Goal: Task Accomplishment & Management: Use online tool/utility

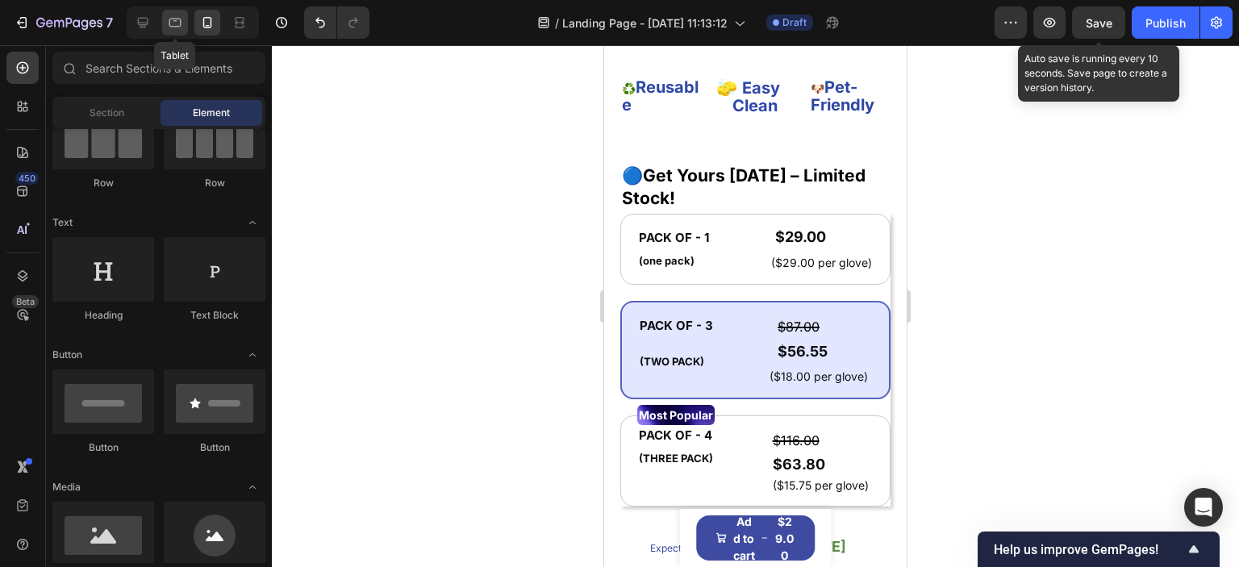
scroll to position [807, 0]
click at [148, 21] on icon at bounding box center [143, 23] width 10 height 10
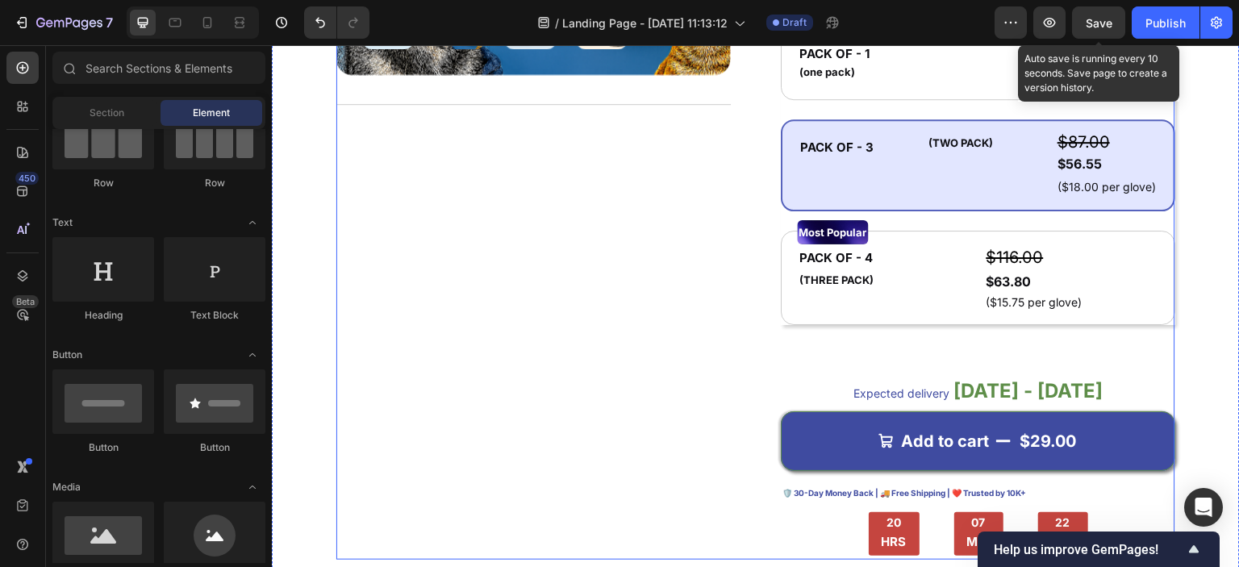
scroll to position [645, 0]
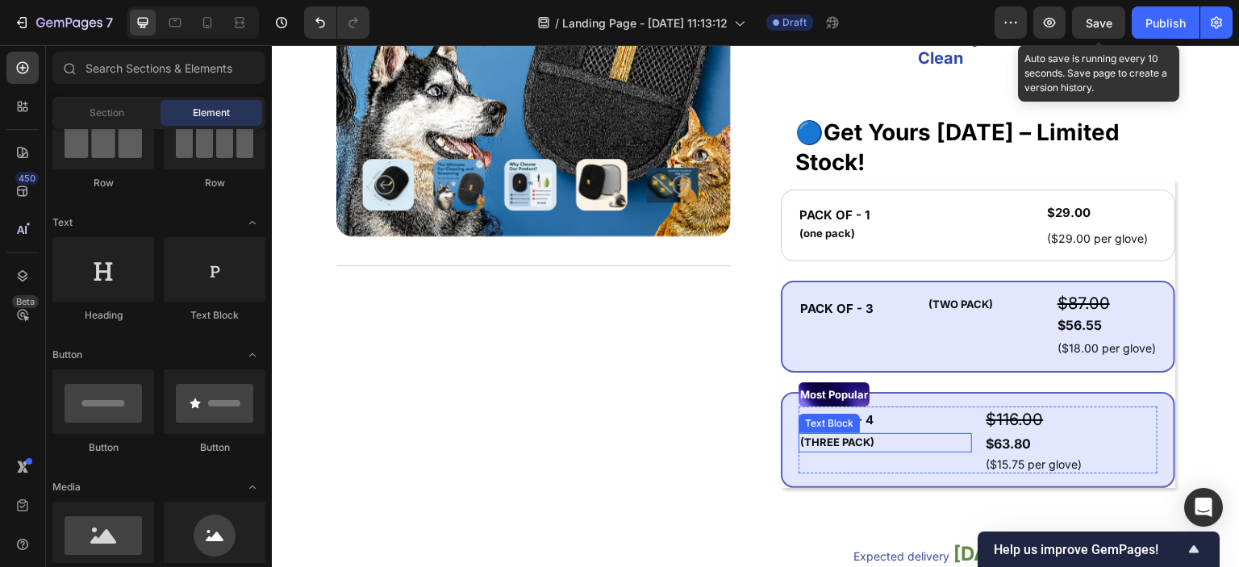
click at [846, 444] on strong "(THREE PACK)" at bounding box center [837, 442] width 74 height 13
click at [835, 438] on strong "(THREE PACK)" at bounding box center [837, 442] width 74 height 13
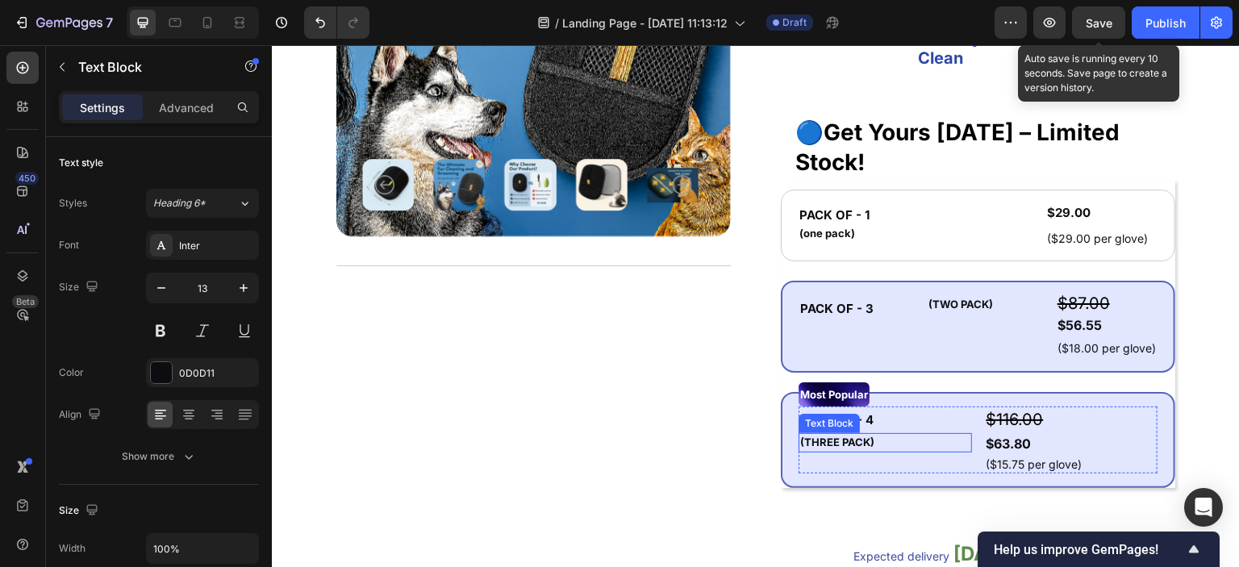
click at [677, 475] on div "Product Images Title Line" at bounding box center [533, 281] width 394 height 882
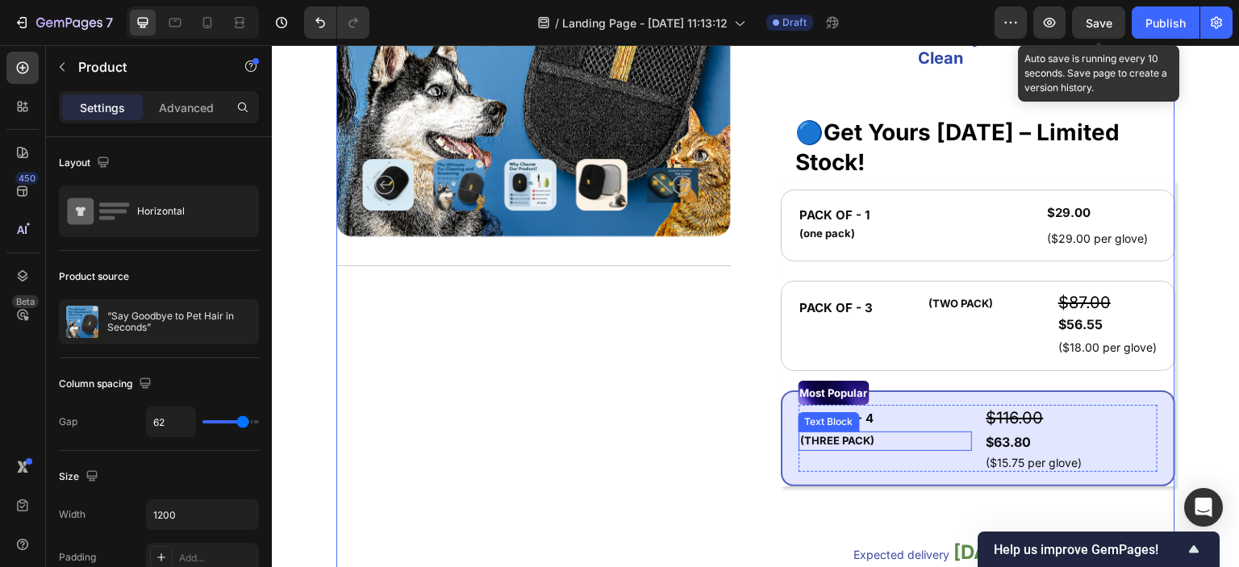
click at [812, 420] on div "Text Block" at bounding box center [829, 422] width 55 height 15
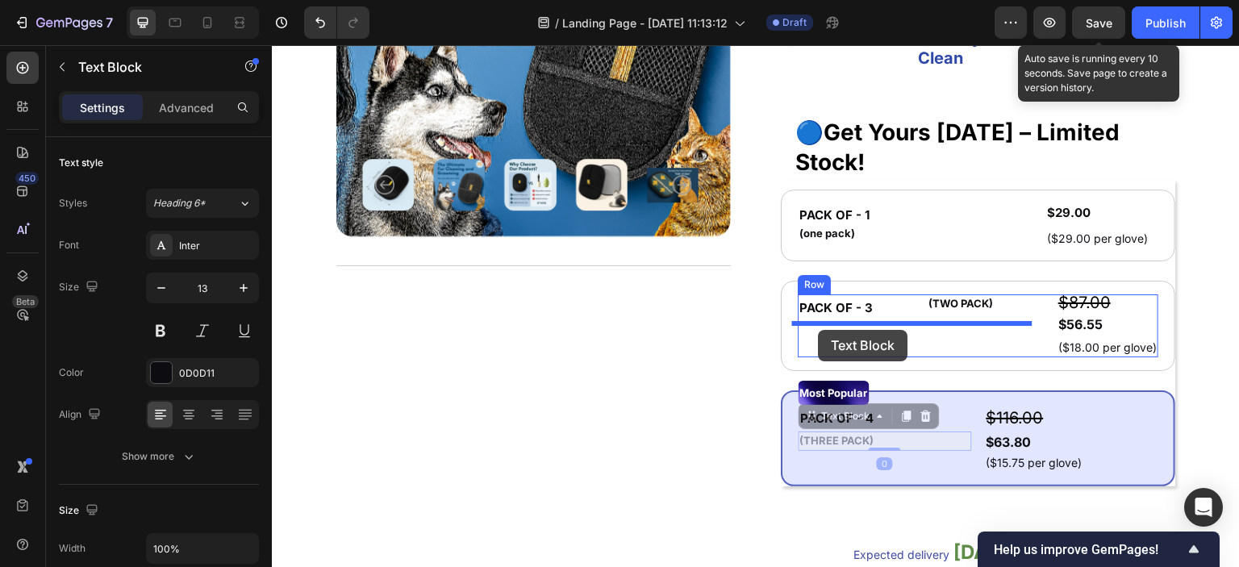
drag, startPoint x: 812, startPoint y: 420, endPoint x: 819, endPoint y: 330, distance: 90.6
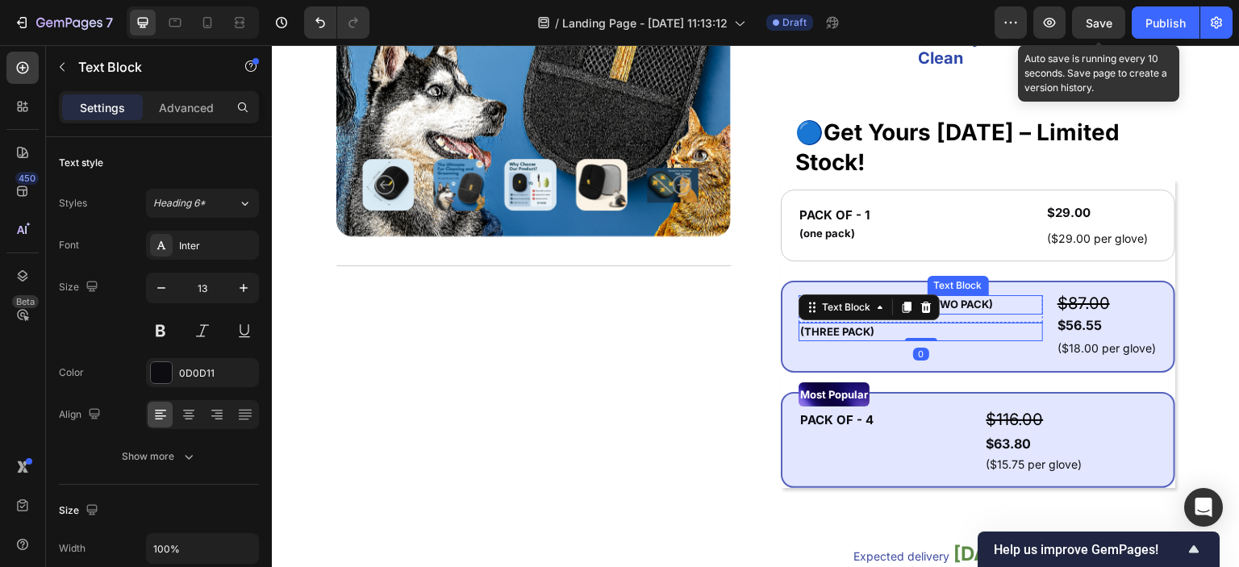
click at [975, 303] on strong "(TWO PACK)" at bounding box center [961, 304] width 65 height 13
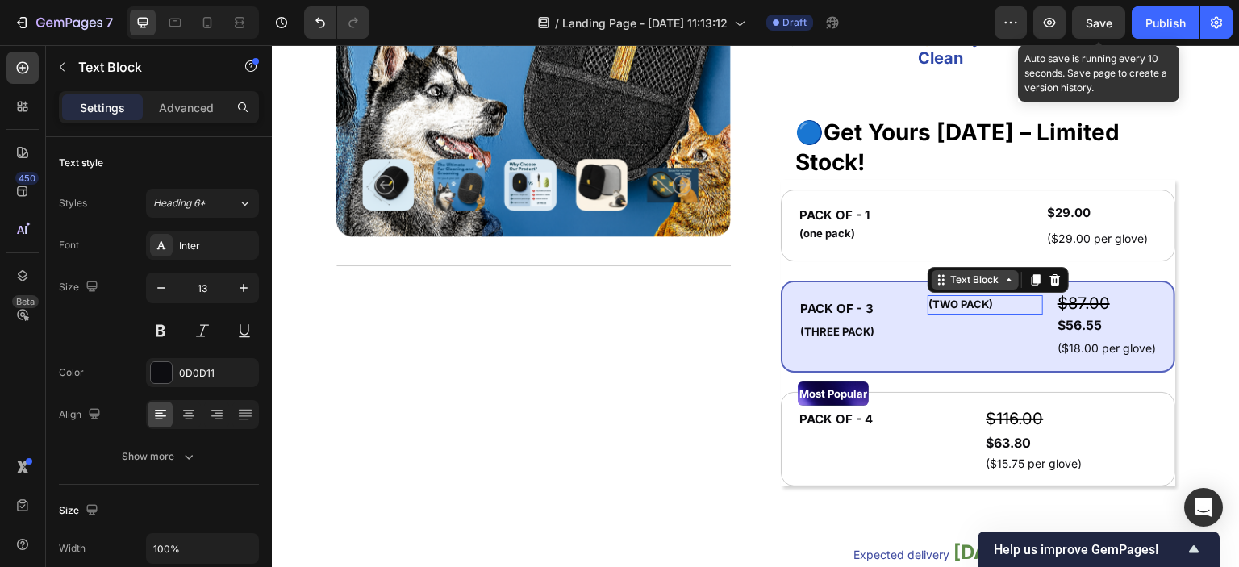
scroll to position [470, 0]
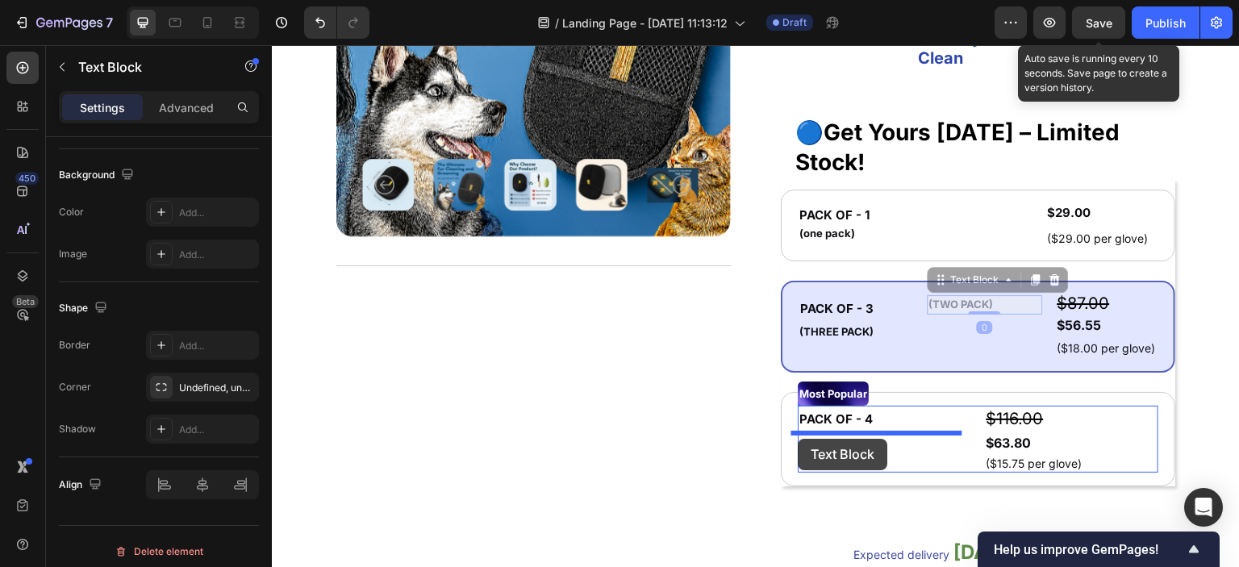
drag, startPoint x: 949, startPoint y: 284, endPoint x: 799, endPoint y: 439, distance: 216.2
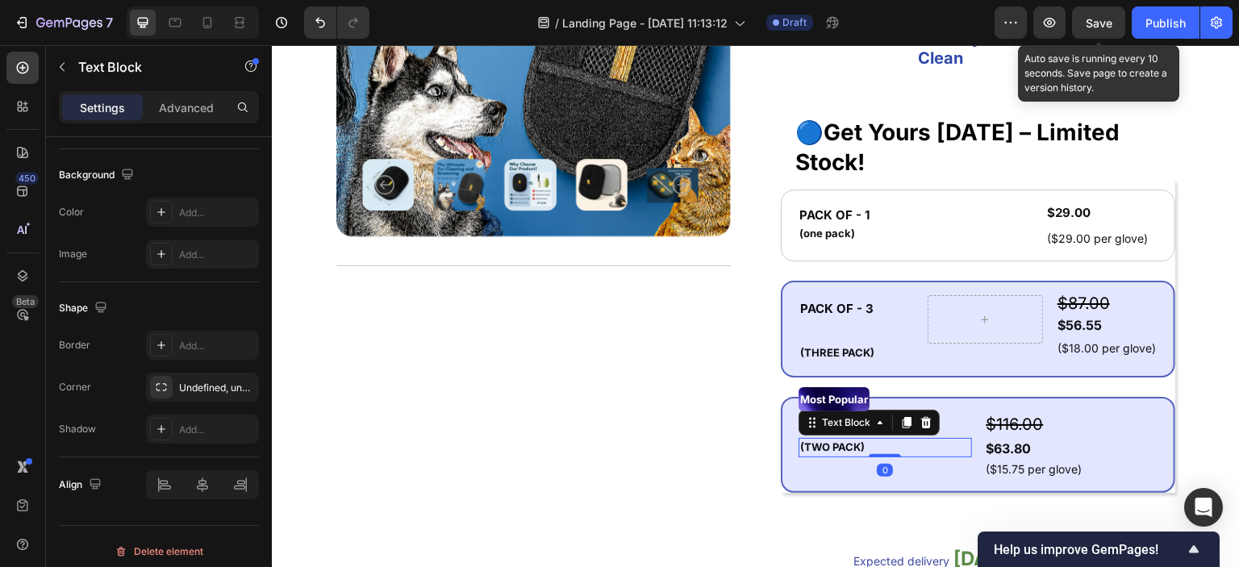
click at [805, 445] on strong "(TWO PACK)" at bounding box center [832, 446] width 65 height 13
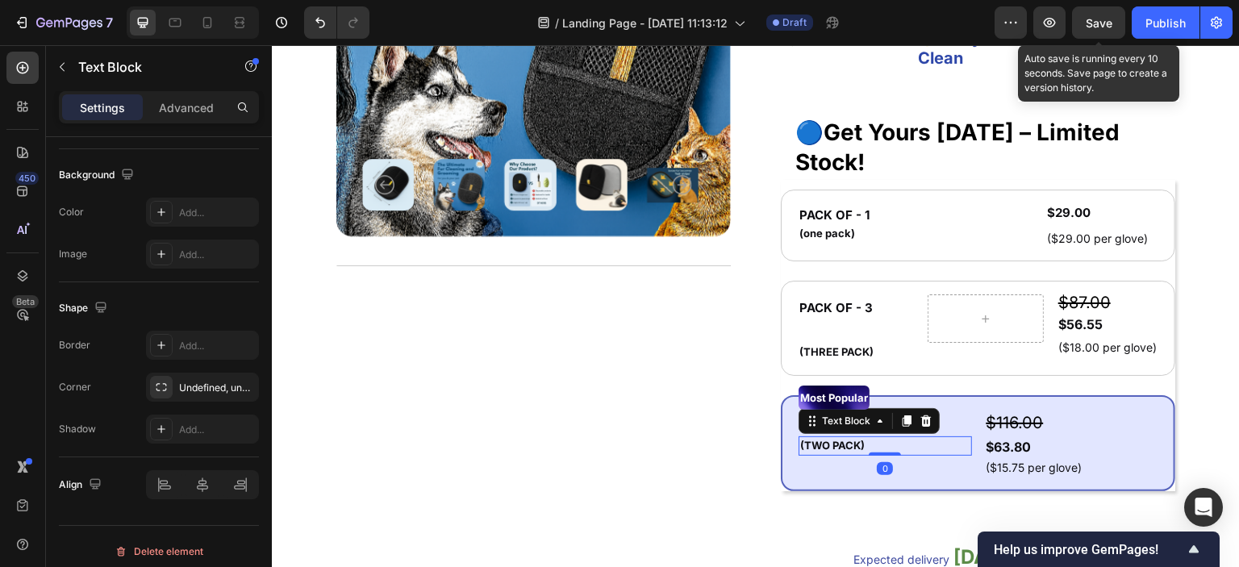
scroll to position [644, 0]
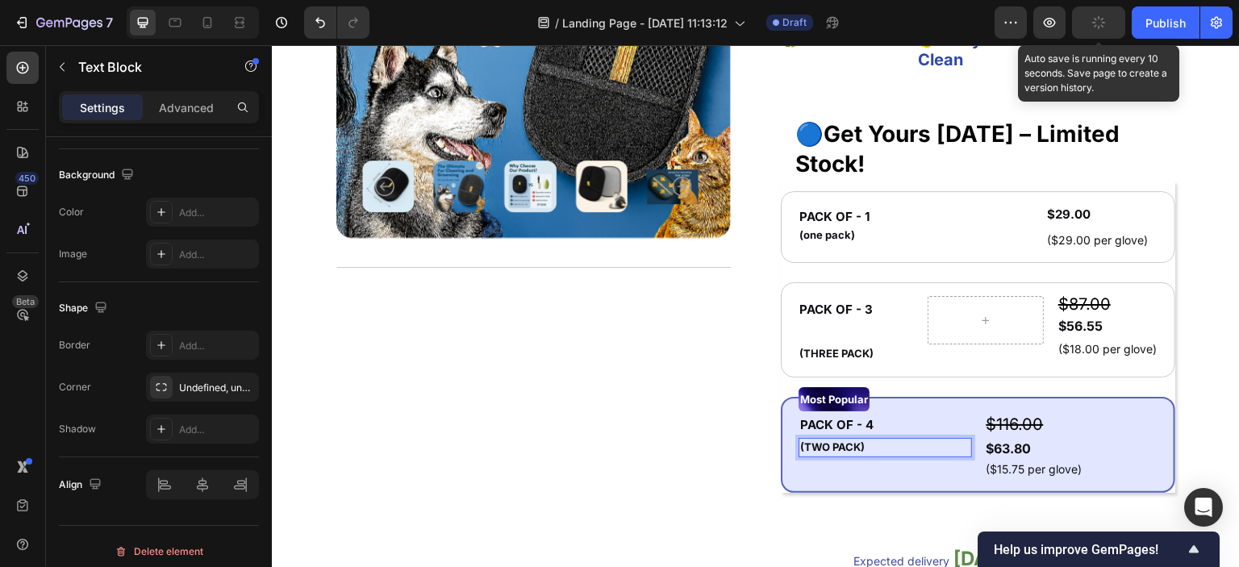
click at [823, 445] on strong "(TWO PACK)" at bounding box center [832, 446] width 65 height 13
click at [727, 381] on div "Product Images Title Line ⭐️⭐️⭐️⭐️⭐️ 122,000+ Happy Pet Owners Text Block Row “…" at bounding box center [755, 285] width 839 height 886
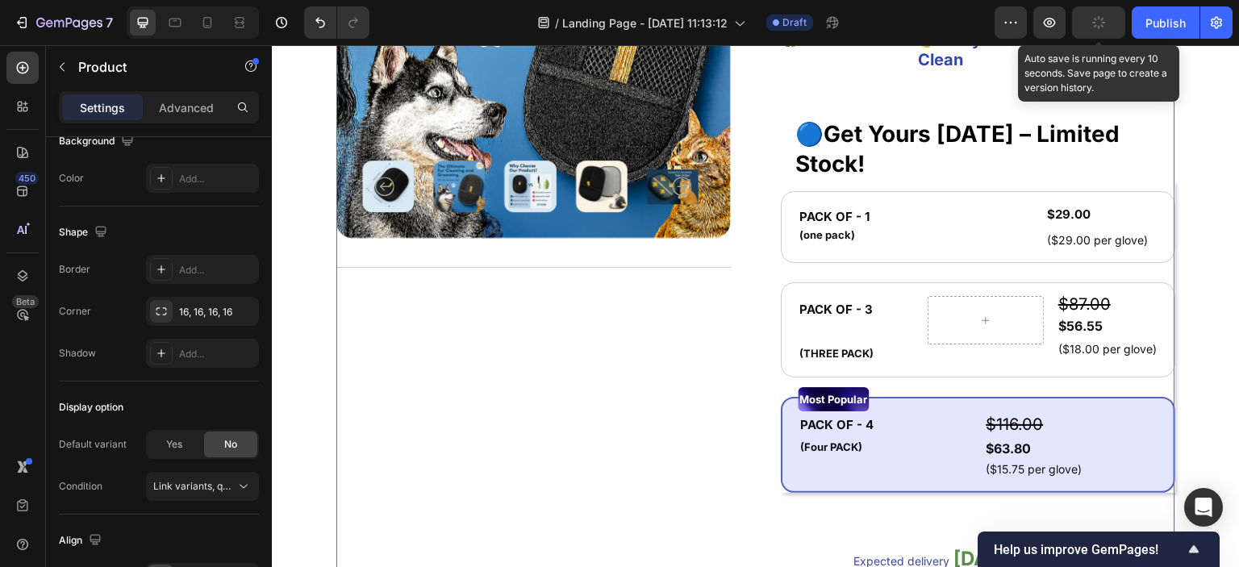
click at [732, 381] on div "Product Images Title Line ⭐️⭐️⭐️⭐️⭐️ 122,000+ Happy Pet Owners Text Block Row “…" at bounding box center [755, 285] width 839 height 886
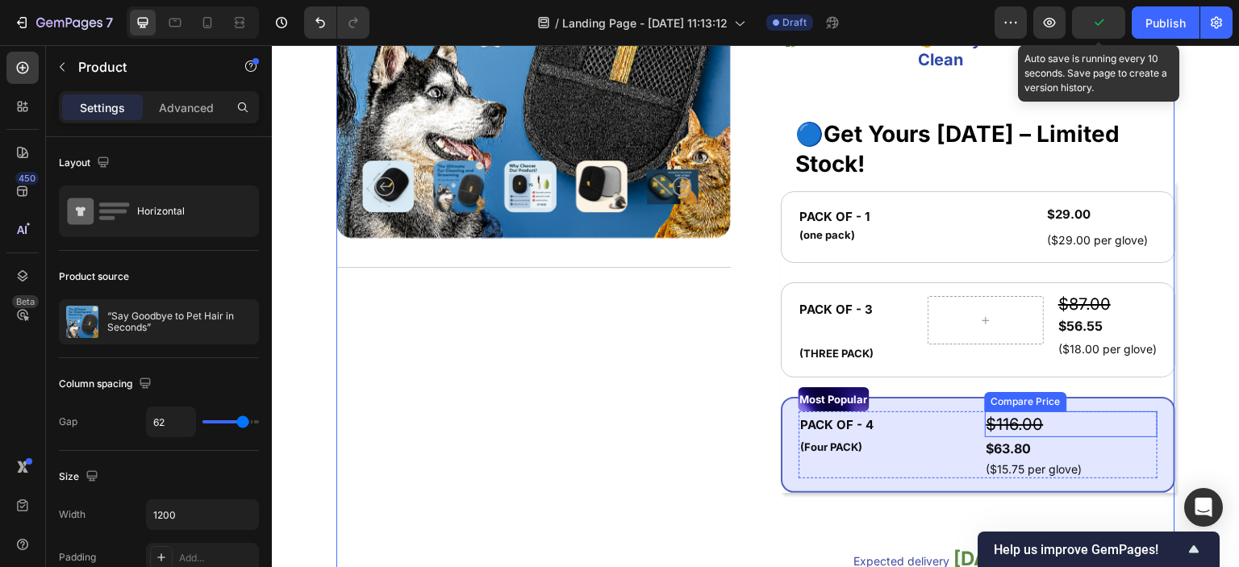
click at [991, 425] on div "$116.00" at bounding box center [1071, 424] width 173 height 26
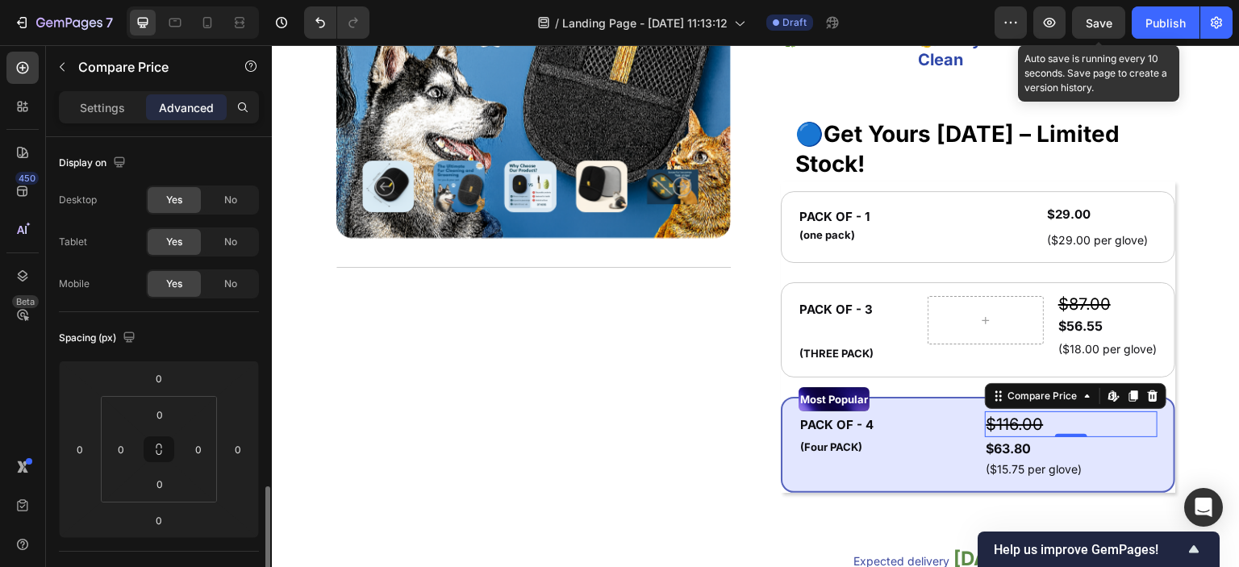
scroll to position [242, 0]
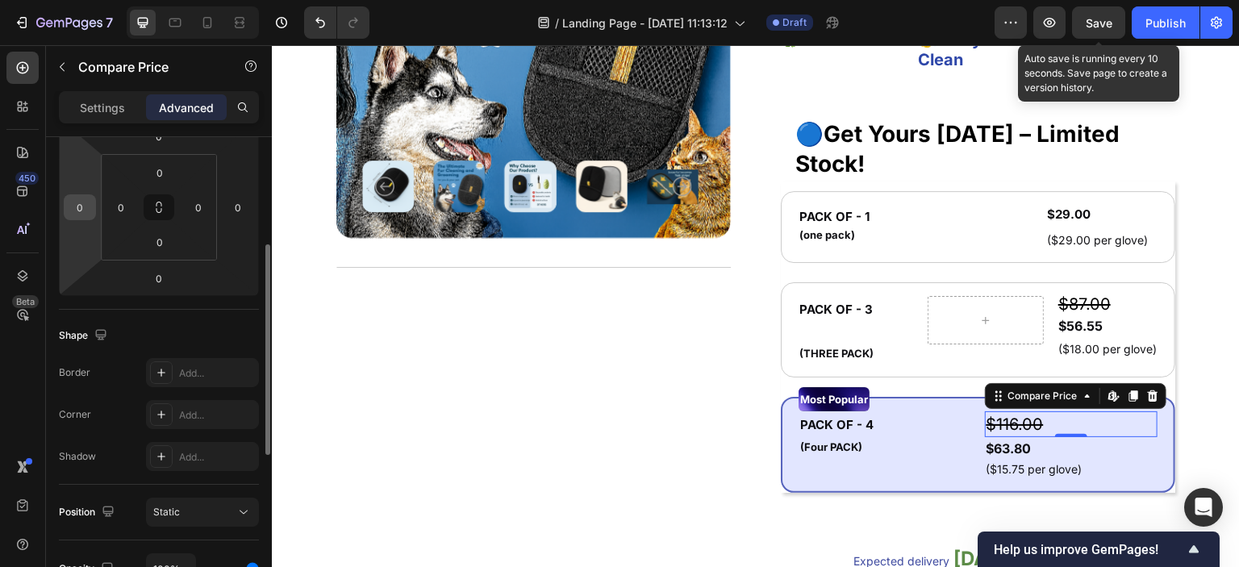
click at [83, 203] on input "0" at bounding box center [80, 207] width 24 height 24
type input "1"
type input "2"
type input "3"
click at [81, 202] on input "number" at bounding box center [80, 207] width 24 height 24
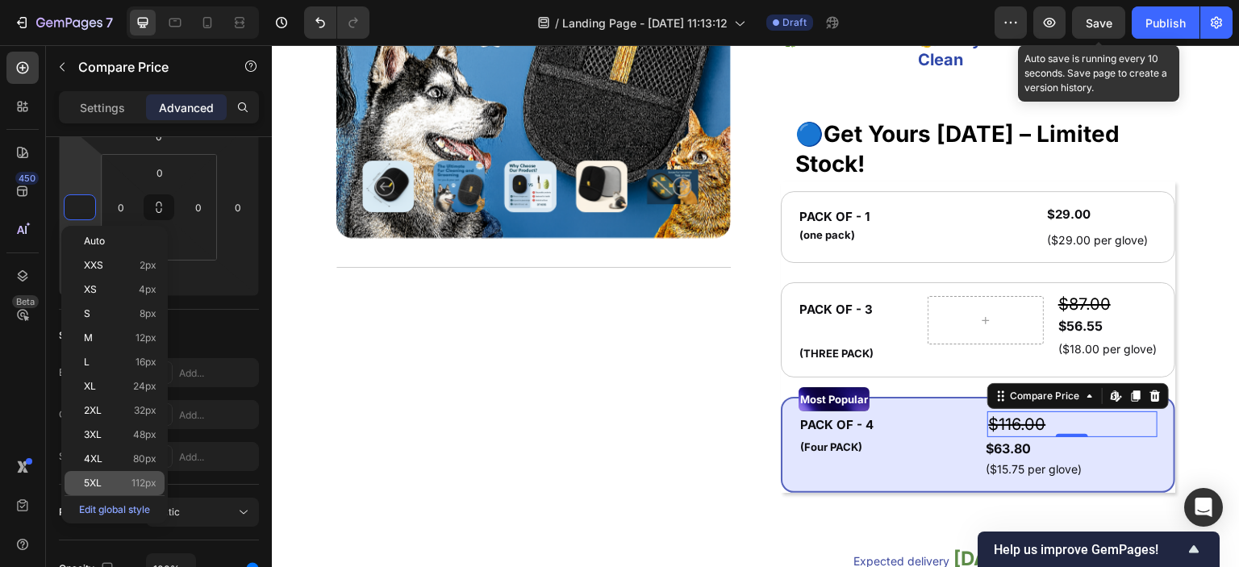
click at [140, 483] on span "112px" at bounding box center [143, 483] width 25 height 11
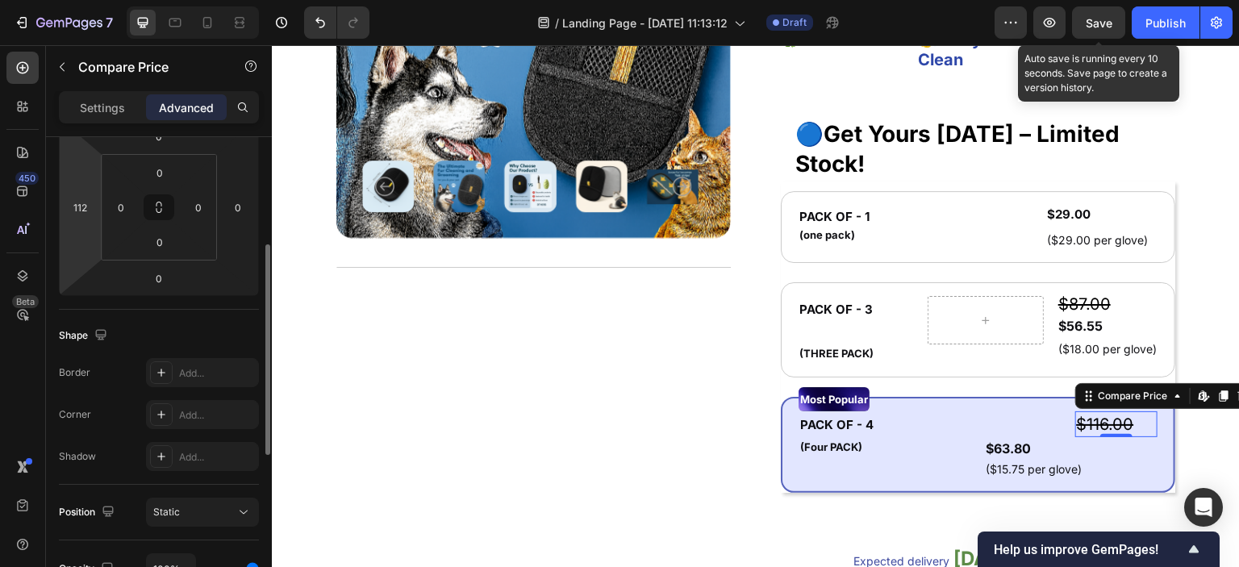
click at [80, 0] on html "7 Version history / Landing Page - [DATE] 11:13:12 Draft Preview Save Auto save…" at bounding box center [619, 0] width 1239 height 0
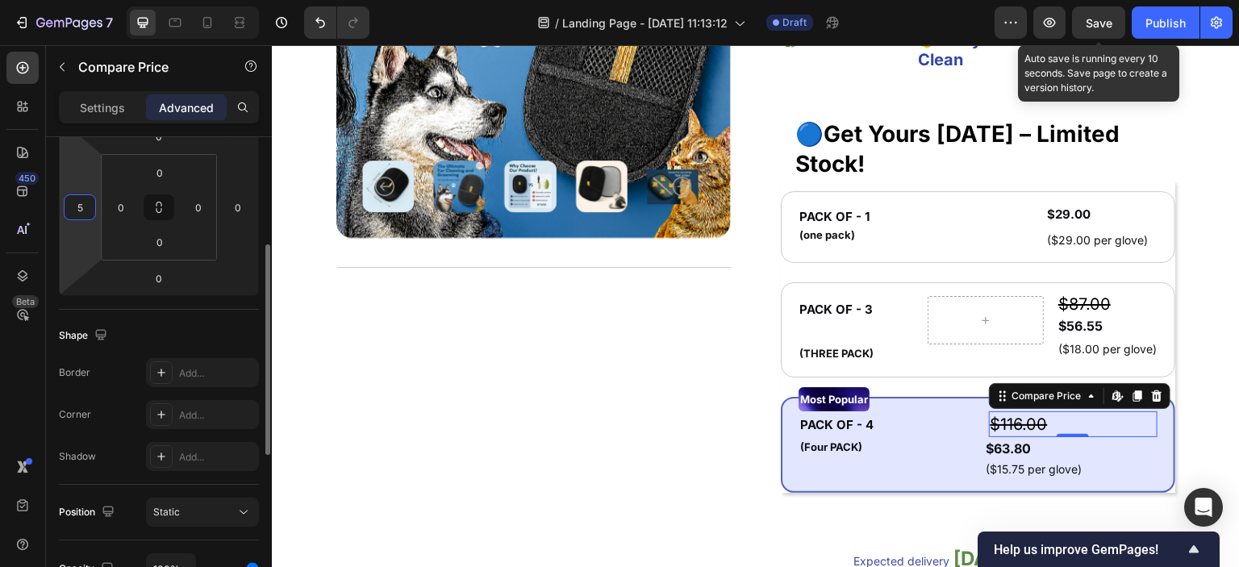
click at [77, 215] on input "5" at bounding box center [80, 207] width 24 height 24
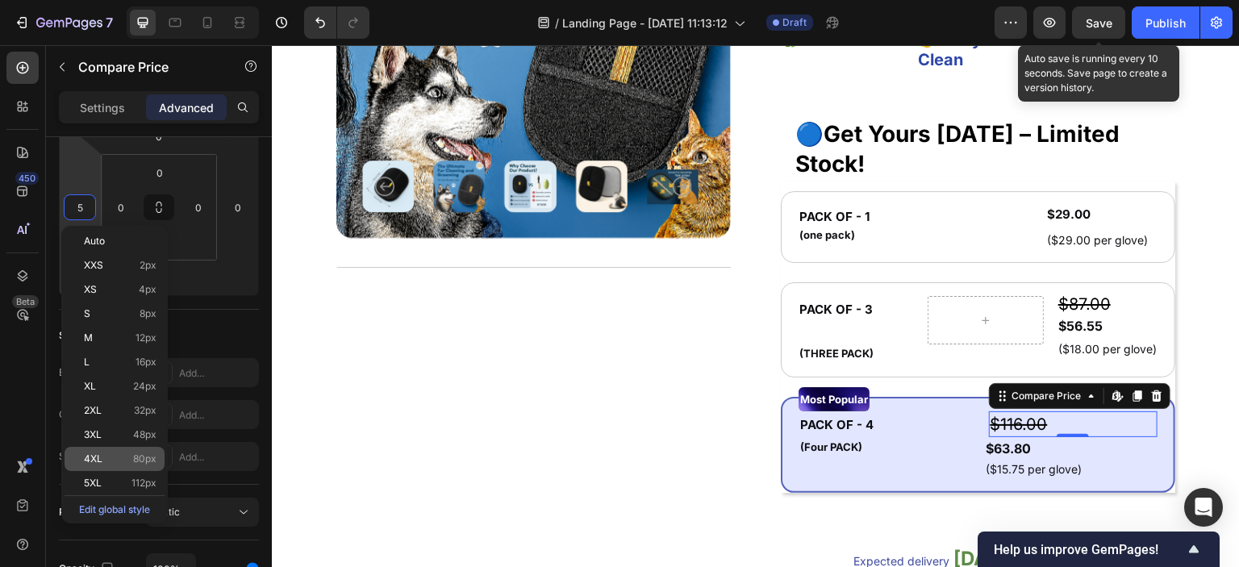
click at [146, 467] on div "4XL 80px" at bounding box center [115, 459] width 100 height 24
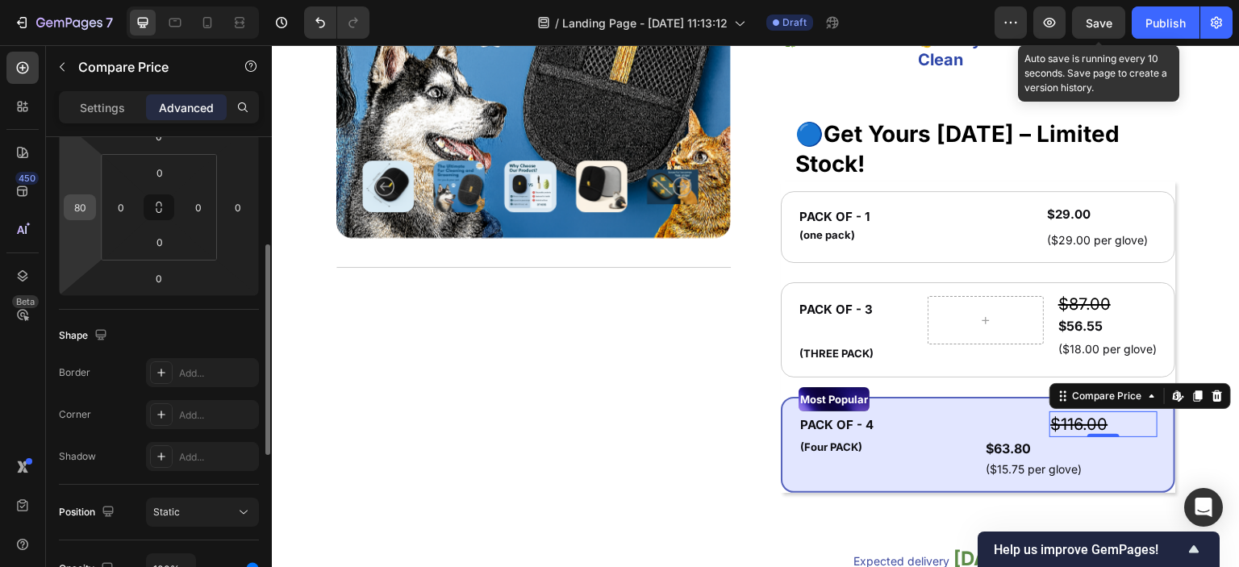
click at [80, 207] on input "80" at bounding box center [80, 207] width 24 height 24
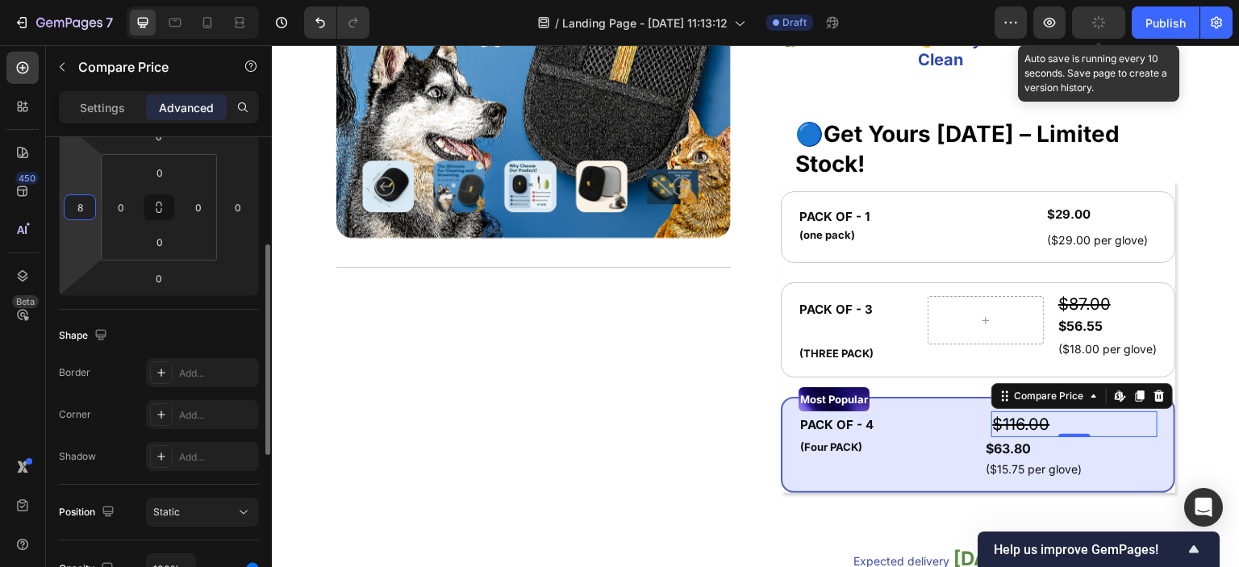
type input "86"
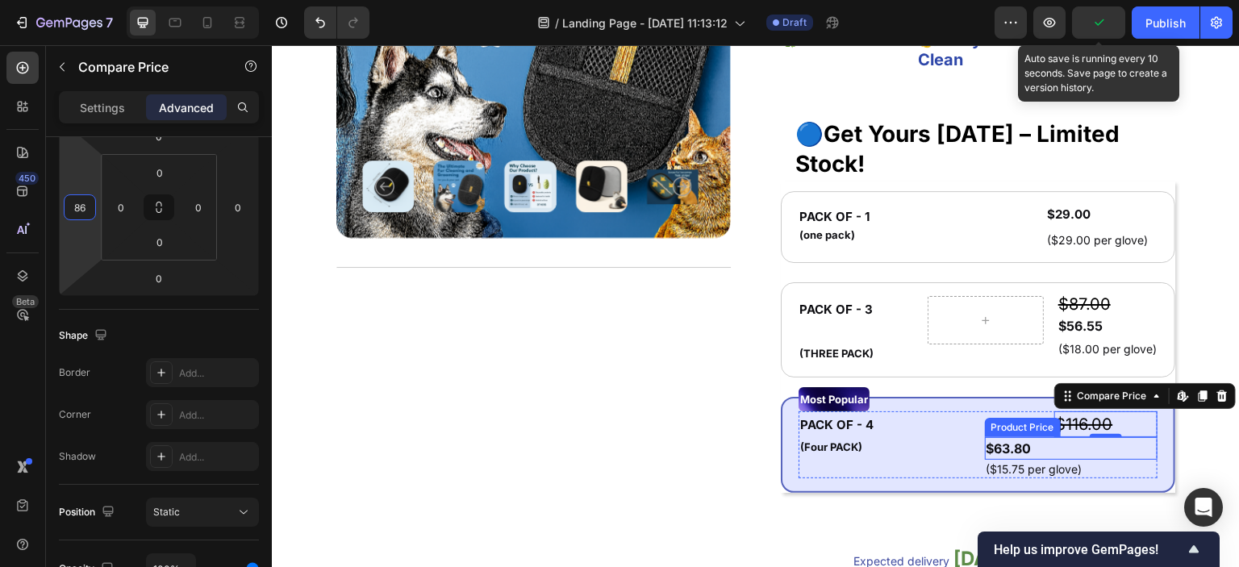
click at [995, 449] on div "$63.80" at bounding box center [1071, 448] width 173 height 23
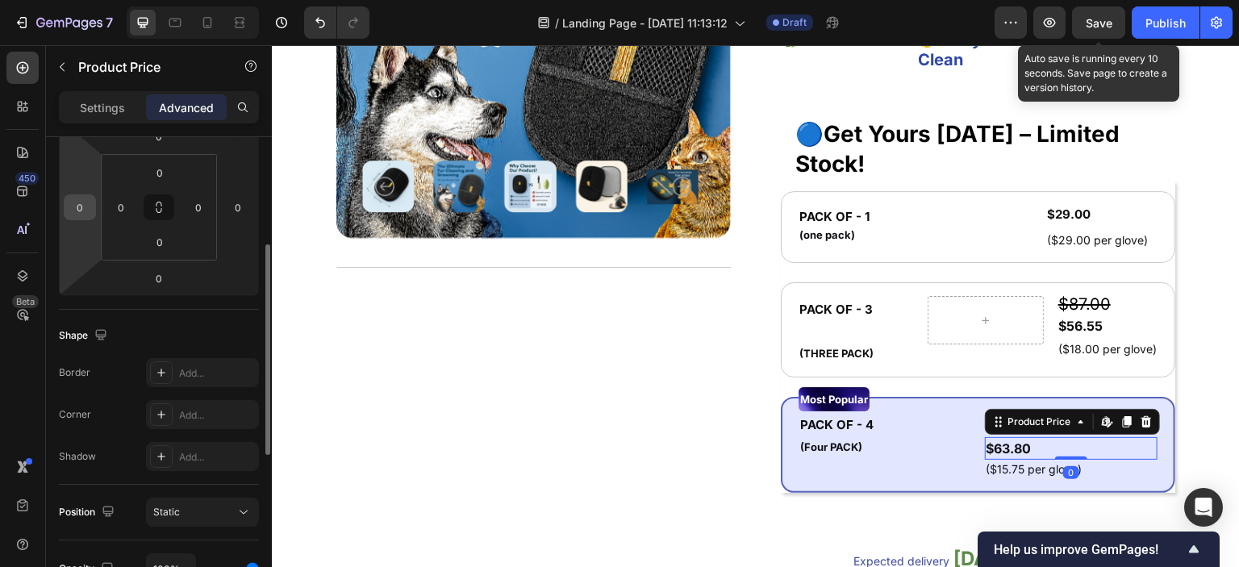
click at [84, 208] on input "0" at bounding box center [80, 207] width 24 height 24
type input "86"
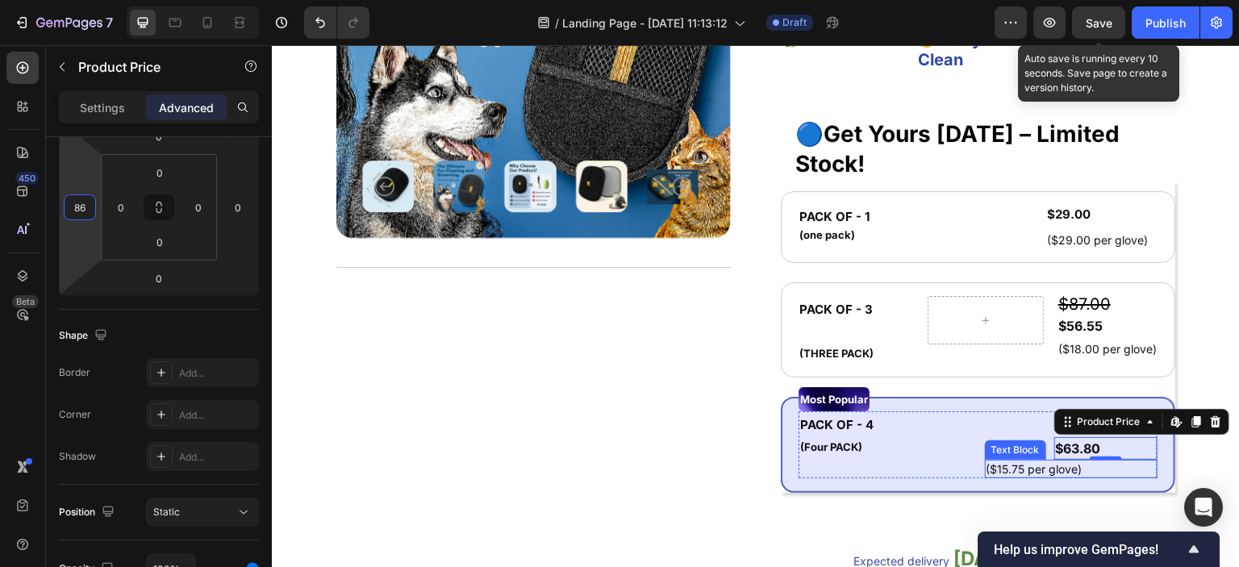
click at [1035, 475] on p "($15.75 per glove)" at bounding box center [1072, 469] width 170 height 16
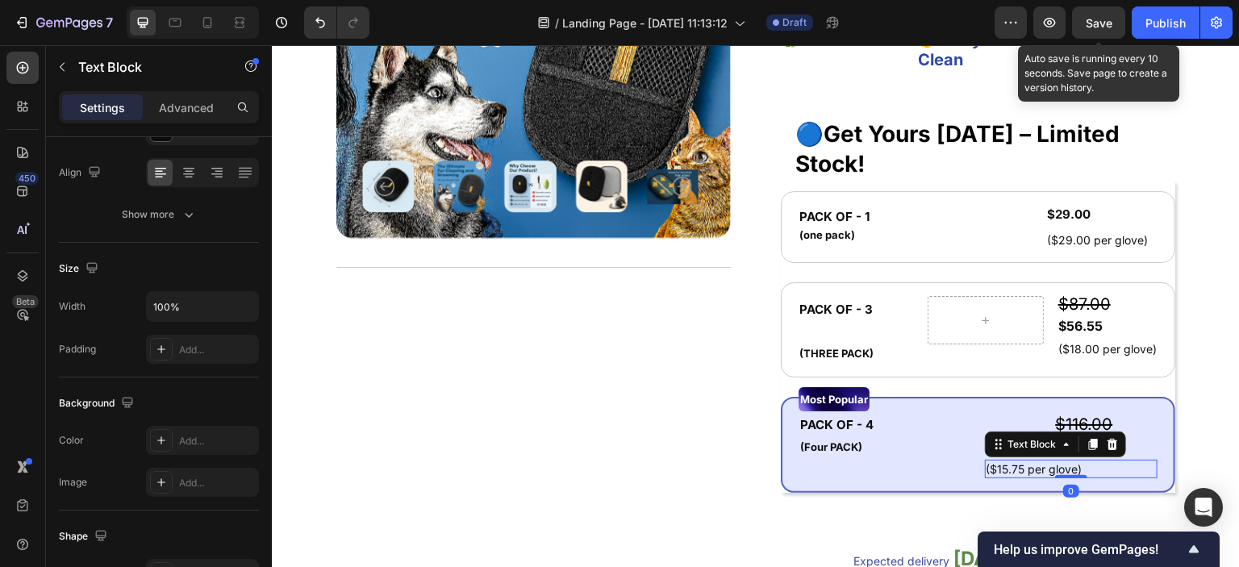
scroll to position [0, 0]
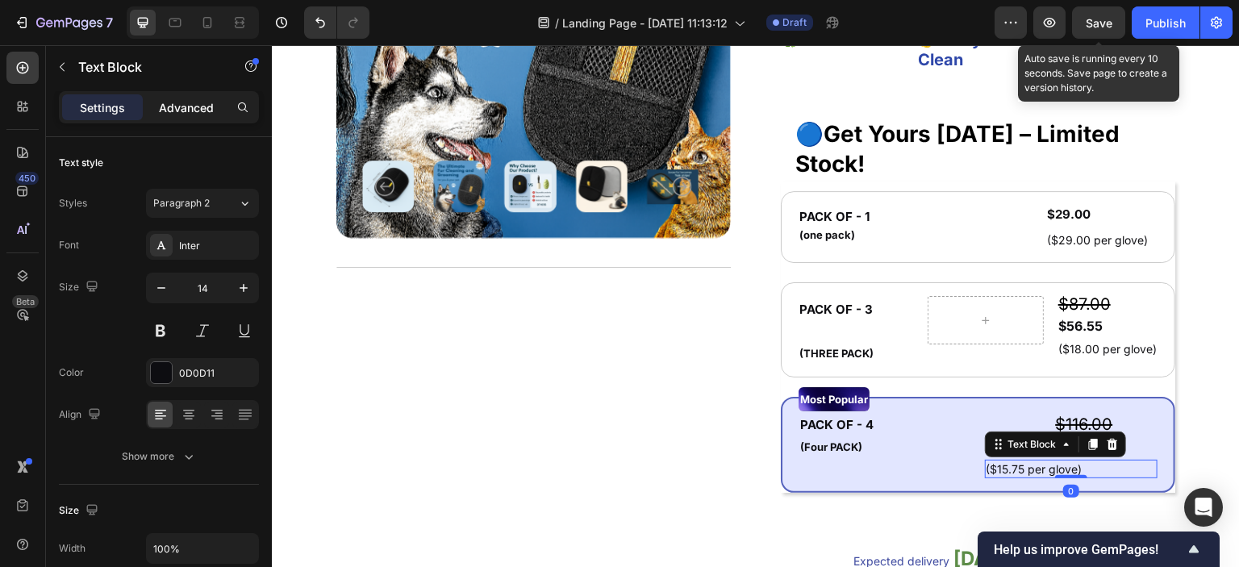
click at [167, 101] on p "Advanced" at bounding box center [186, 107] width 55 height 17
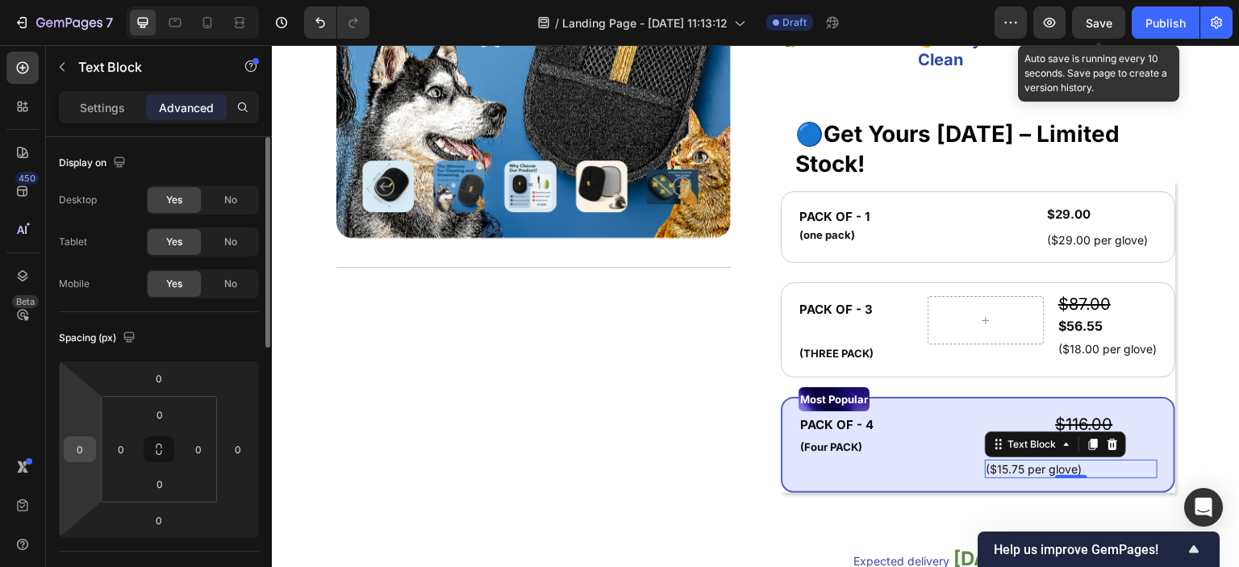
click at [91, 445] on input "0" at bounding box center [80, 449] width 24 height 24
type input "86"
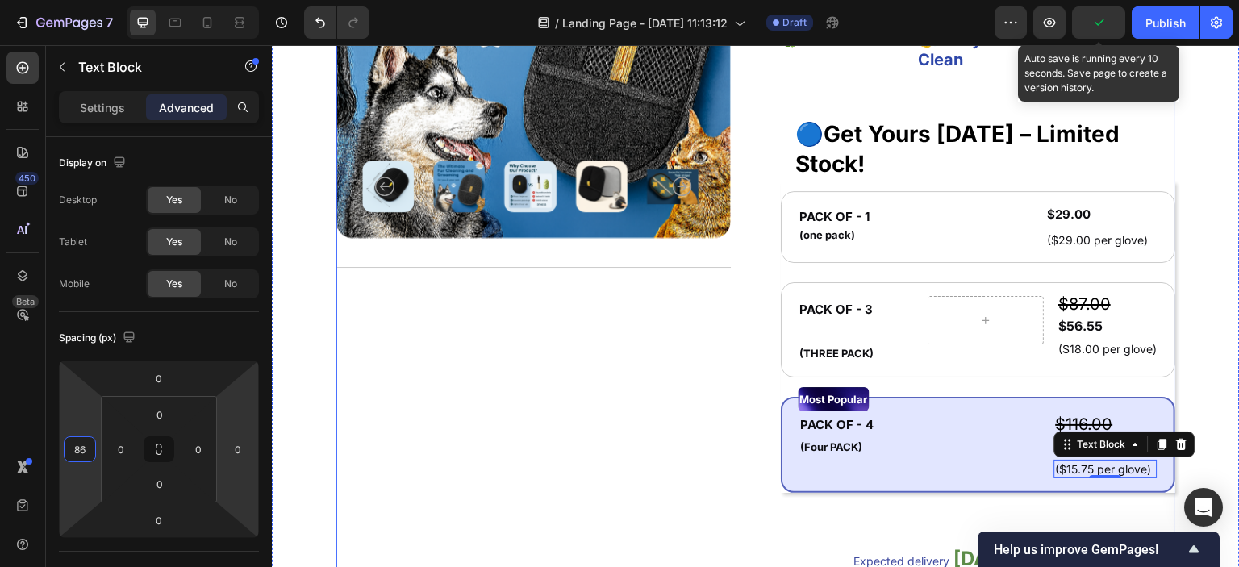
click at [566, 472] on div "Product Images Title Line" at bounding box center [533, 285] width 394 height 886
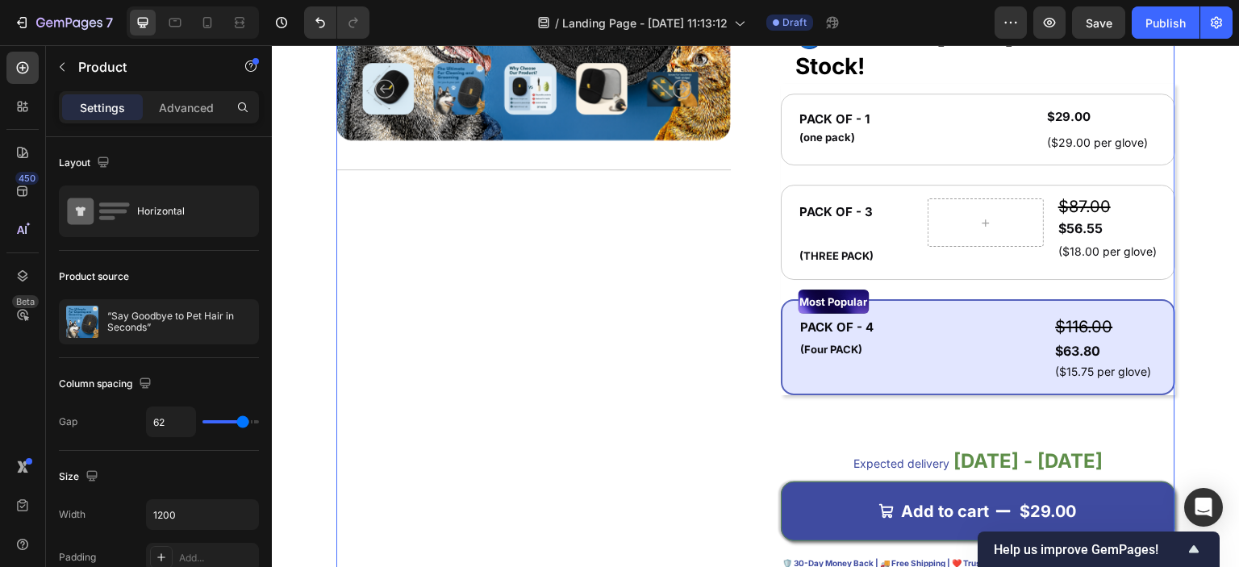
scroll to position [886, 0]
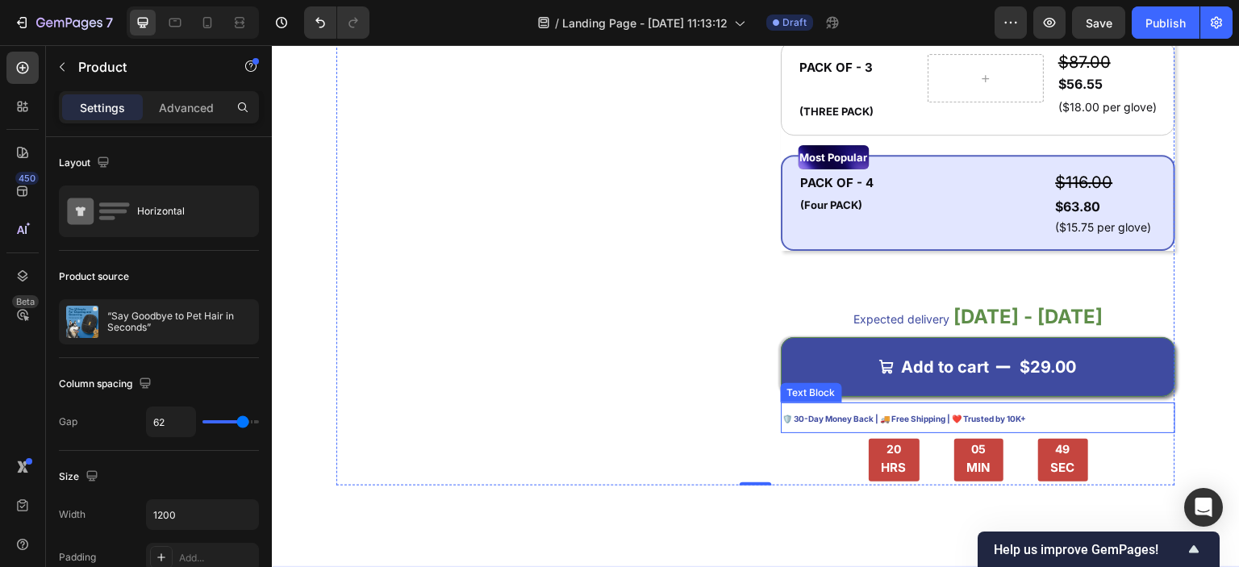
click at [822, 418] on span "🛡️ 30-Day Money Back | 🚚 Free Shipping | ❤️ Trusted by 10K+" at bounding box center [905, 419] width 244 height 10
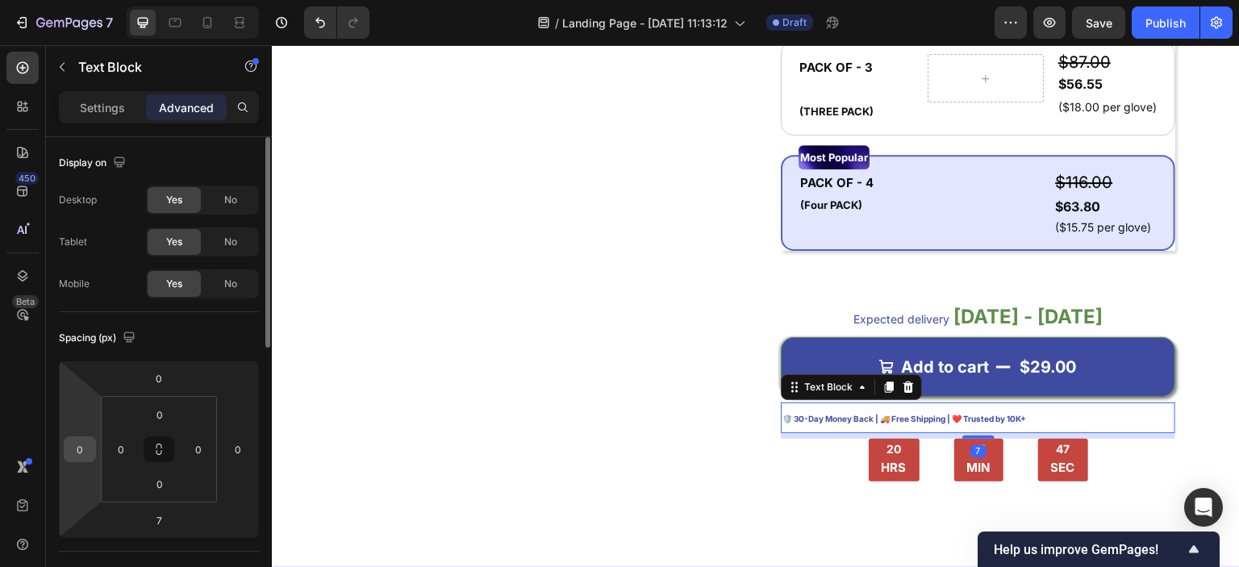
click at [69, 454] on input "0" at bounding box center [80, 449] width 24 height 24
type input "1"
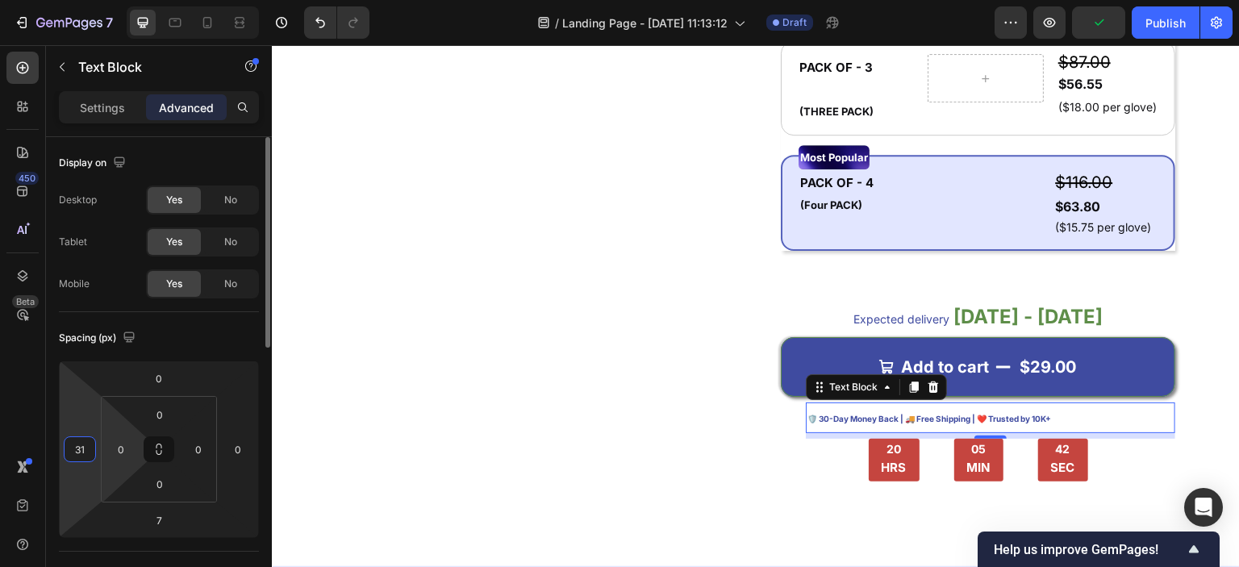
type input "3"
click at [102, 0] on html "7 Version history / Landing Page - [DATE] 11:13:12 Draft Preview Save Publish 4…" at bounding box center [619, 0] width 1239 height 0
click at [86, 451] on input "0" at bounding box center [80, 449] width 24 height 24
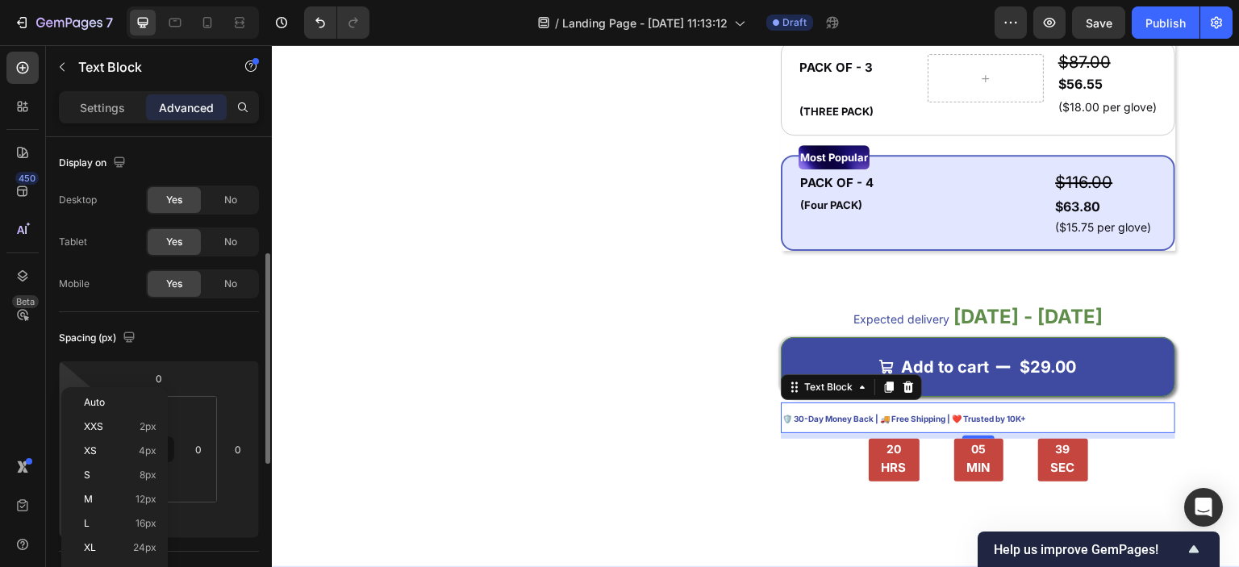
scroll to position [81, 0]
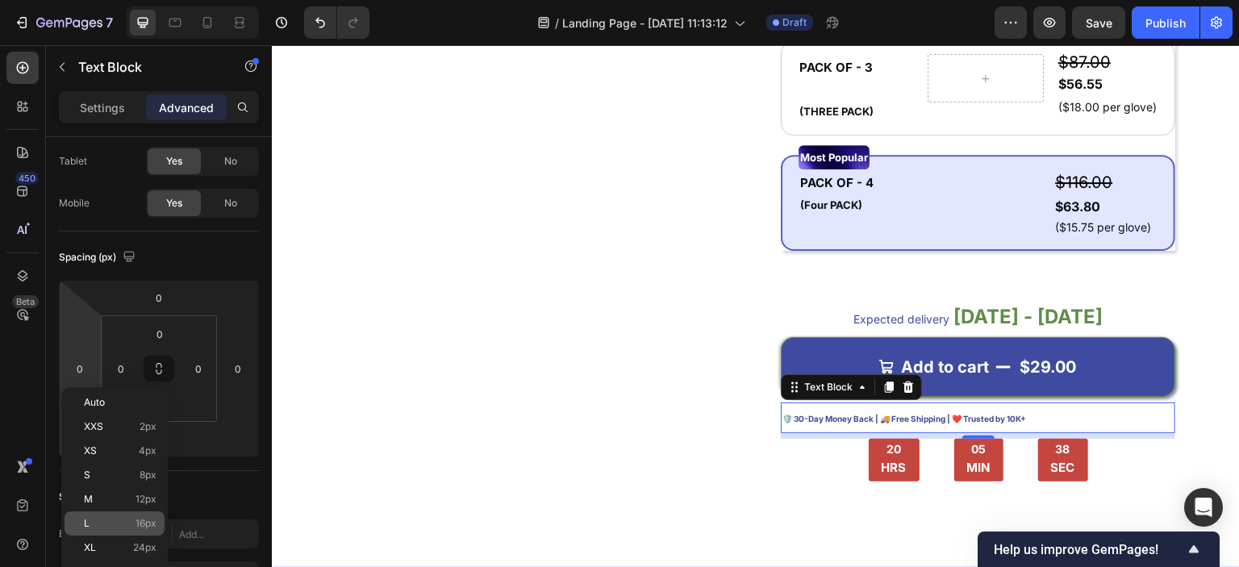
click at [125, 535] on div "L 16px" at bounding box center [115, 523] width 100 height 24
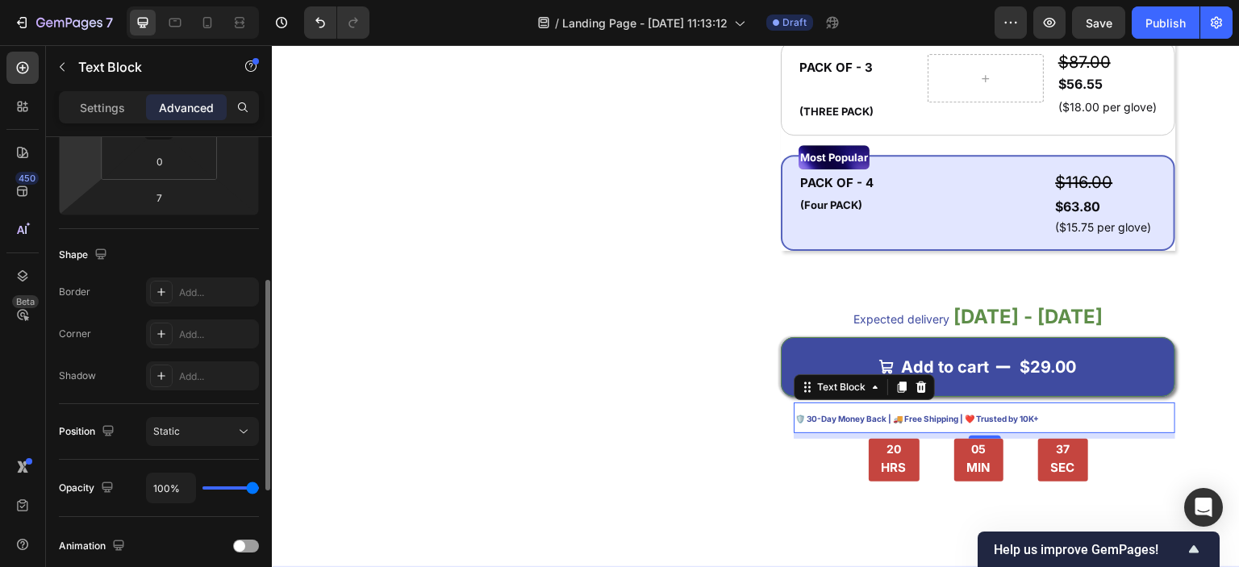
scroll to position [242, 0]
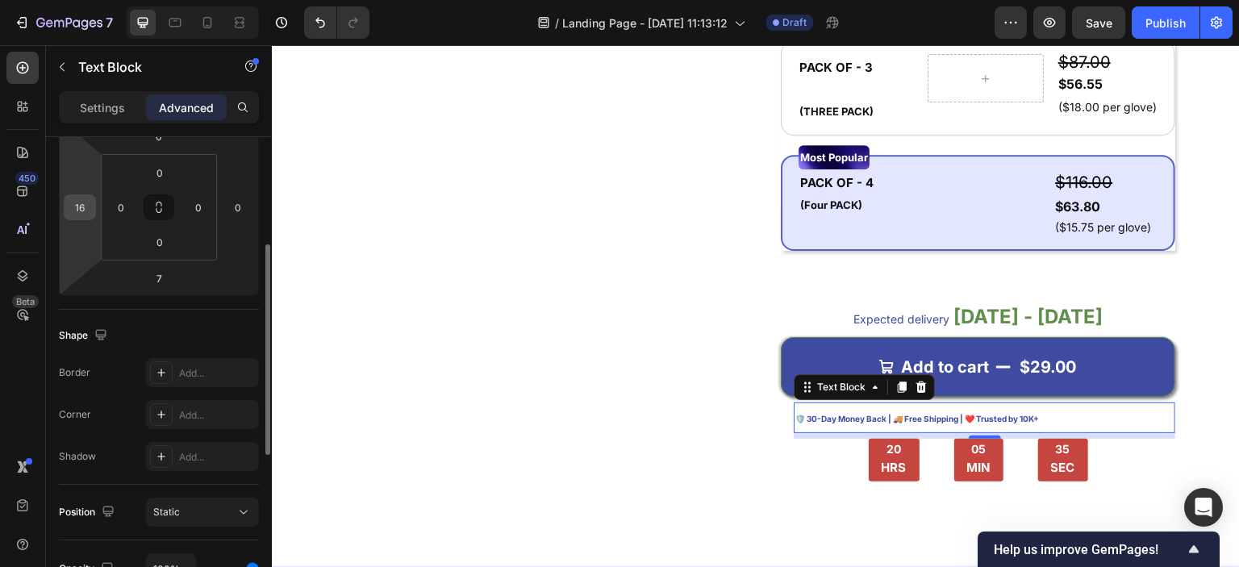
click at [84, 212] on input "16" at bounding box center [80, 207] width 24 height 24
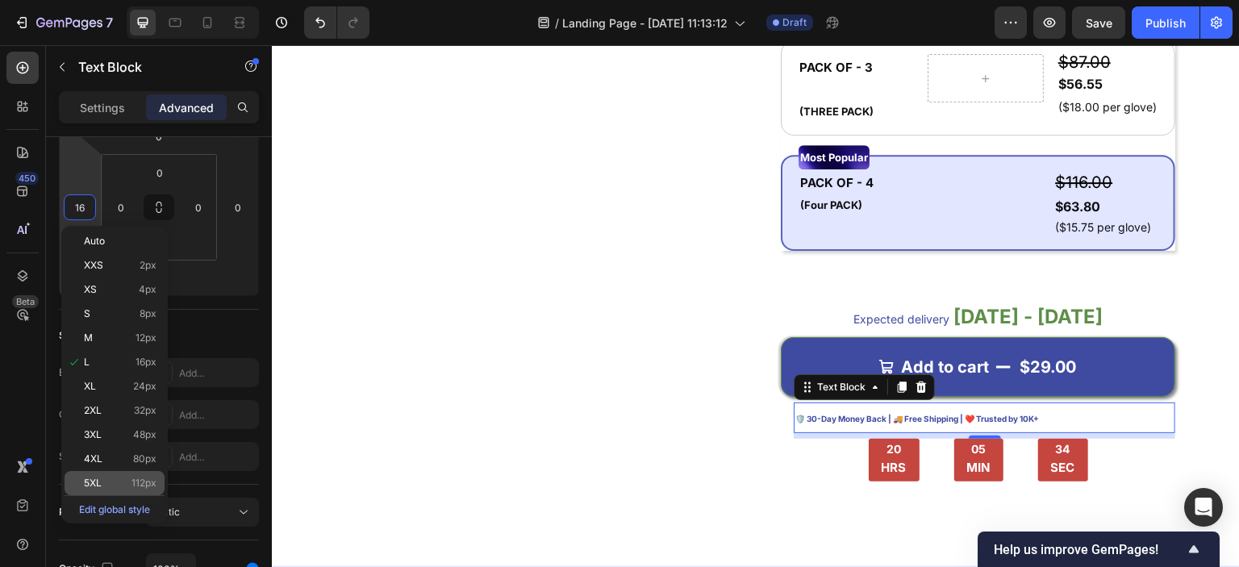
click at [119, 480] on p "5XL 112px" at bounding box center [120, 483] width 73 height 11
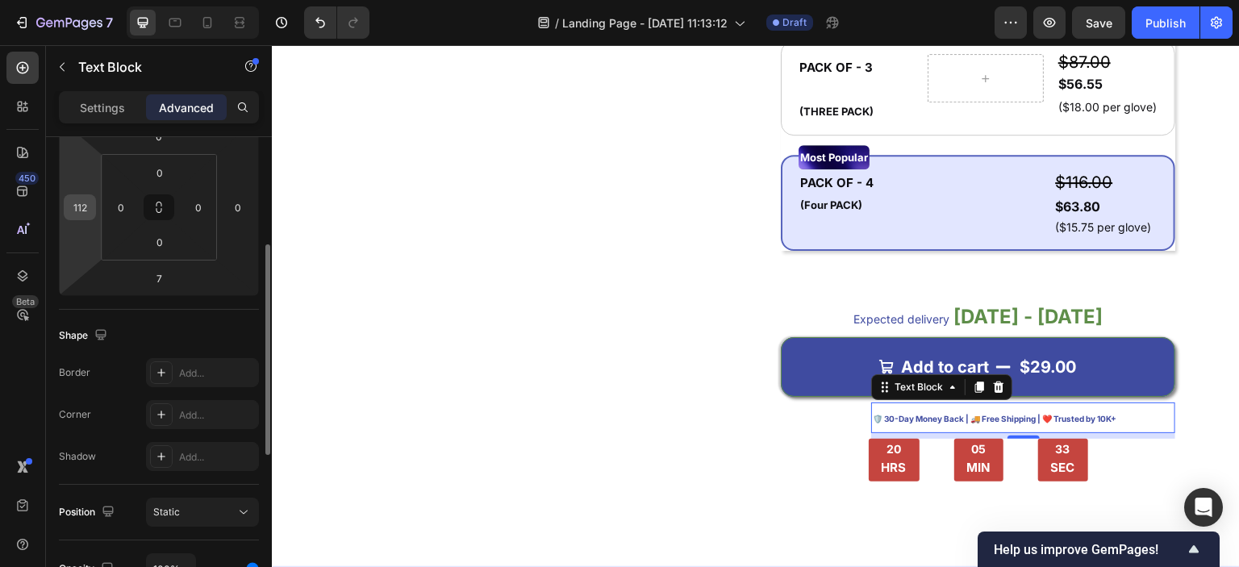
click at [78, 201] on input "112" at bounding box center [80, 207] width 24 height 24
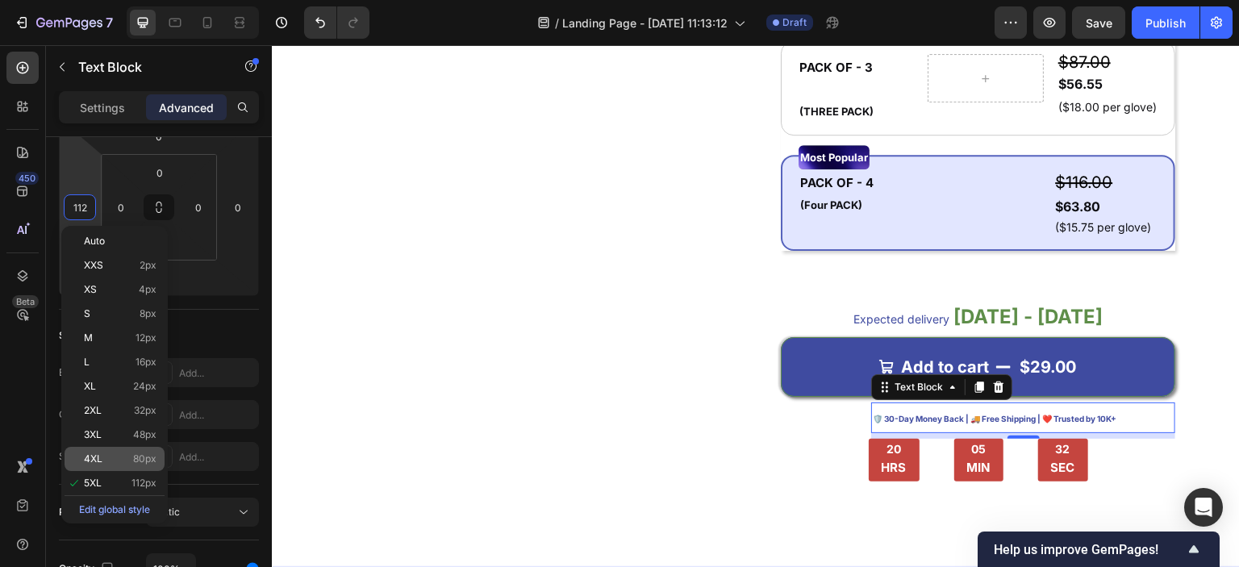
click at [136, 464] on span "80px" at bounding box center [144, 458] width 23 height 11
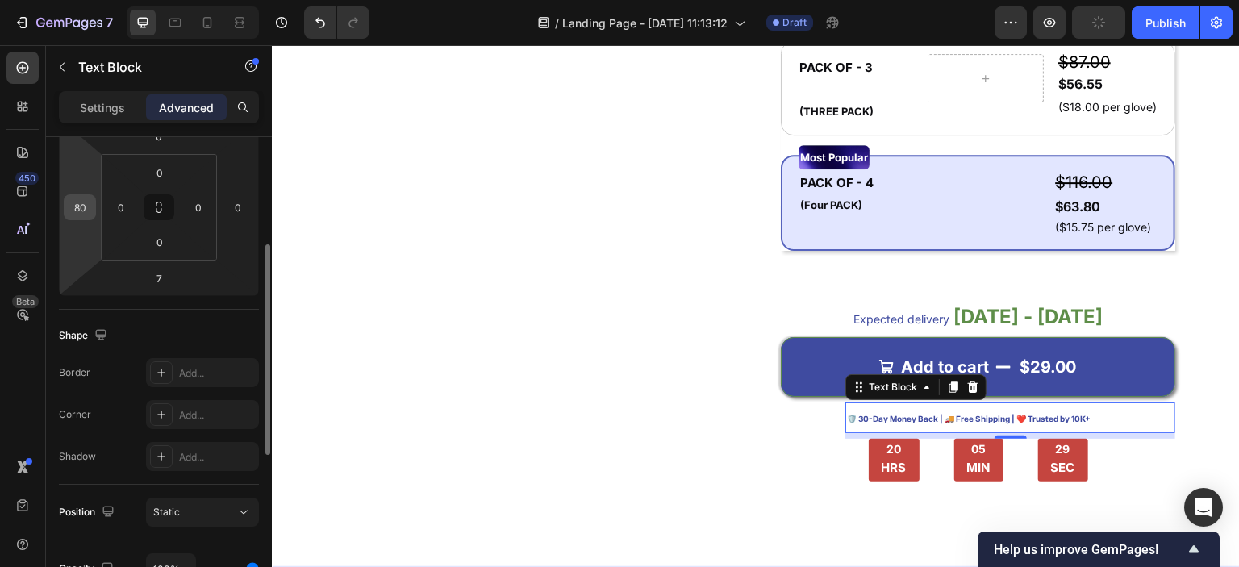
click at [90, 205] on input "80" at bounding box center [80, 207] width 24 height 24
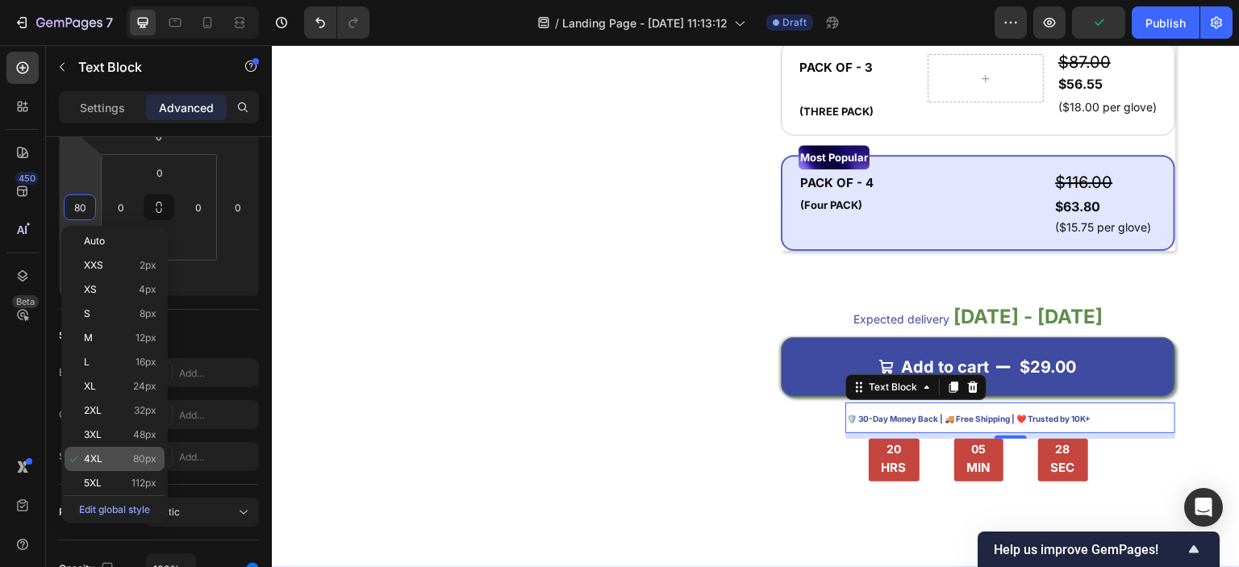
click at [142, 457] on span "80px" at bounding box center [144, 458] width 23 height 11
type input "80"
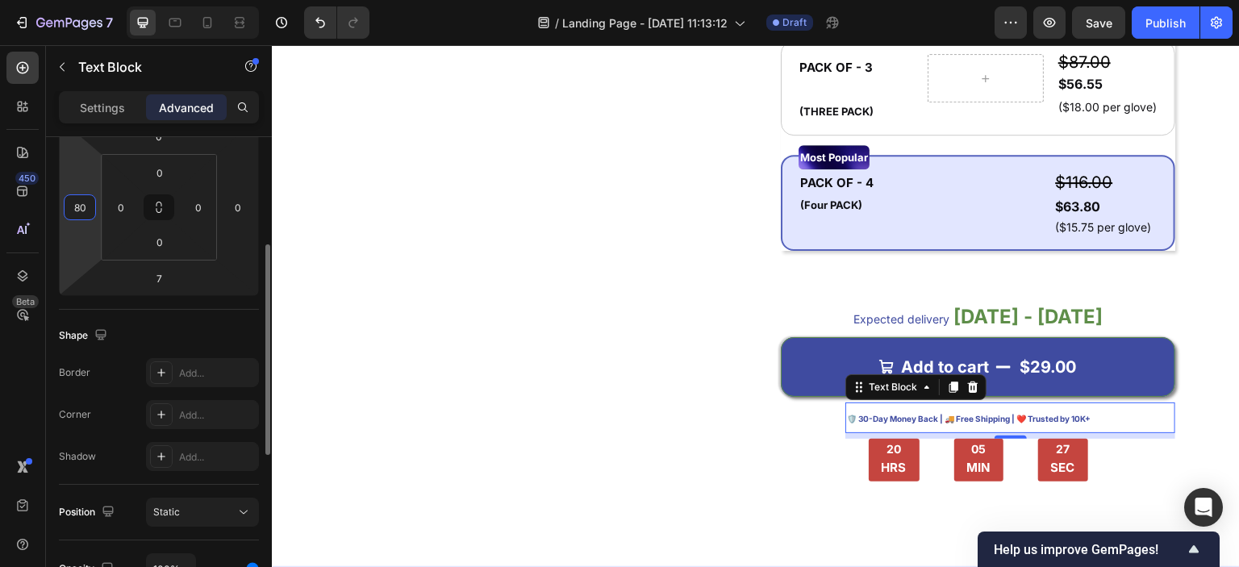
click at [81, 203] on input "80" at bounding box center [80, 207] width 24 height 24
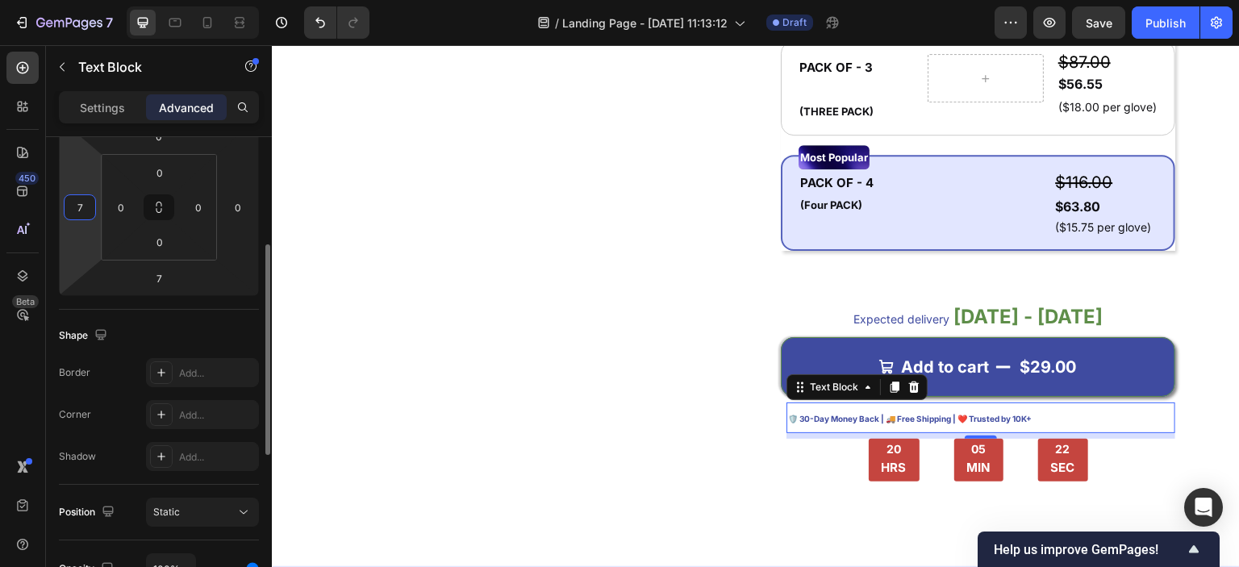
type input "75"
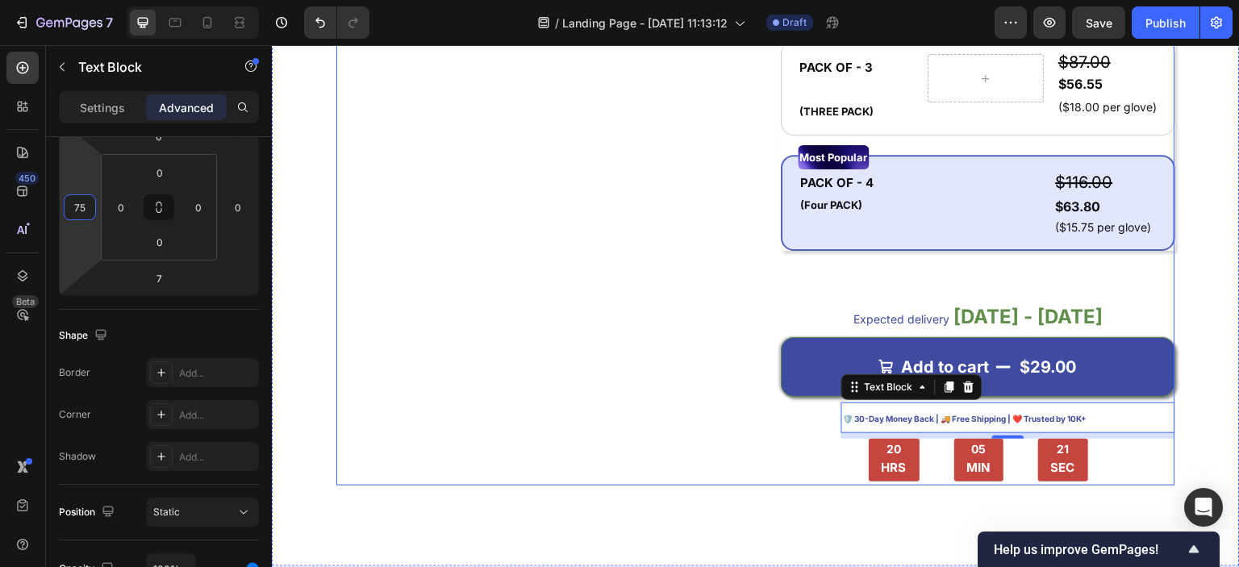
drag, startPoint x: 703, startPoint y: 387, endPoint x: 622, endPoint y: 381, distance: 80.9
click at [702, 387] on div "Product Images Title Line" at bounding box center [533, 43] width 394 height 886
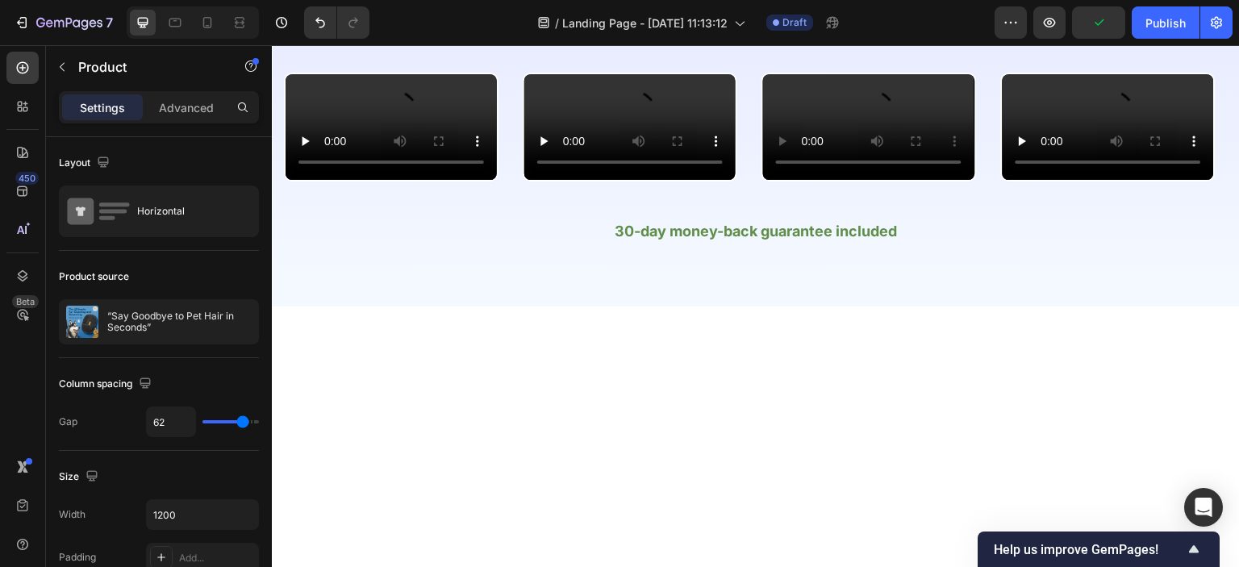
scroll to position [1517, 0]
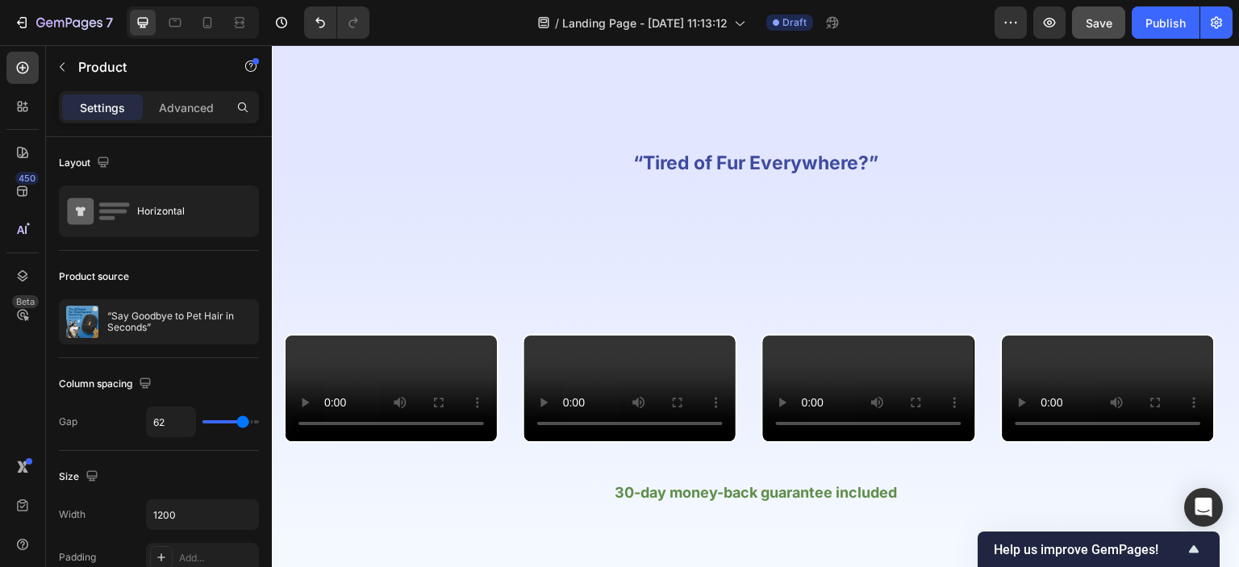
click at [1105, 25] on span "Save" at bounding box center [1099, 23] width 27 height 14
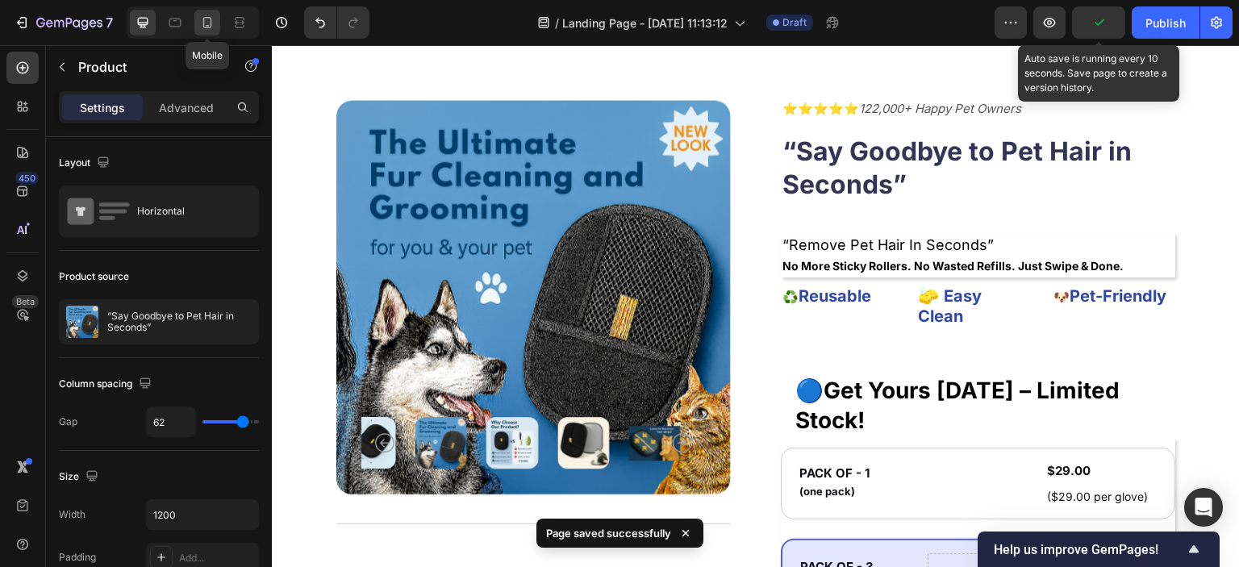
click at [210, 26] on icon at bounding box center [207, 22] width 9 height 11
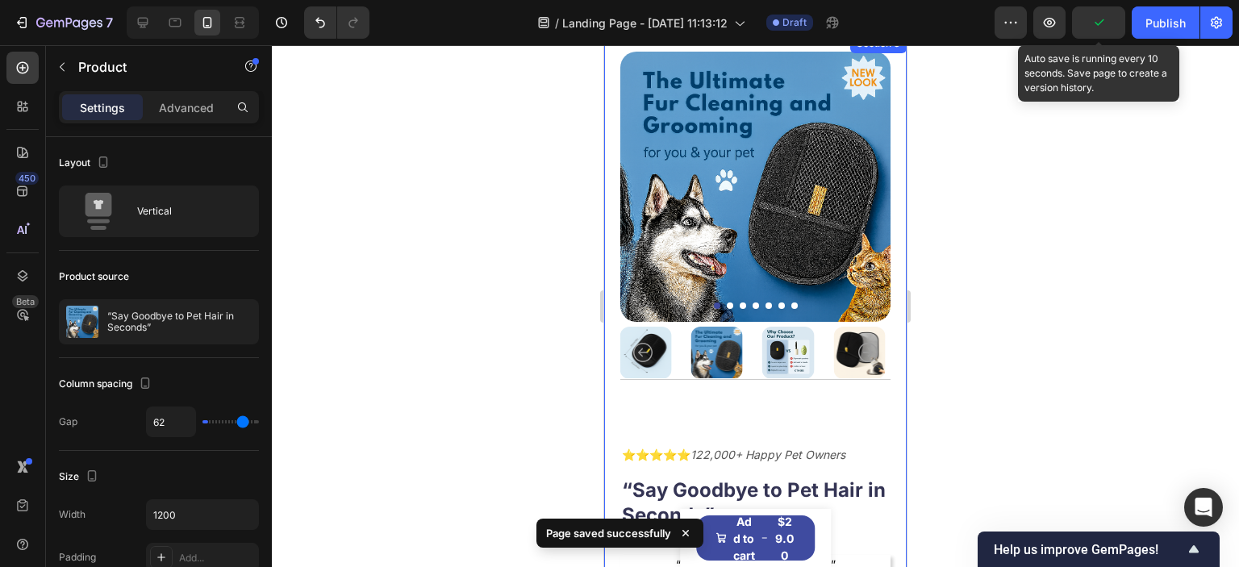
type input "0"
type input "100%"
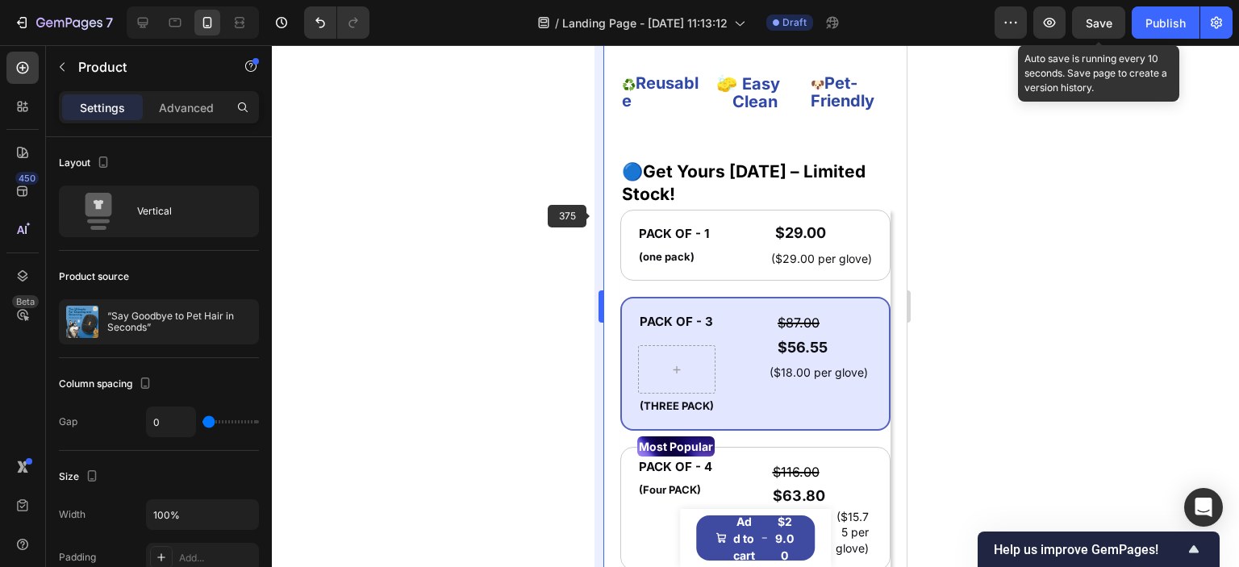
scroll to position [1062, 0]
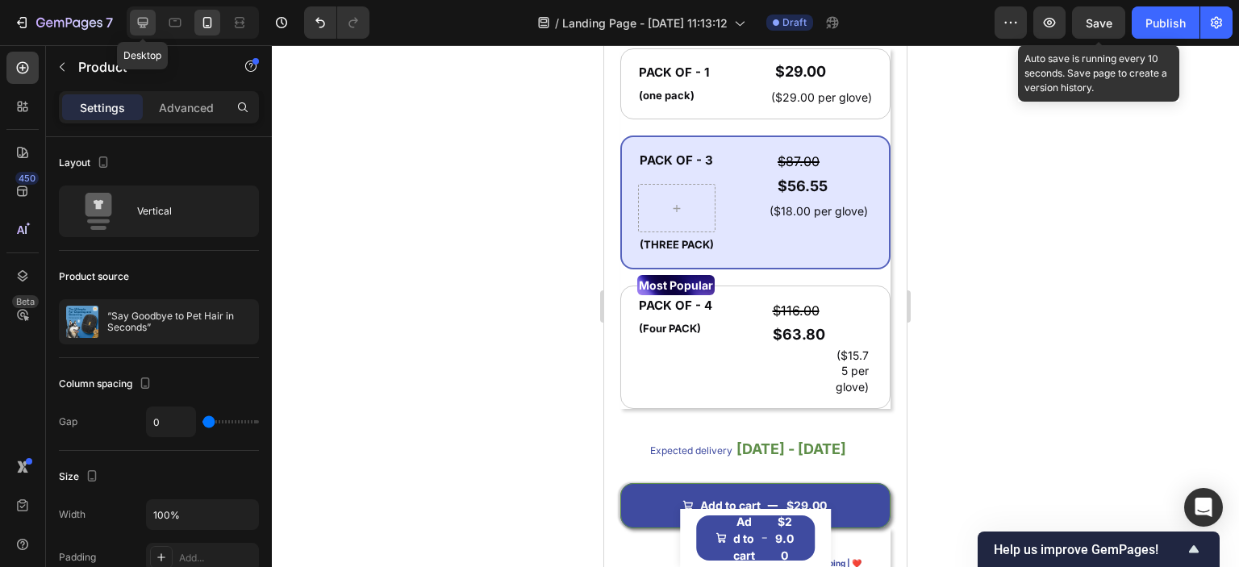
click at [145, 25] on icon at bounding box center [143, 23] width 16 height 16
type input "62"
type input "1200"
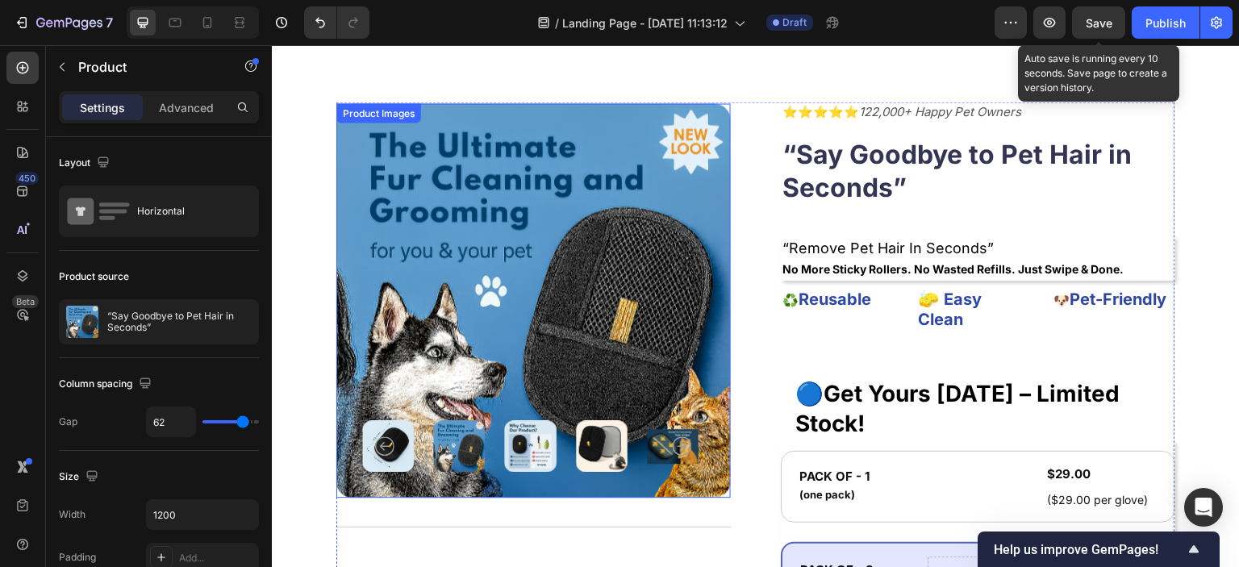
scroll to position [626, 0]
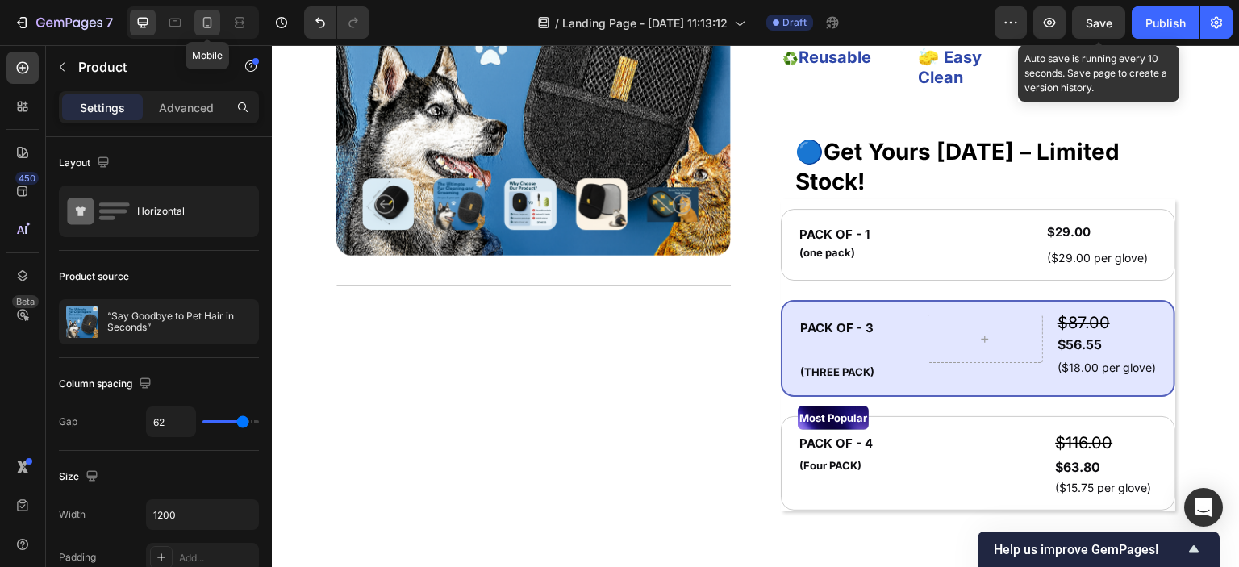
click at [206, 23] on icon at bounding box center [207, 23] width 16 height 16
type input "0"
type input "100%"
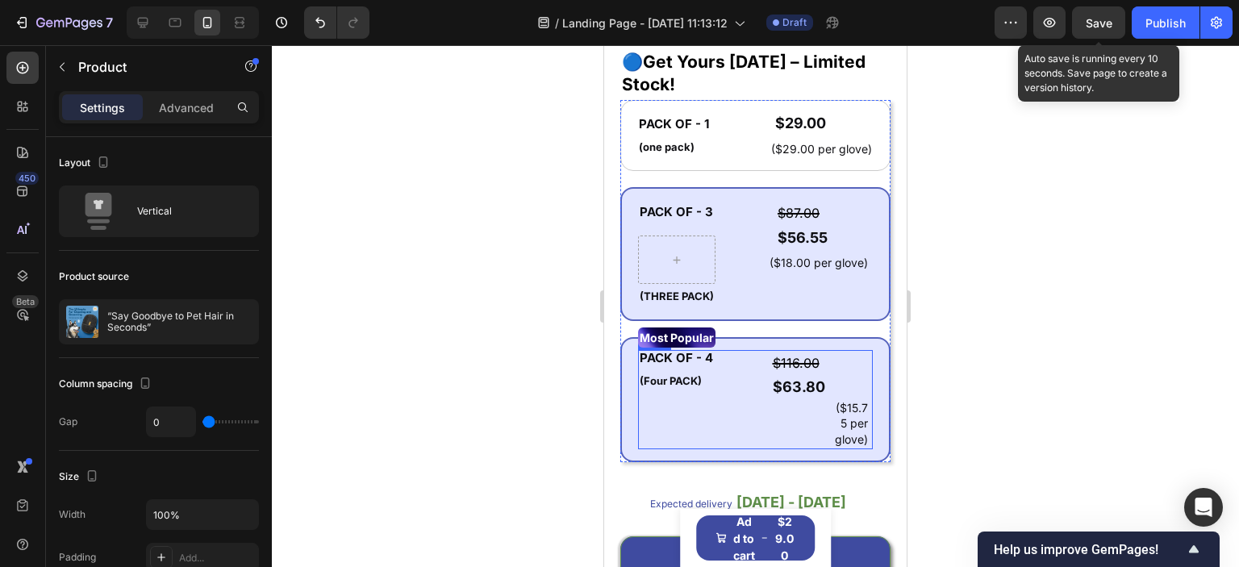
scroll to position [1062, 0]
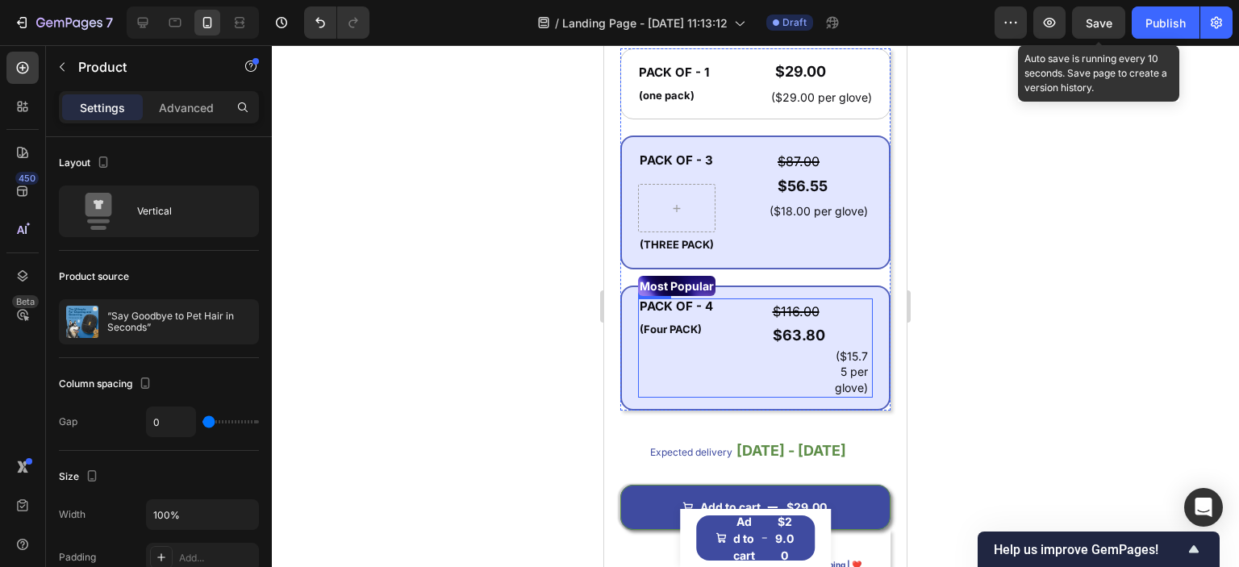
click at [781, 365] on div "$116.00 Compare Price Compare Price $63.80 Product Price Product Price ($15.75 …" at bounding box center [817, 347] width 111 height 99
click at [841, 366] on p "($15.75 per glove)" at bounding box center [850, 372] width 35 height 48
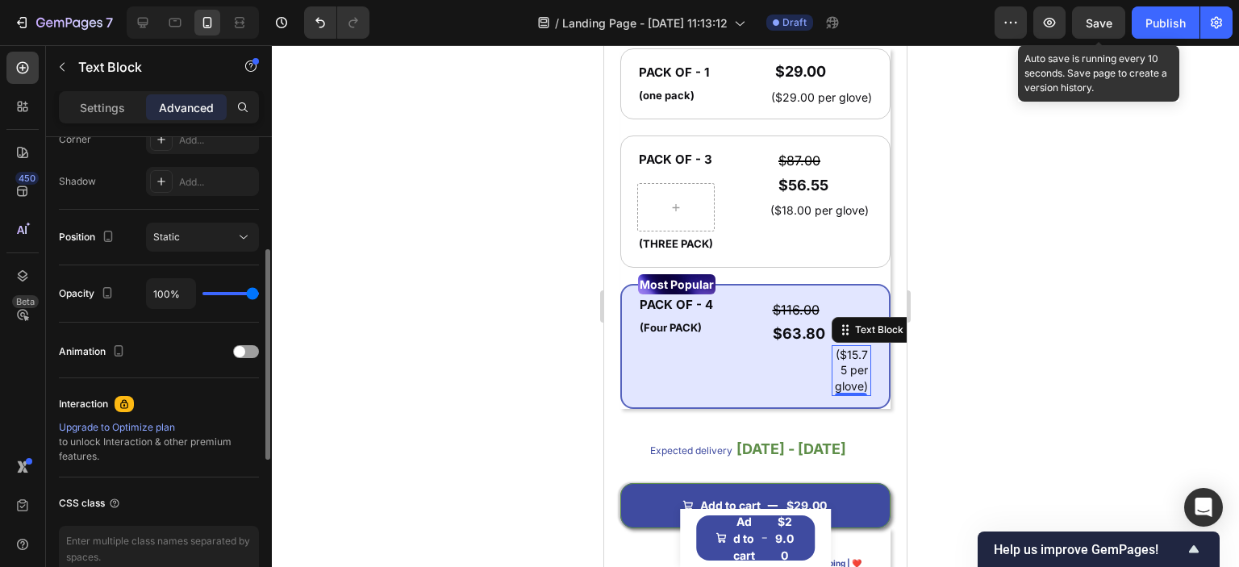
scroll to position [436, 0]
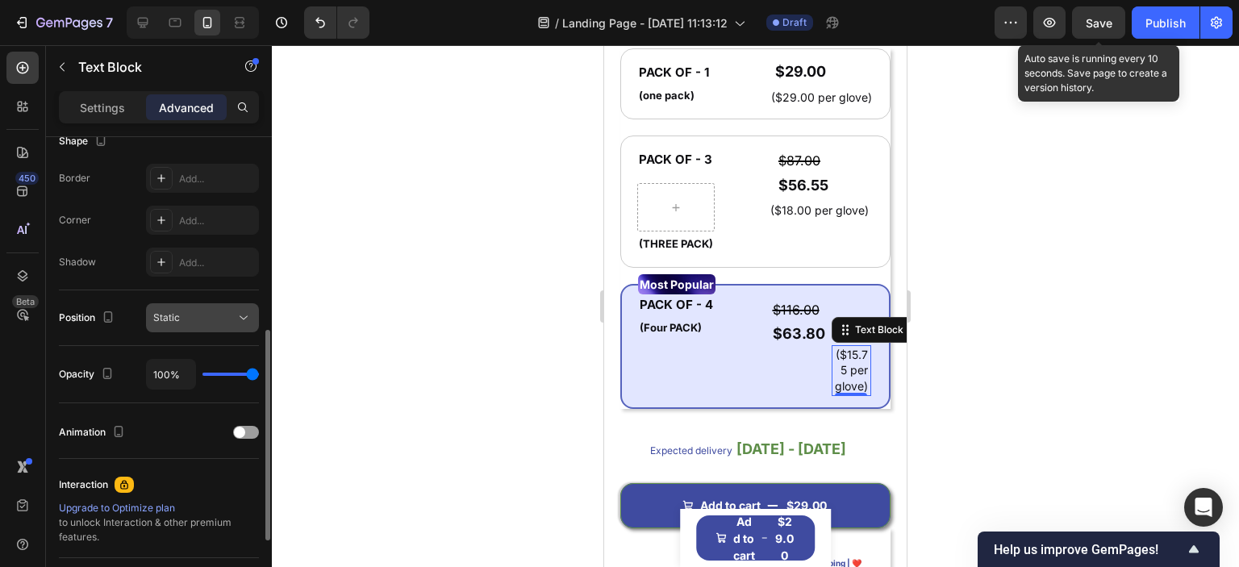
click at [160, 323] on span "Static" at bounding box center [166, 318] width 27 height 15
drag, startPoint x: 428, startPoint y: 369, endPoint x: 225, endPoint y: 328, distance: 206.8
click at [428, 369] on div at bounding box center [755, 306] width 967 height 522
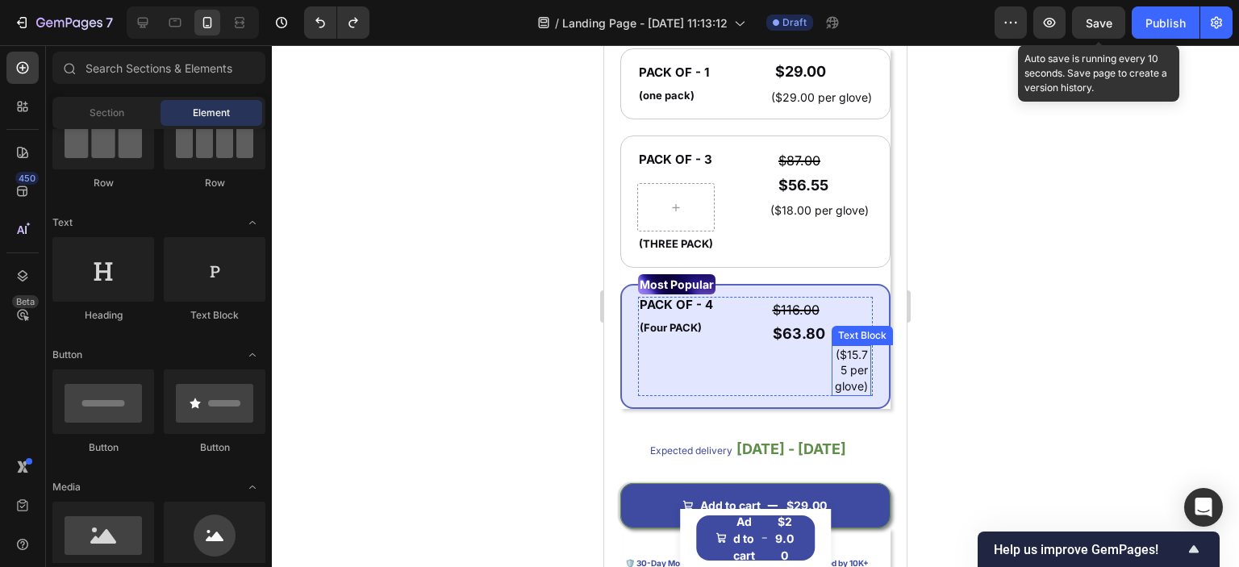
click at [833, 373] on p "($15.75 per glove)" at bounding box center [850, 371] width 35 height 48
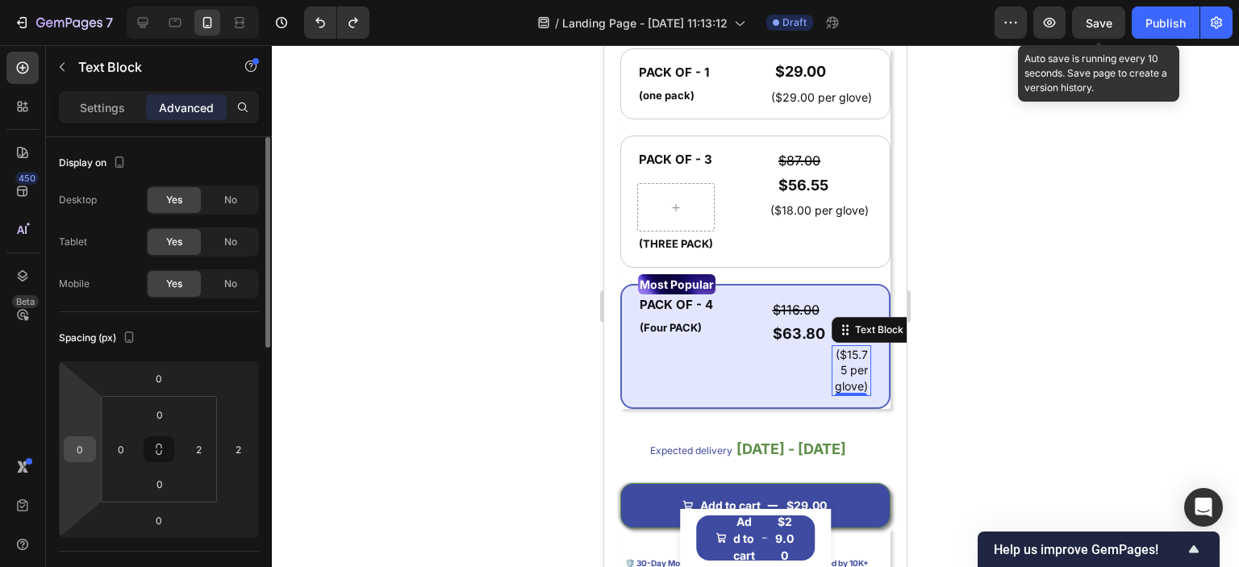
click at [77, 449] on input "0" at bounding box center [80, 449] width 24 height 24
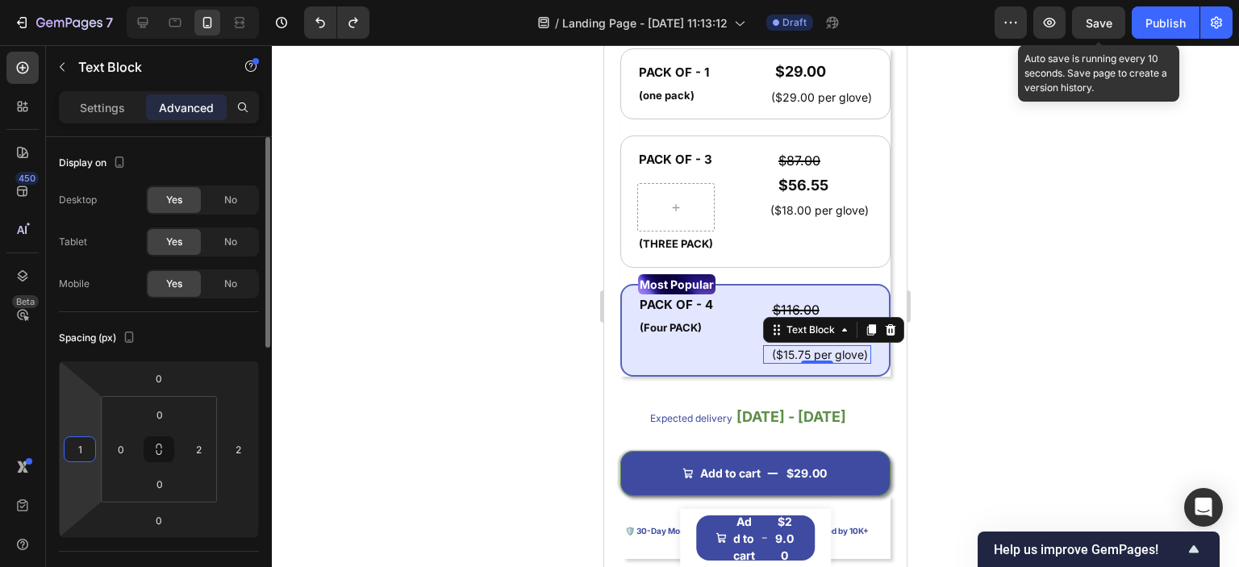
type input "11"
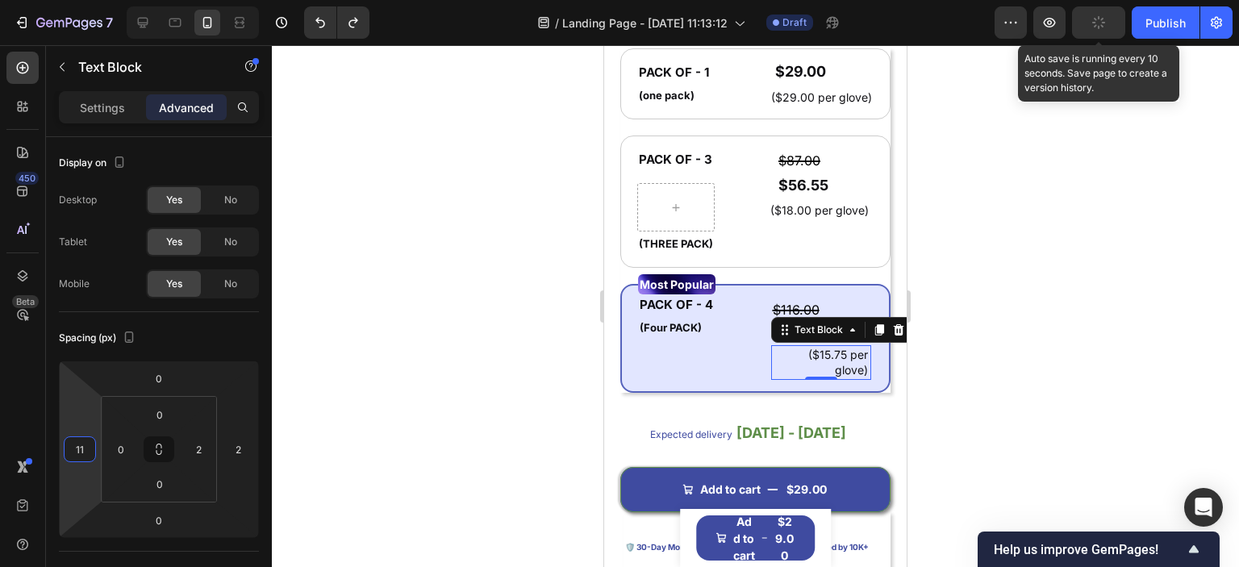
click at [434, 410] on div at bounding box center [755, 306] width 967 height 522
click at [579, 353] on div at bounding box center [755, 306] width 967 height 522
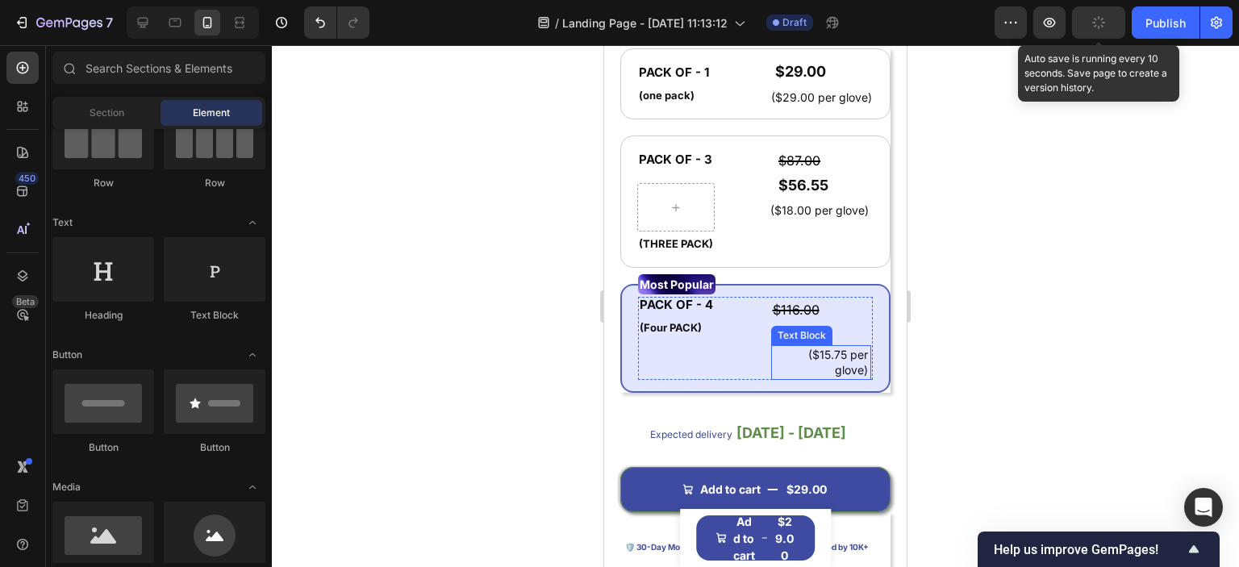
click at [838, 349] on p "($15.75 per glove)" at bounding box center [821, 362] width 96 height 31
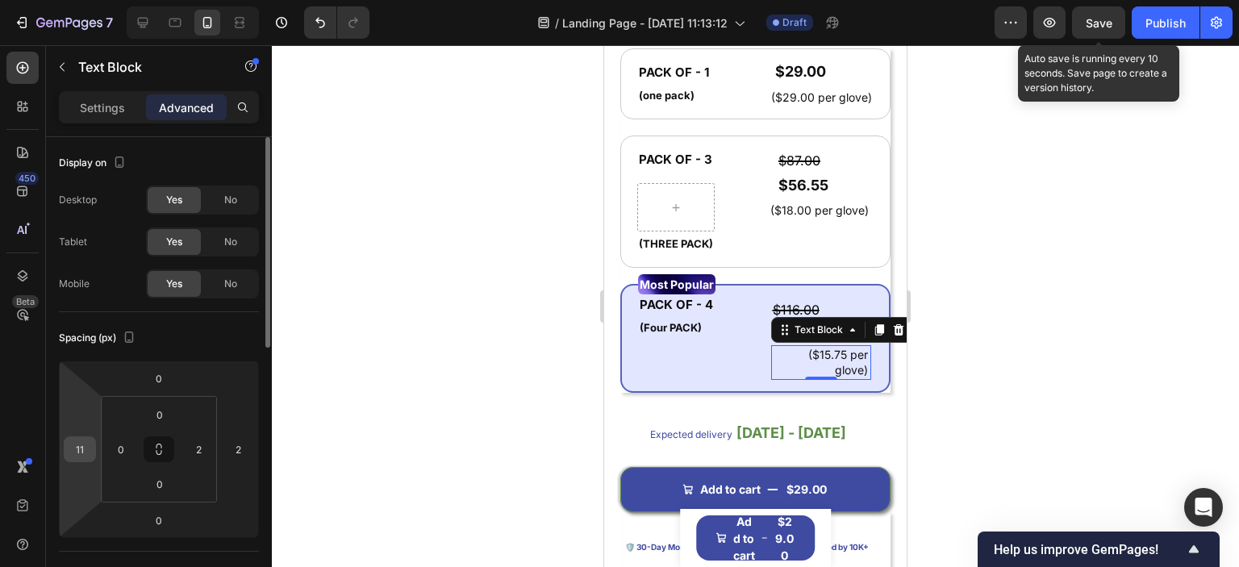
click at [90, 448] on input "11" at bounding box center [80, 449] width 24 height 24
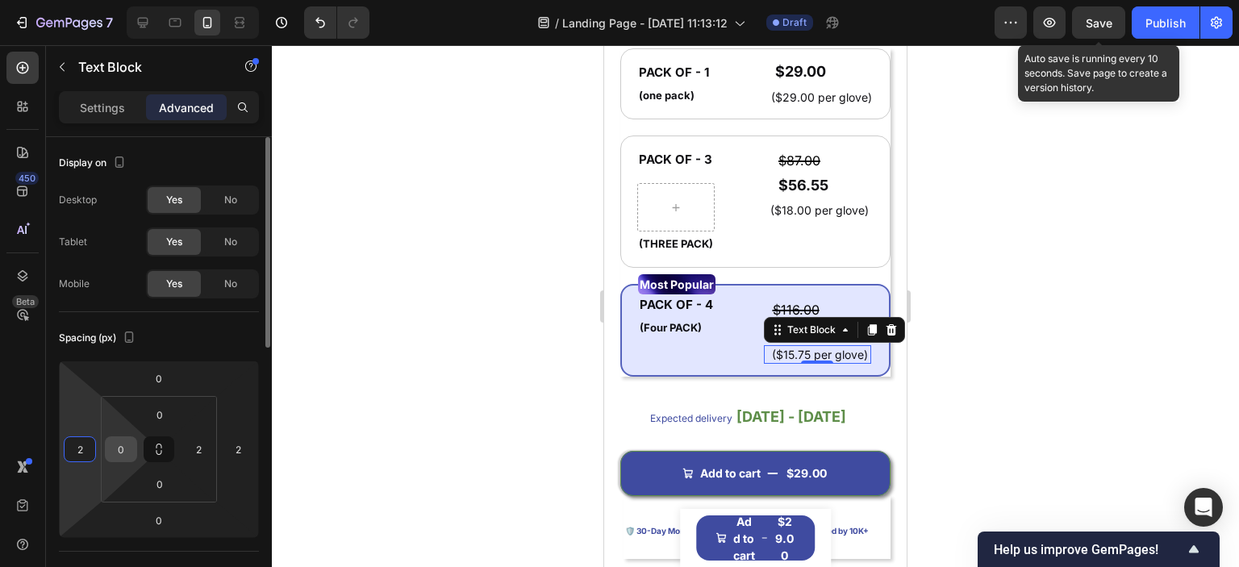
type input "25"
click at [390, 373] on div at bounding box center [755, 306] width 967 height 522
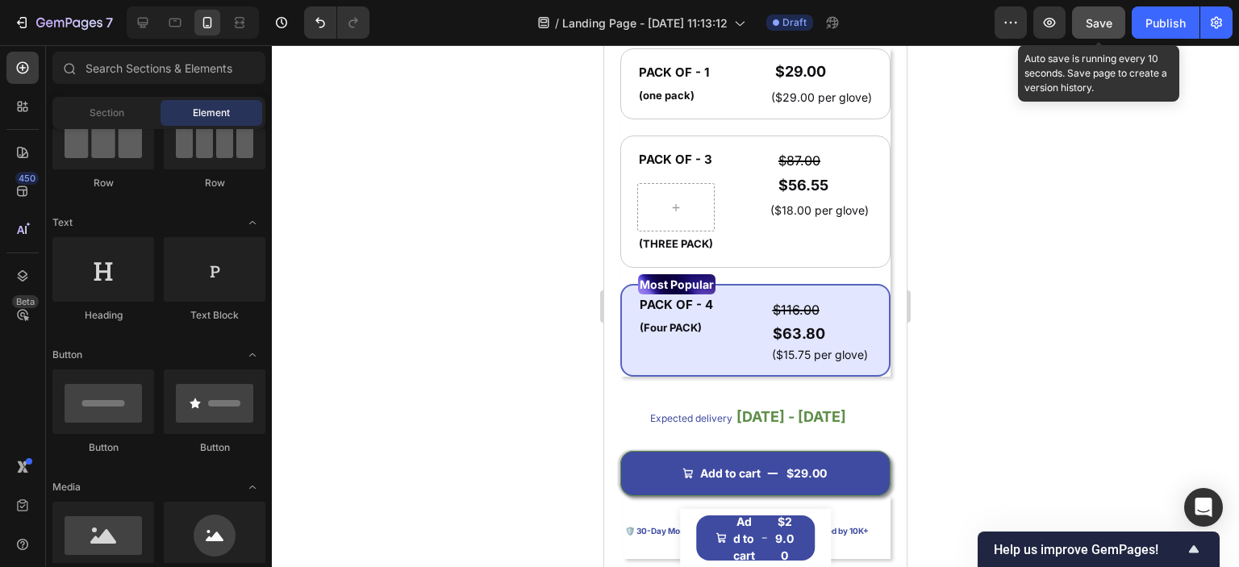
click at [1104, 22] on span "Save" at bounding box center [1099, 23] width 27 height 14
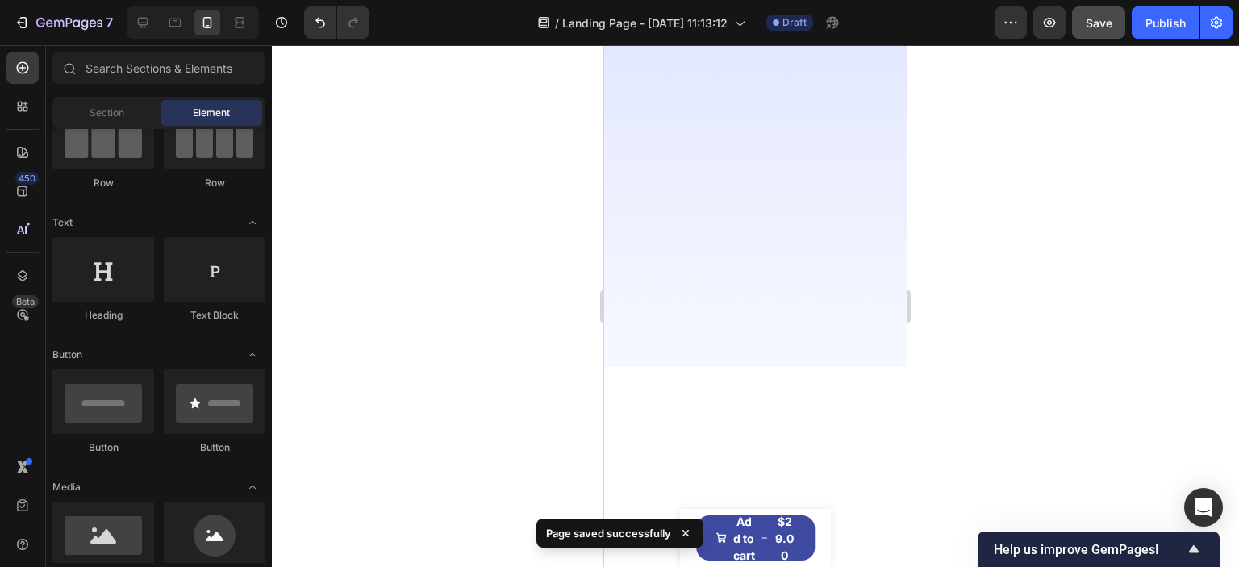
scroll to position [578, 0]
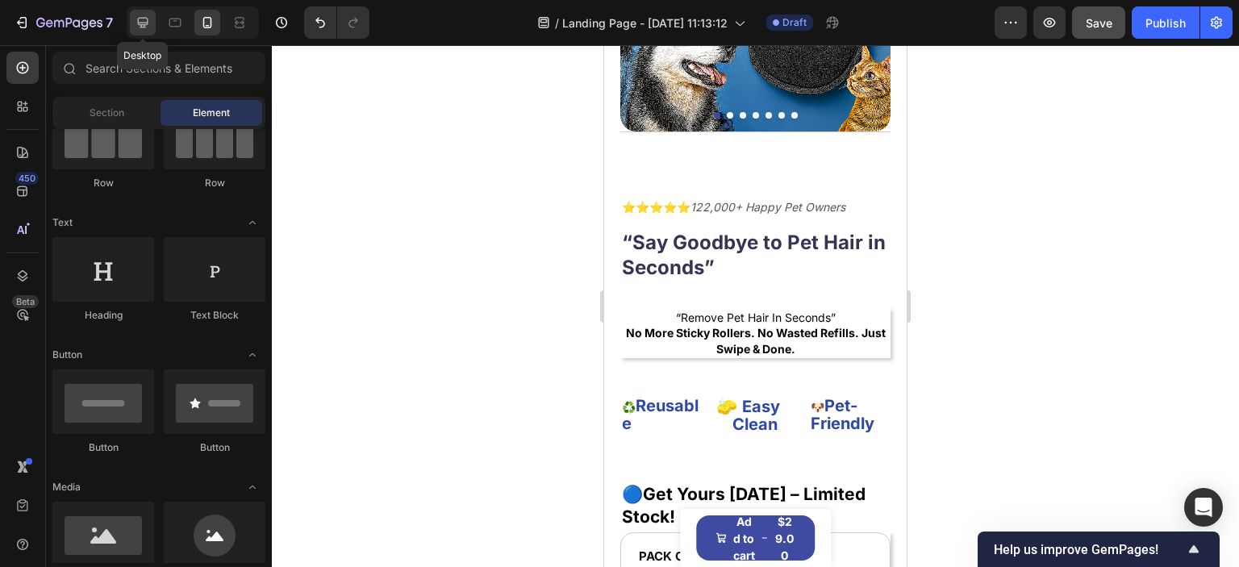
click at [136, 16] on icon at bounding box center [143, 23] width 16 height 16
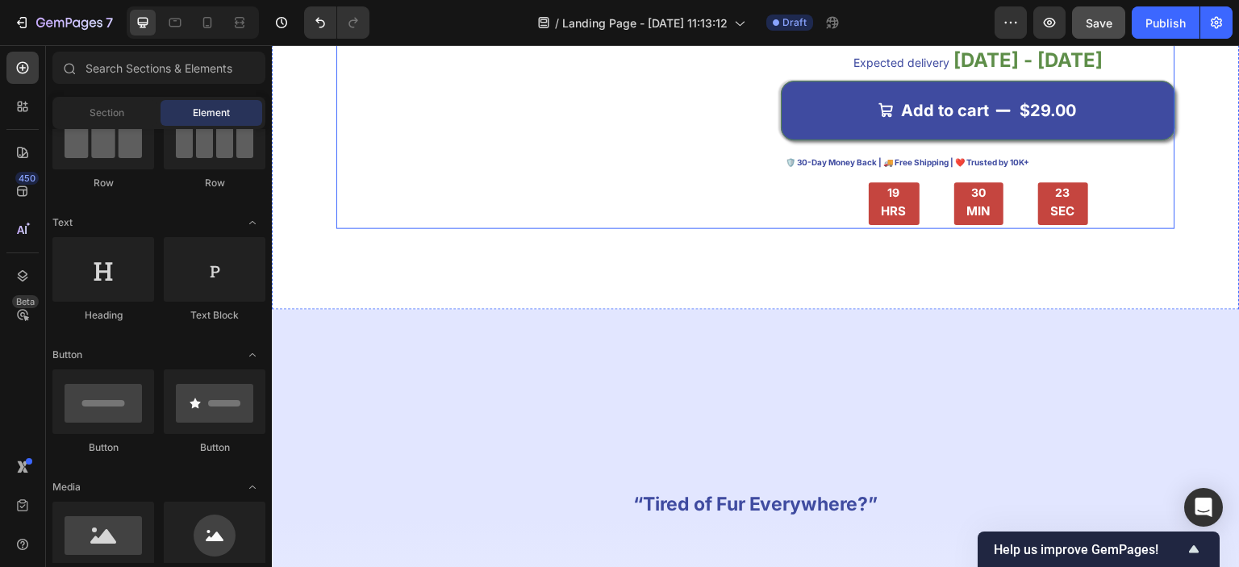
scroll to position [1223, 0]
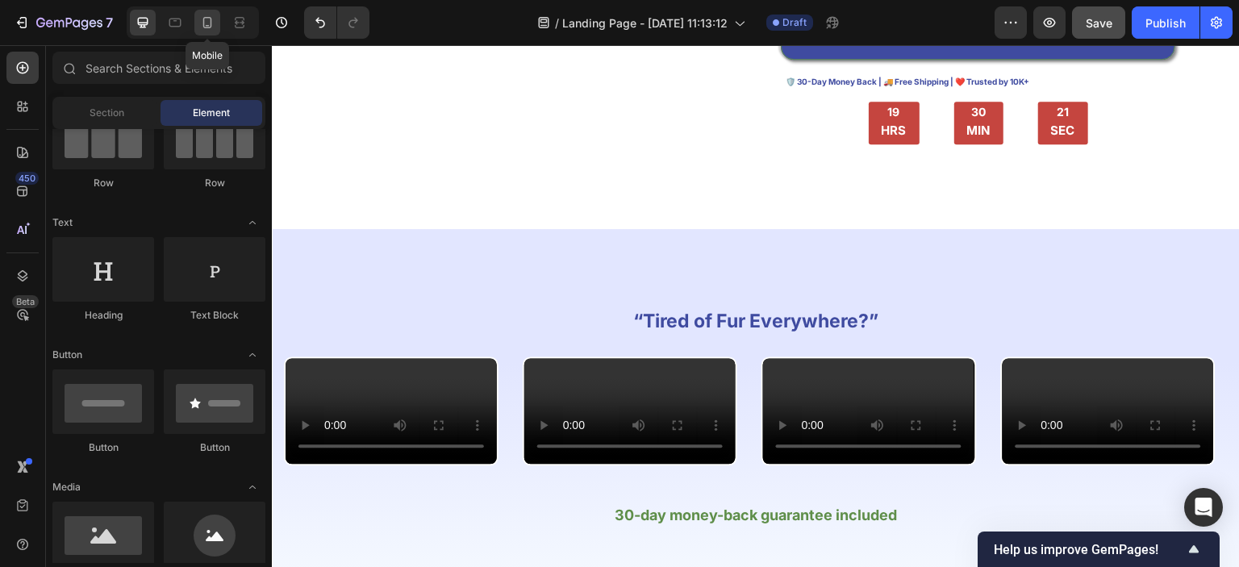
drag, startPoint x: 202, startPoint y: 28, endPoint x: 249, endPoint y: 55, distance: 53.8
click at [202, 28] on icon at bounding box center [207, 23] width 16 height 16
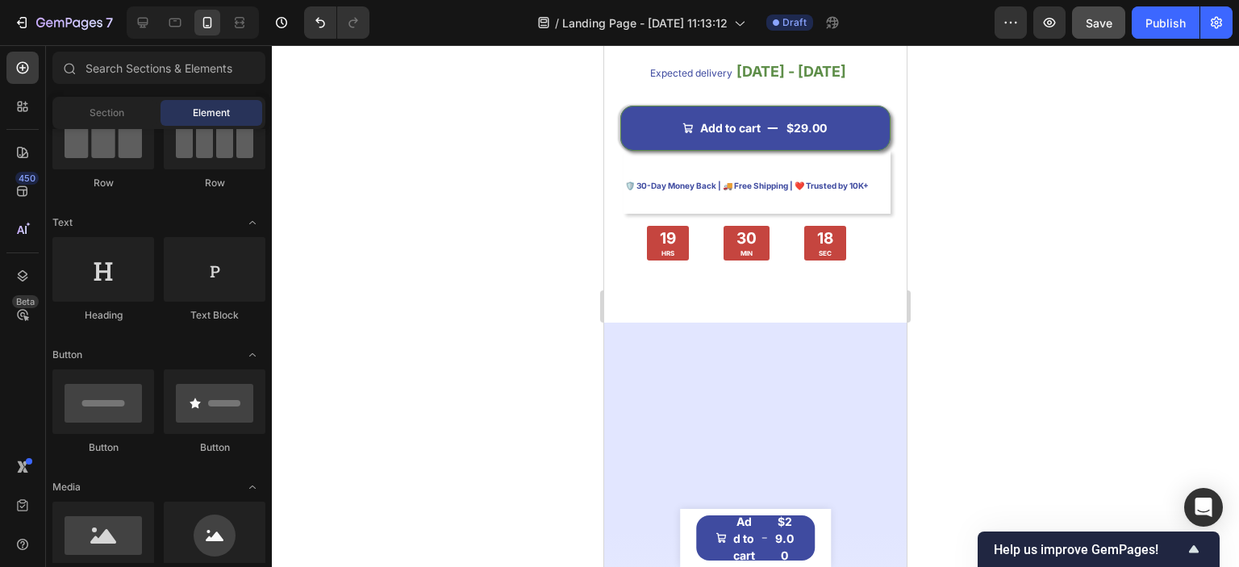
scroll to position [1489, 0]
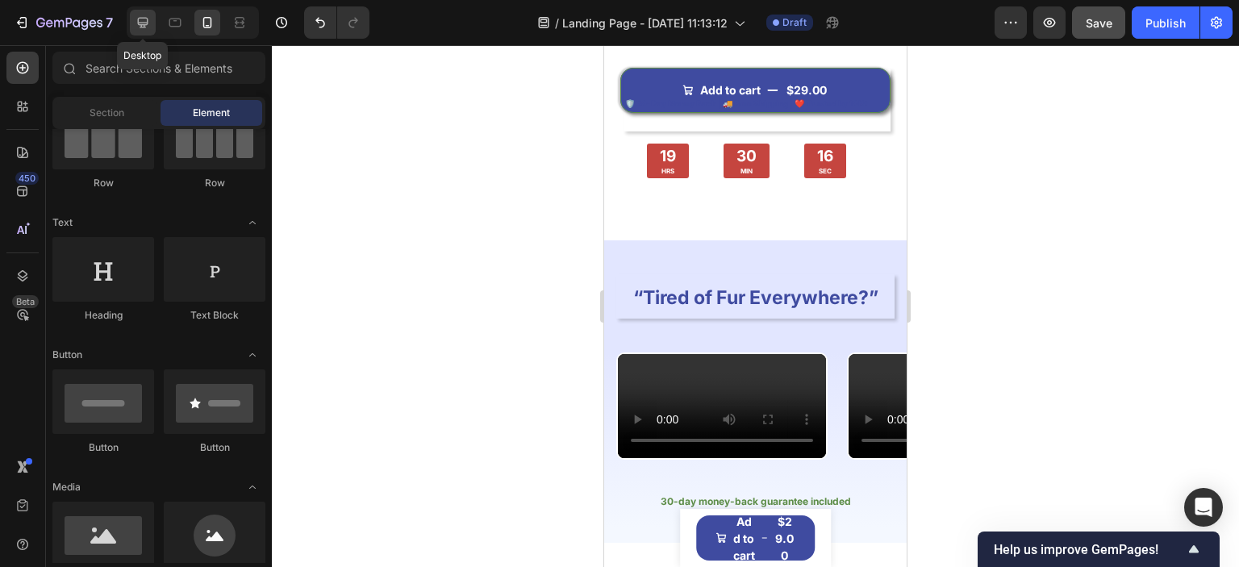
click at [131, 22] on div at bounding box center [143, 23] width 26 height 26
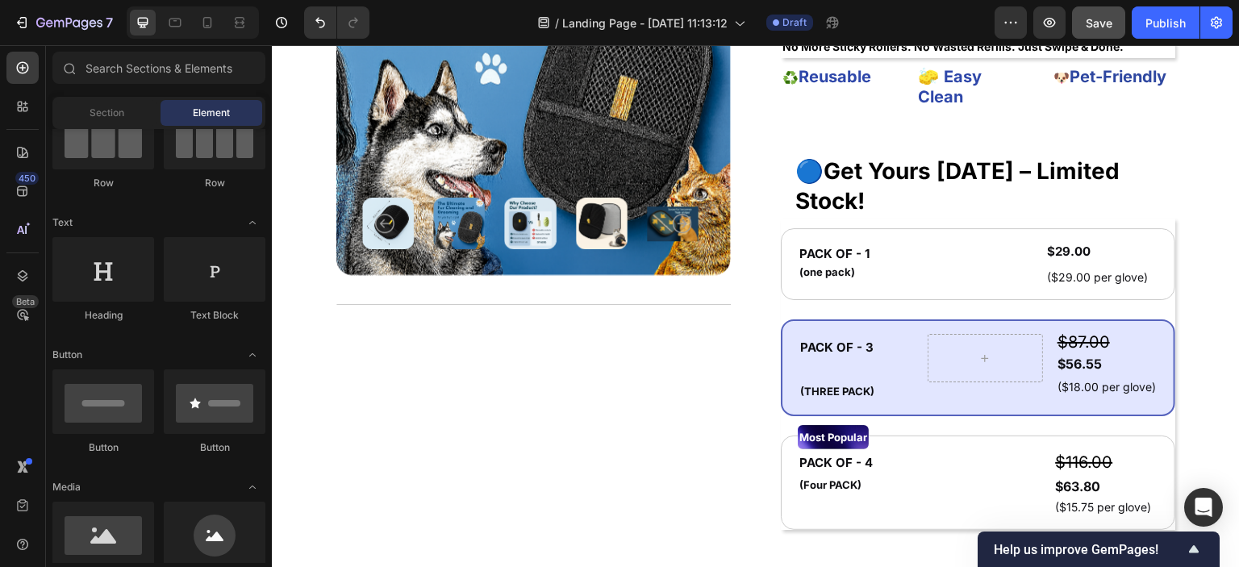
scroll to position [624, 0]
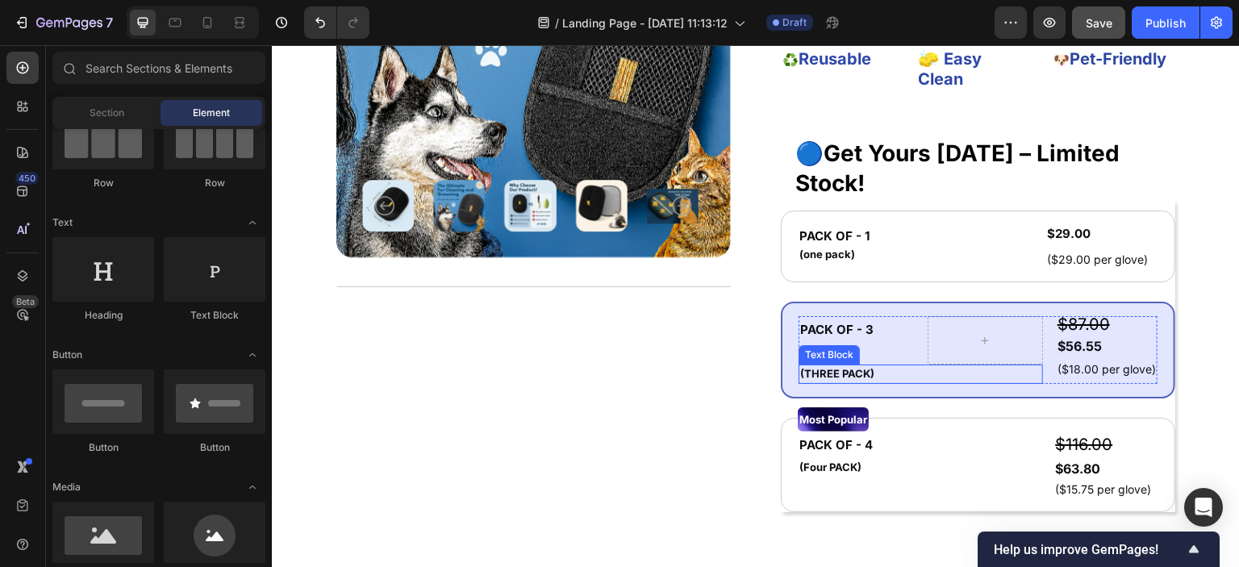
click at [829, 375] on strong "(THREE PACK)" at bounding box center [837, 373] width 74 height 13
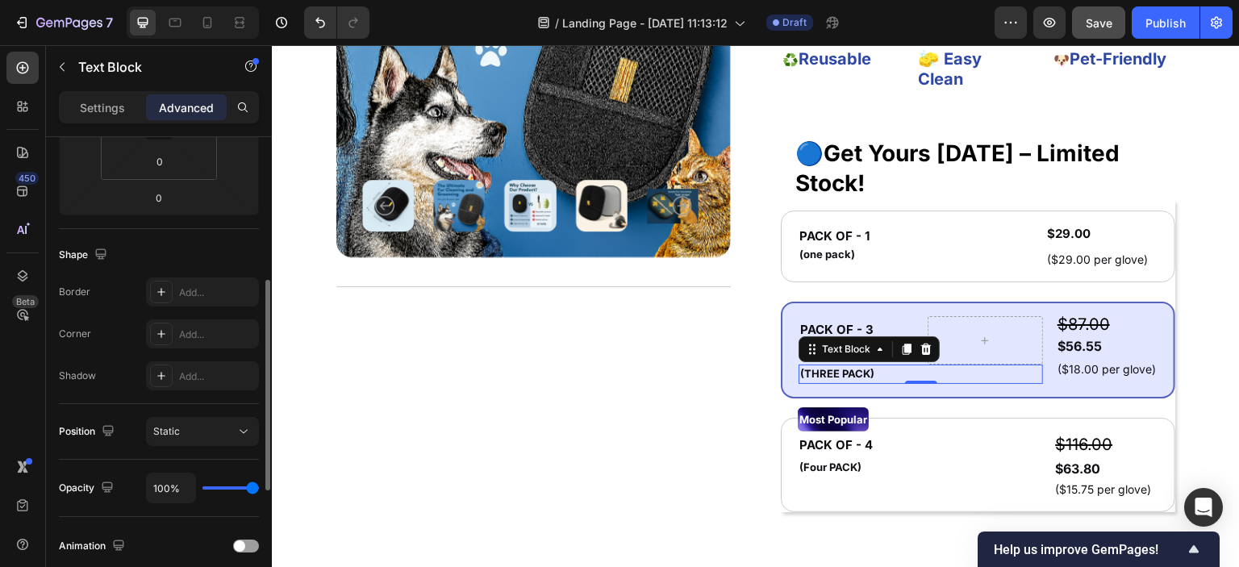
scroll to position [484, 0]
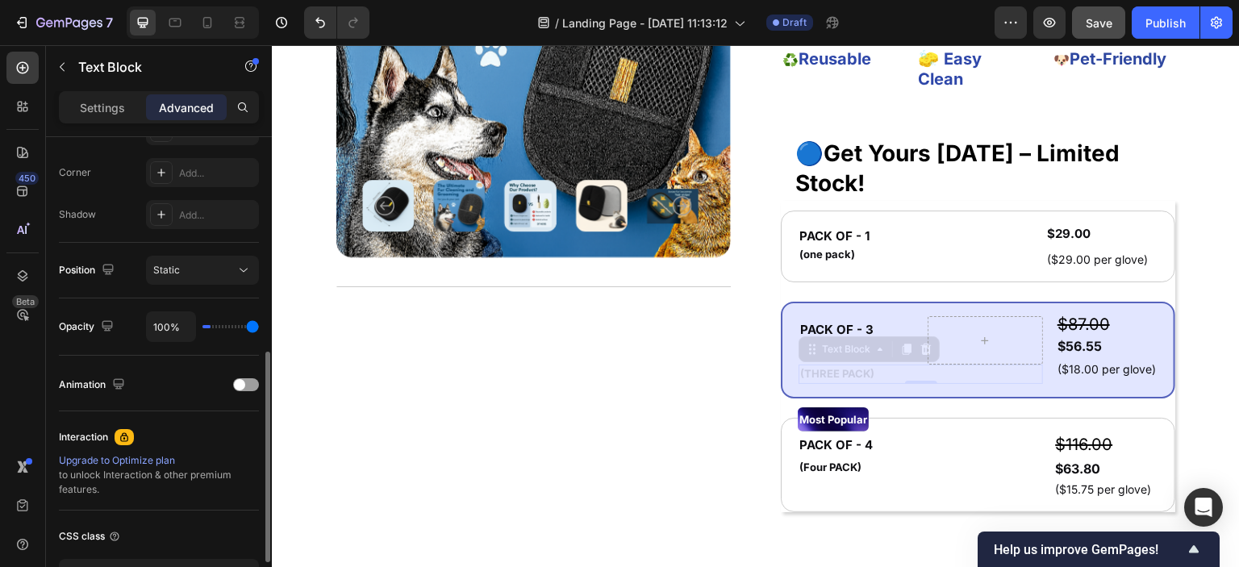
type input "0%"
type input "0"
type input "17%"
type input "17"
type input "51%"
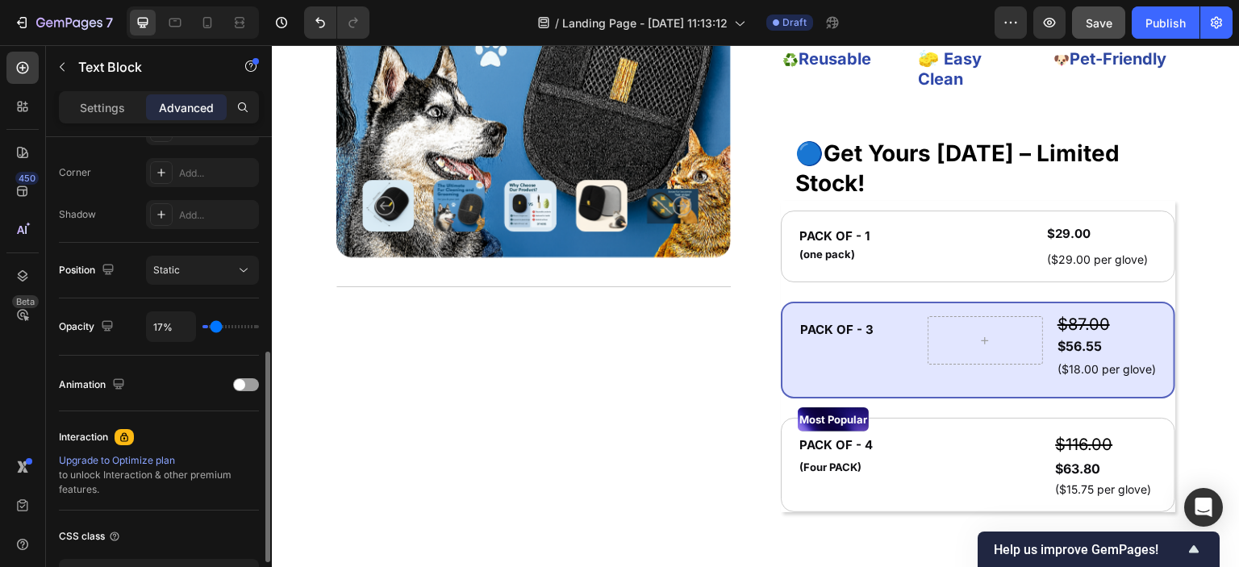
type input "51"
type input "57%"
type input "57"
type input "67%"
type input "67"
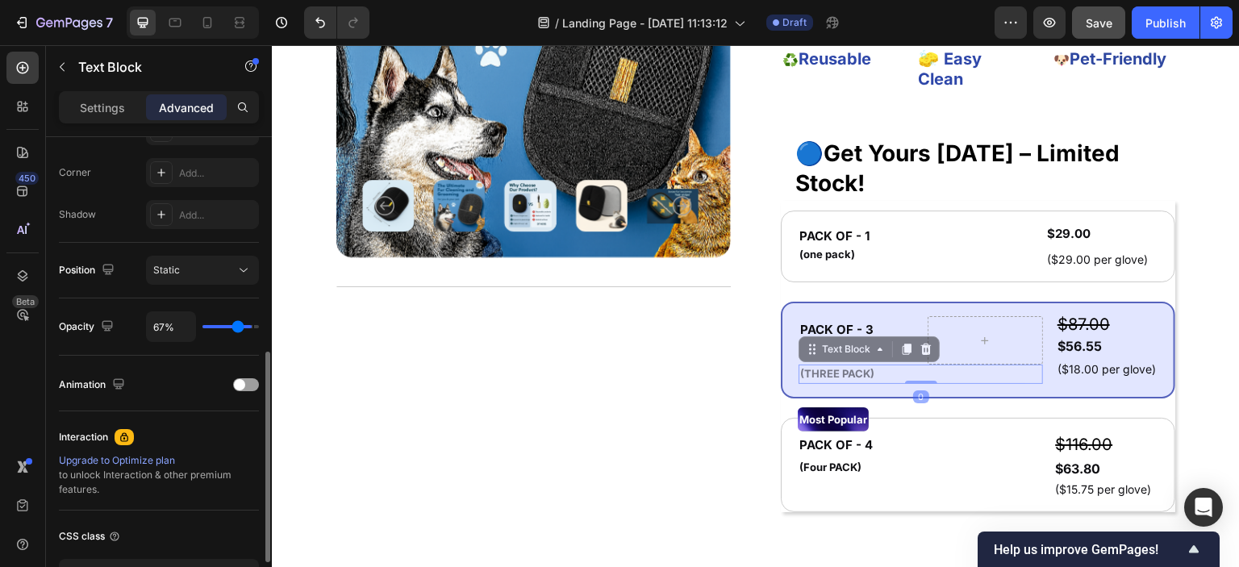
type input "86%"
type input "86"
type input "95%"
type input "95"
type input "100%"
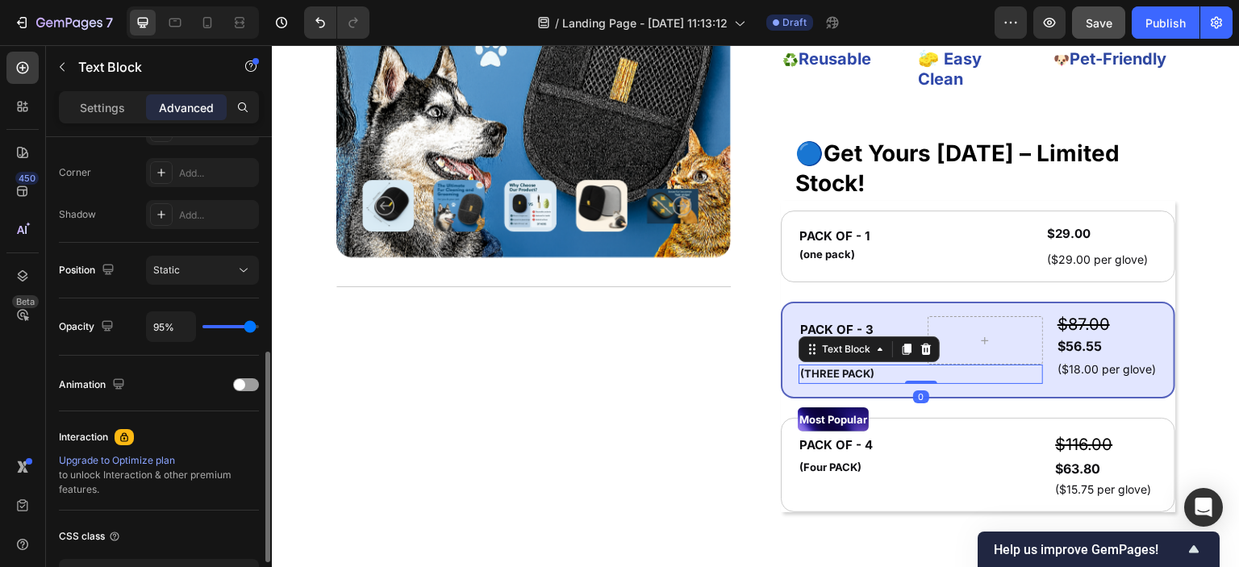
type input "100"
drag, startPoint x: 248, startPoint y: 323, endPoint x: 265, endPoint y: 327, distance: 16.6
click at [259, 327] on input "range" at bounding box center [230, 326] width 56 height 3
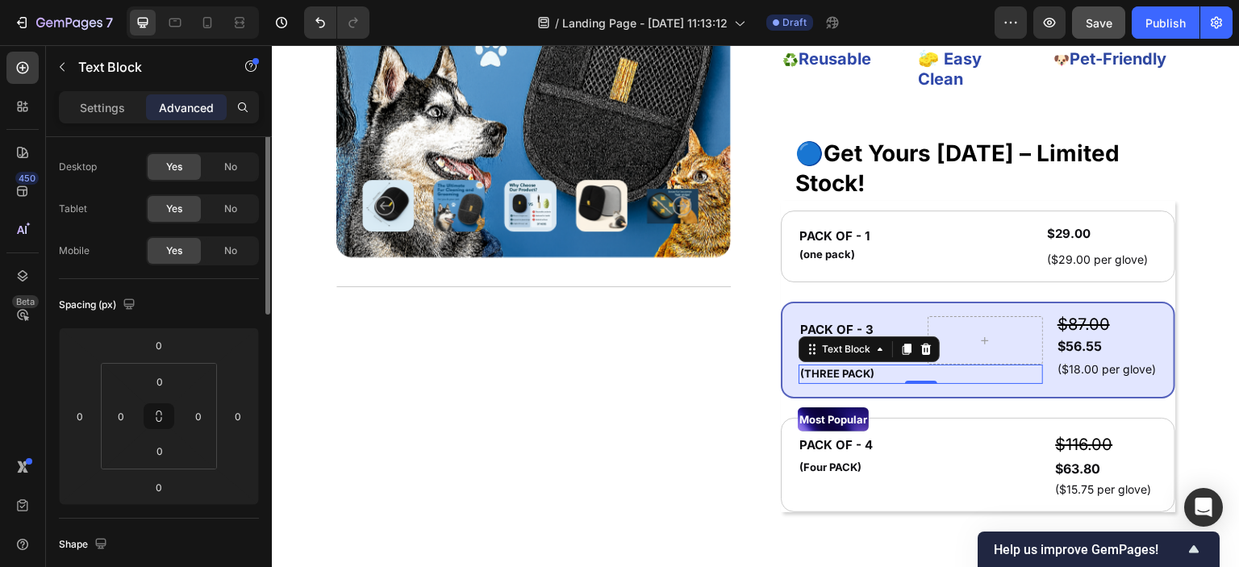
scroll to position [0, 0]
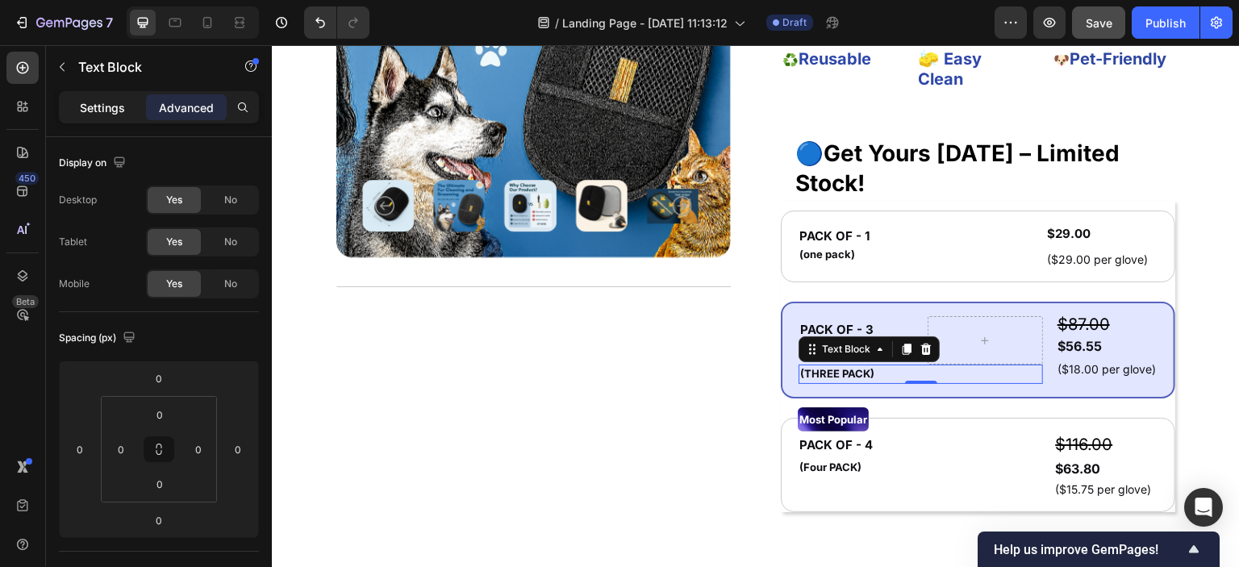
click at [111, 106] on p "Settings" at bounding box center [102, 107] width 45 height 17
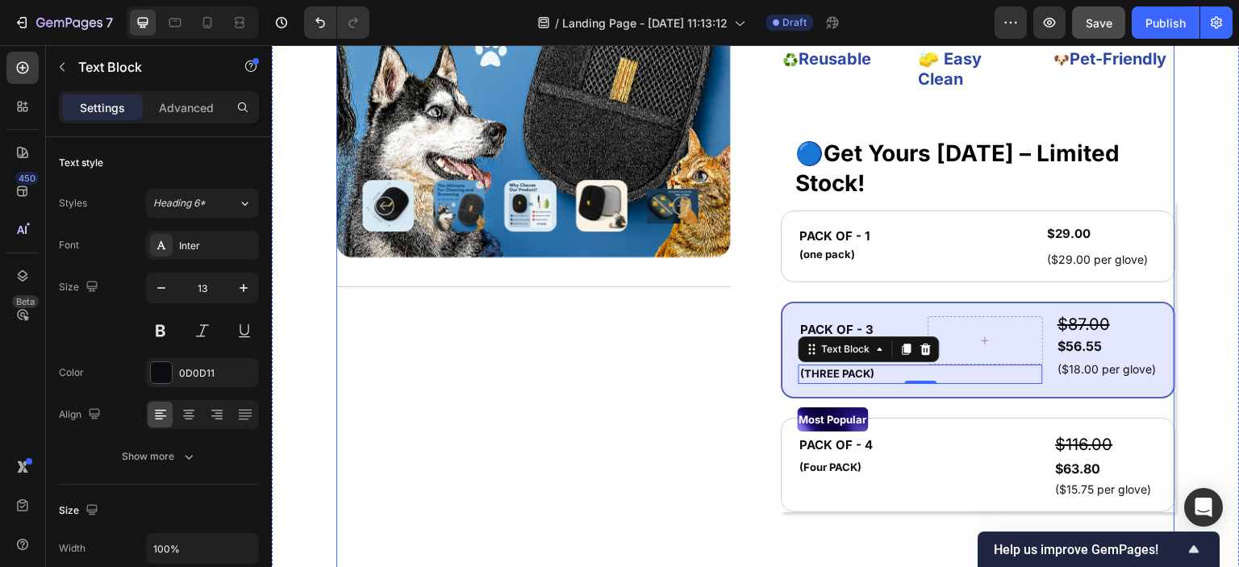
click at [701, 381] on div "Product Images Title Line" at bounding box center [533, 304] width 394 height 886
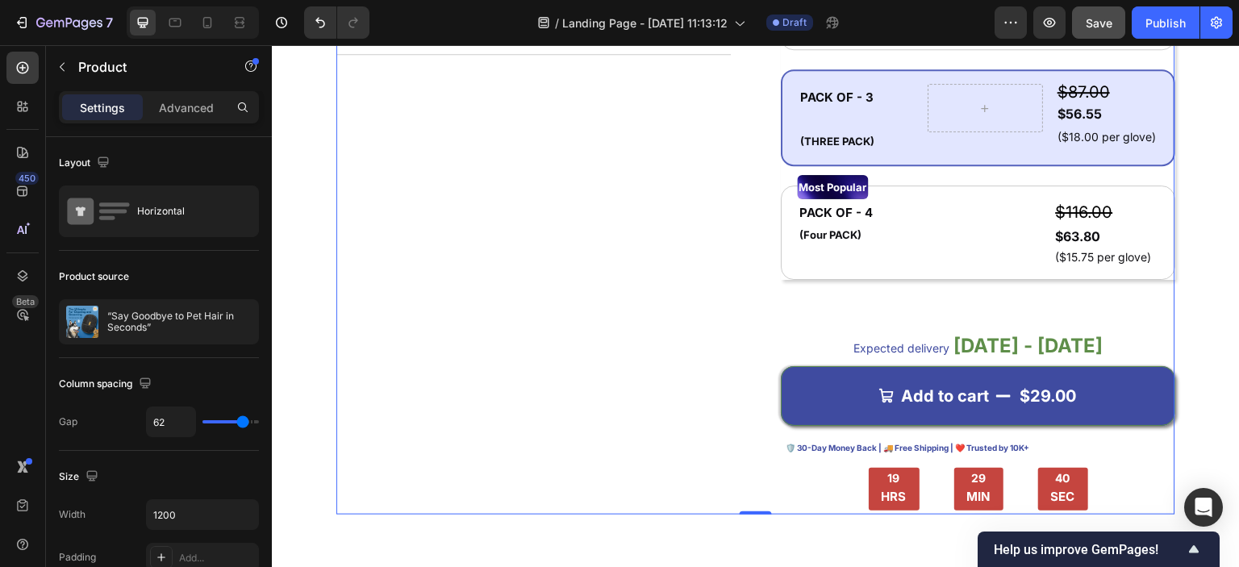
scroll to position [1270, 0]
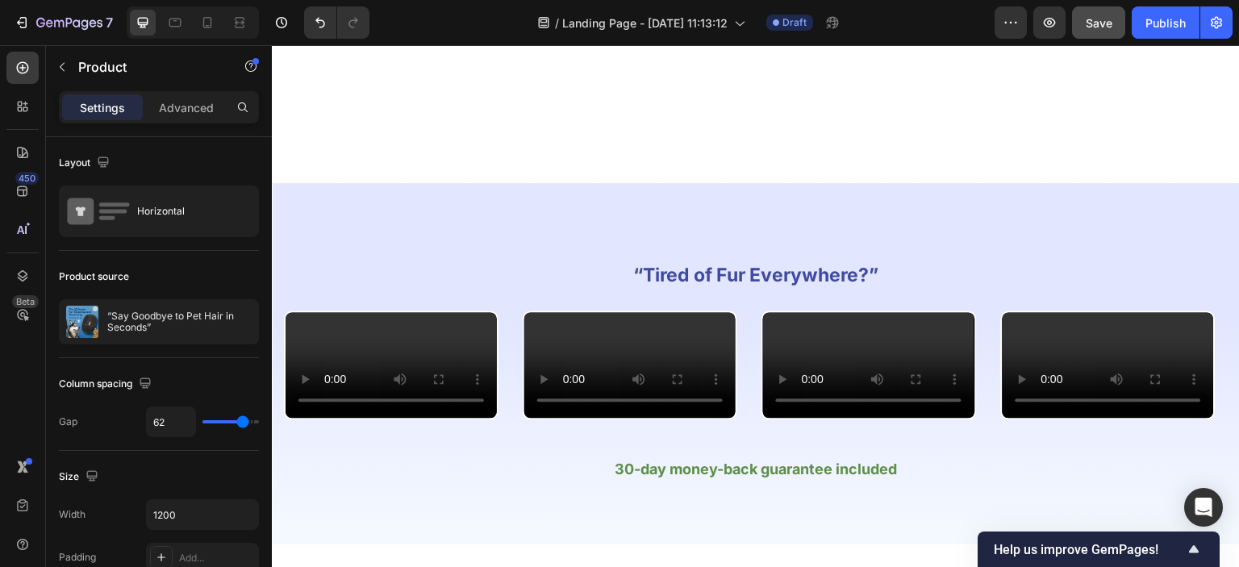
click at [1045, 24] on icon "button" at bounding box center [1049, 23] width 16 height 16
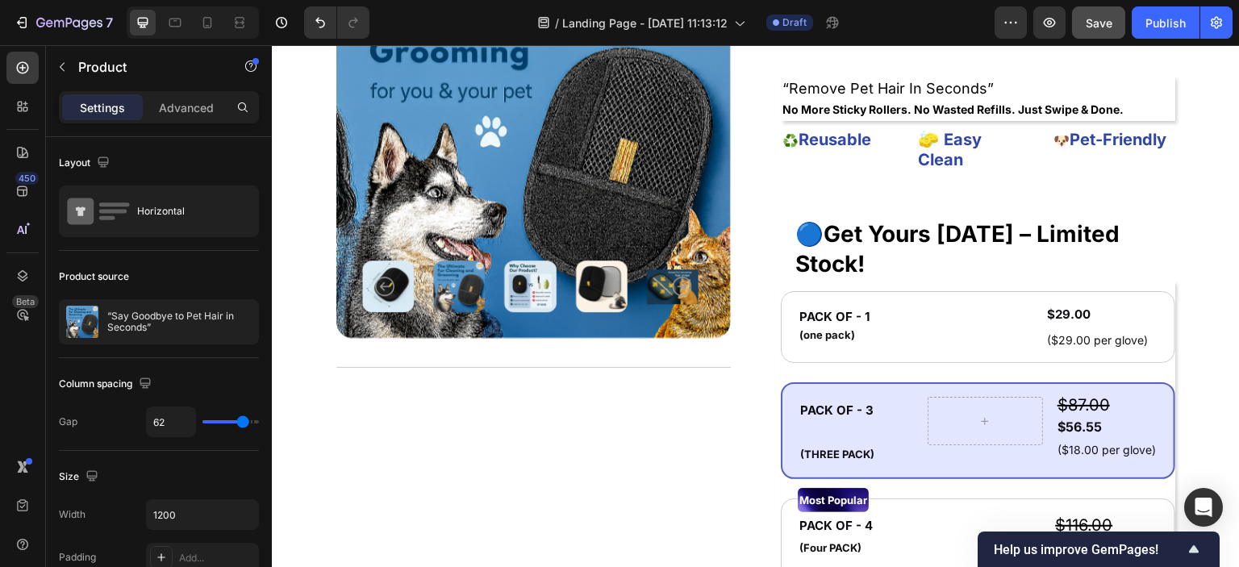
scroll to position [786, 0]
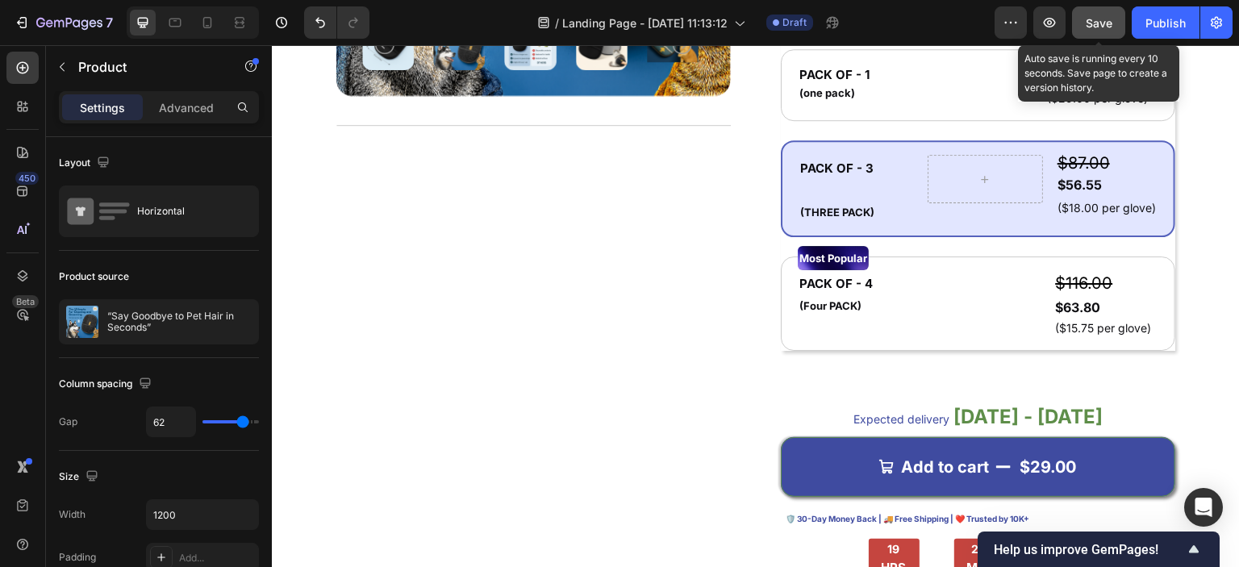
click at [1097, 16] on span "Save" at bounding box center [1099, 23] width 27 height 14
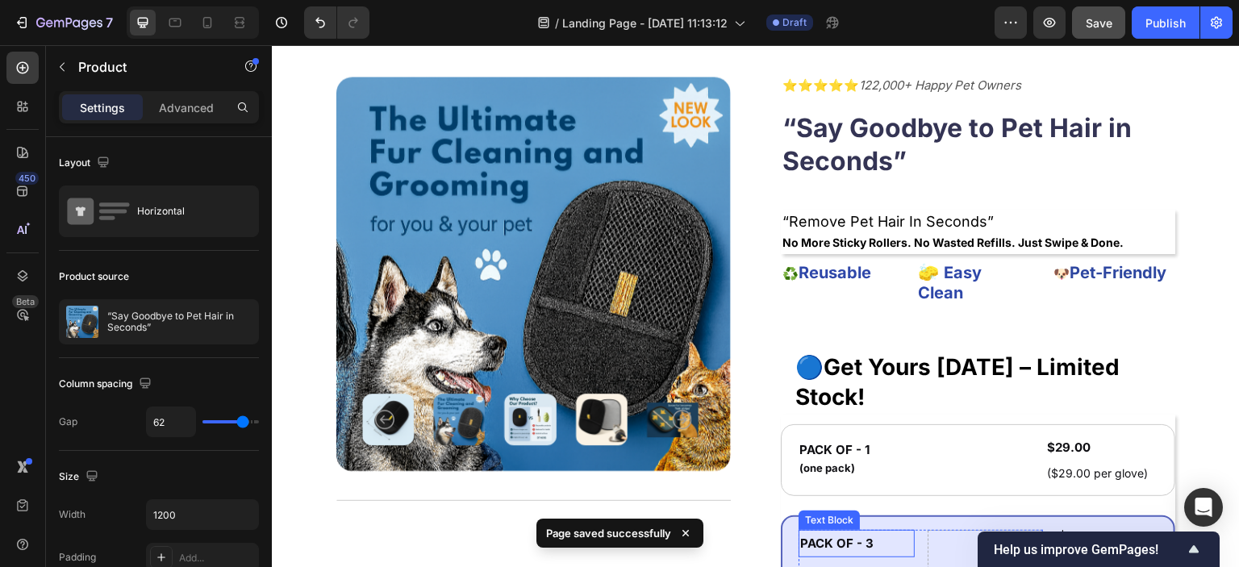
scroll to position [463, 0]
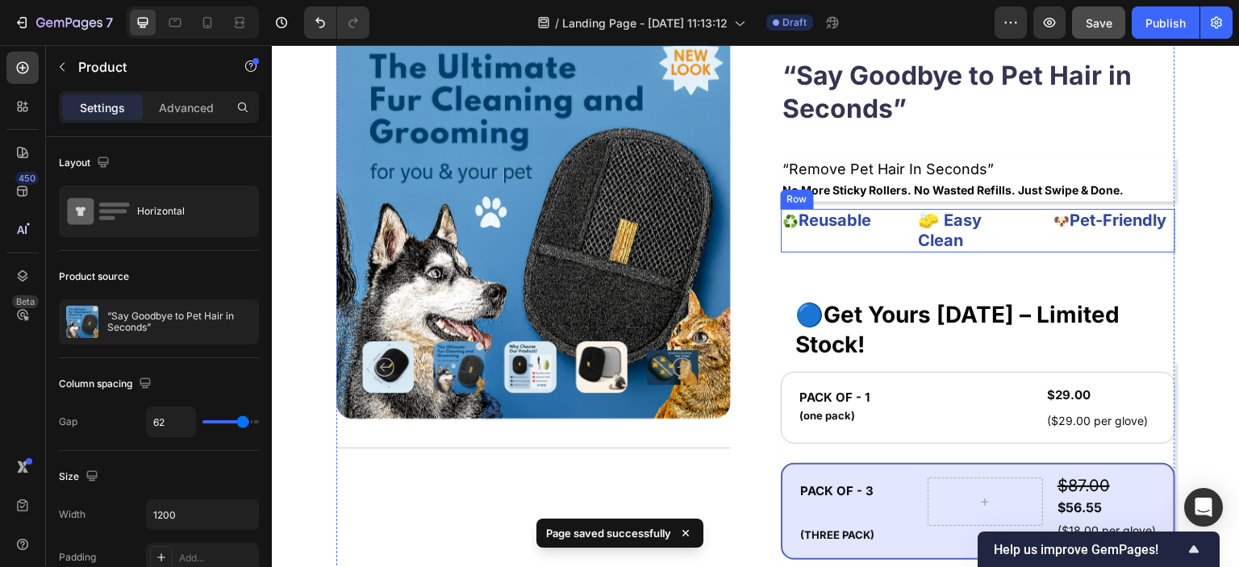
click at [906, 232] on div "♻️ Reusable Text Block 🧽 Easy Clean Text Block 🐶 Pet-Friendly Text Block Row" at bounding box center [978, 231] width 394 height 44
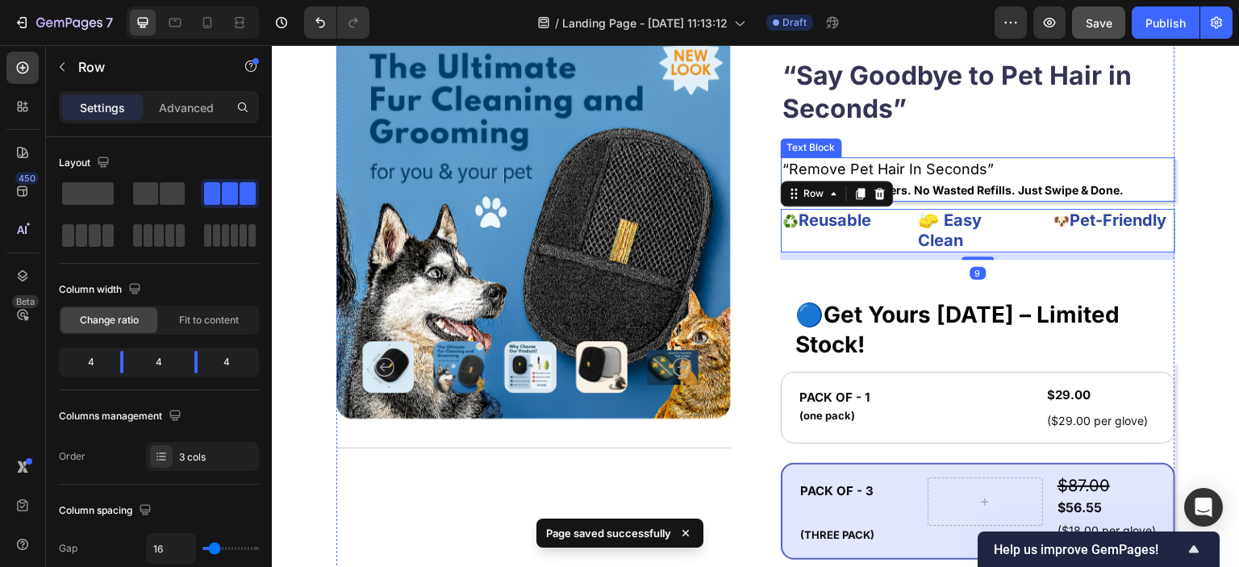
click at [933, 199] on p "no more sticky rollers. no wasted refills. just swipe & done." at bounding box center [978, 189] width 391 height 21
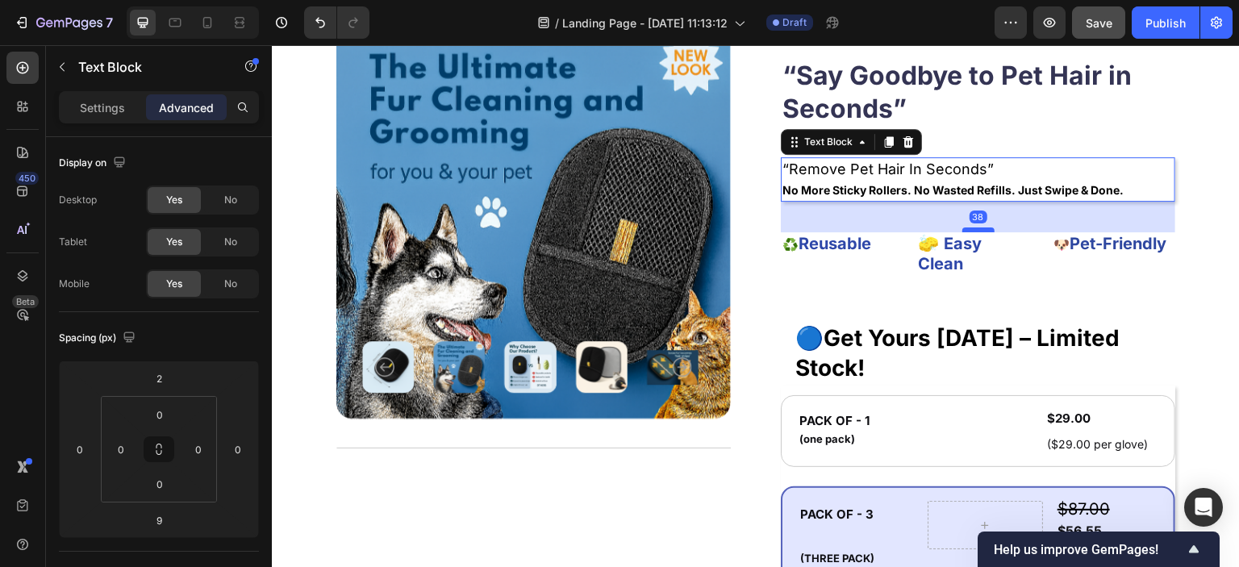
drag, startPoint x: 967, startPoint y: 206, endPoint x: 970, endPoint y: 229, distance: 23.6
click at [970, 229] on div at bounding box center [978, 229] width 32 height 5
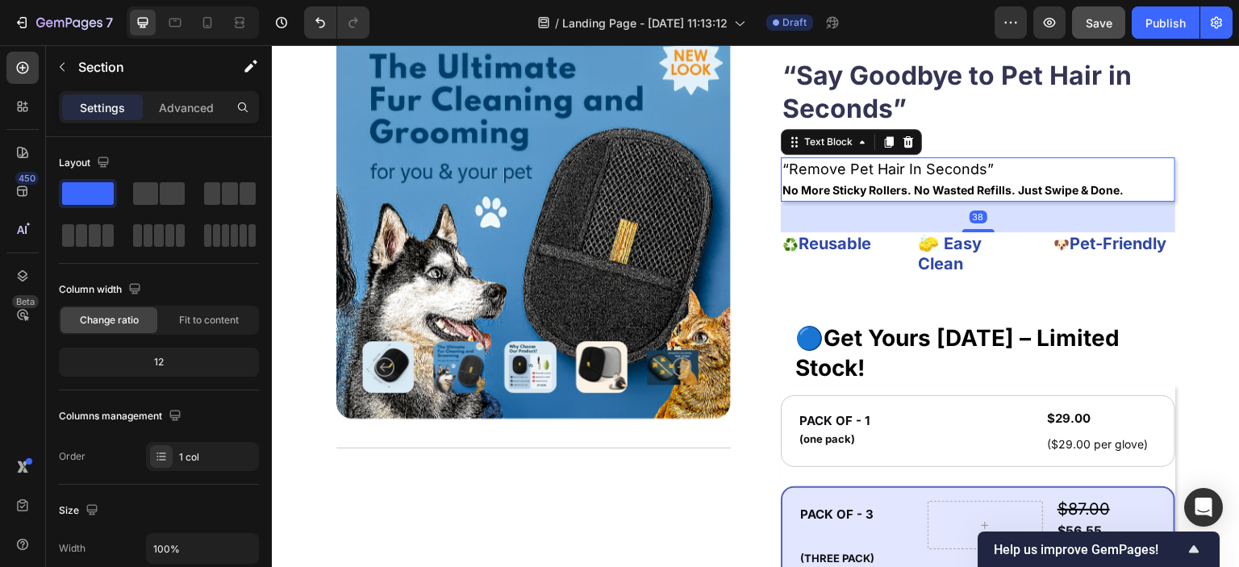
click at [1175, 261] on div "Product Images Title Line ⭐️⭐️⭐️⭐️⭐️ 122,000+ Happy Pet Owners Text Block Row “…" at bounding box center [756, 485] width 968 height 1054
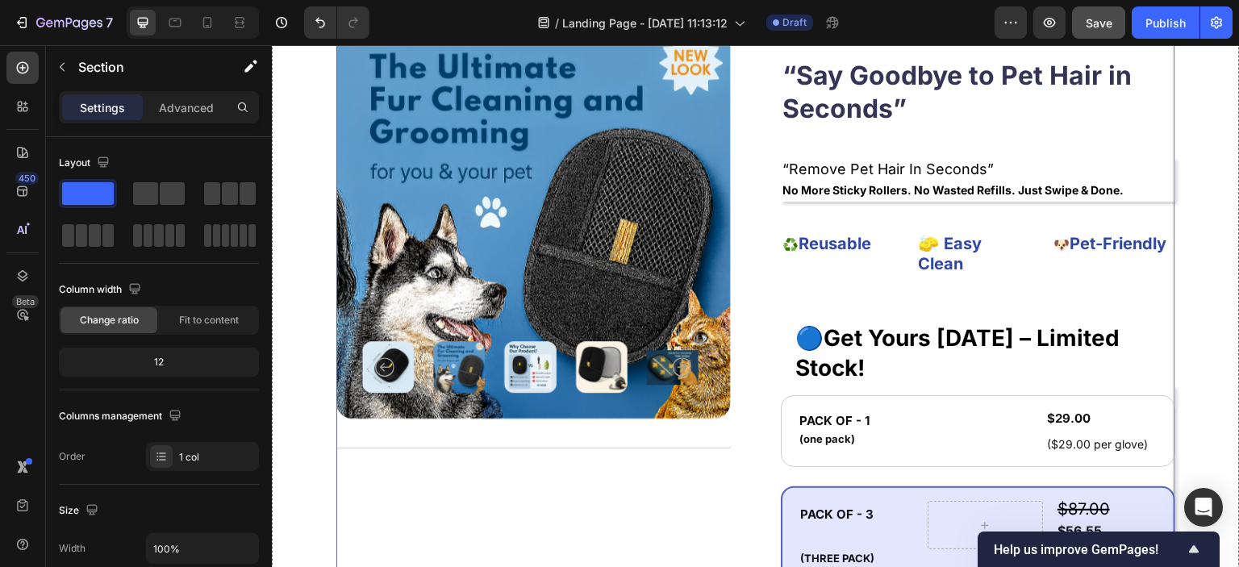
click at [671, 490] on div "Product Images Title Line" at bounding box center [533, 477] width 394 height 909
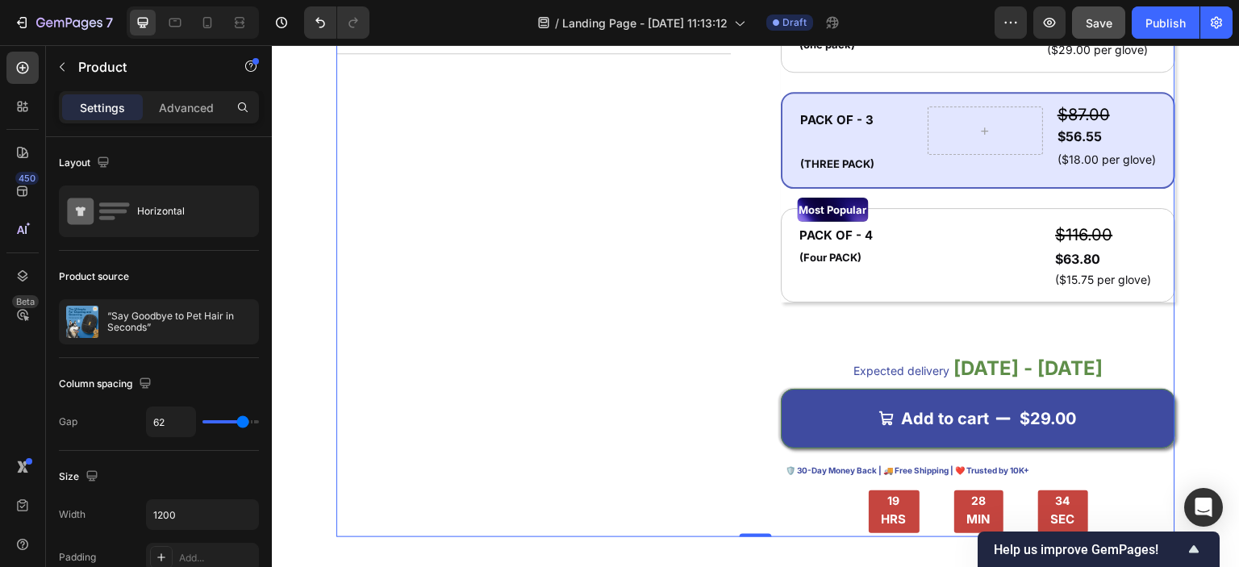
scroll to position [947, 0]
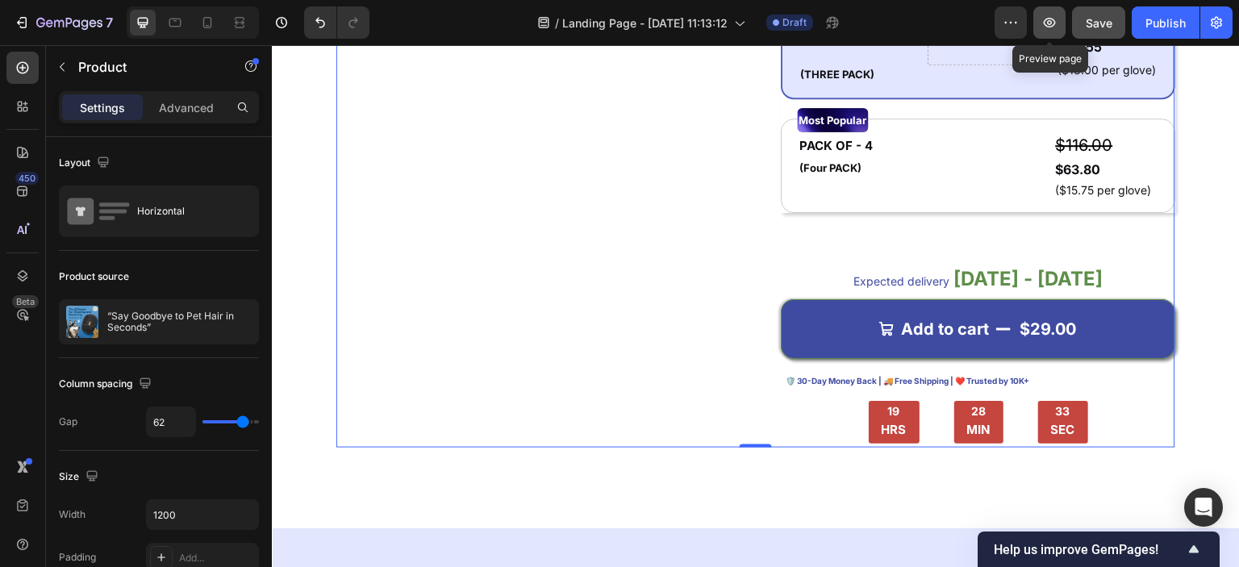
click at [1046, 25] on icon "button" at bounding box center [1050, 23] width 12 height 10
click at [213, 25] on icon at bounding box center [207, 23] width 16 height 16
type input "0"
type input "100%"
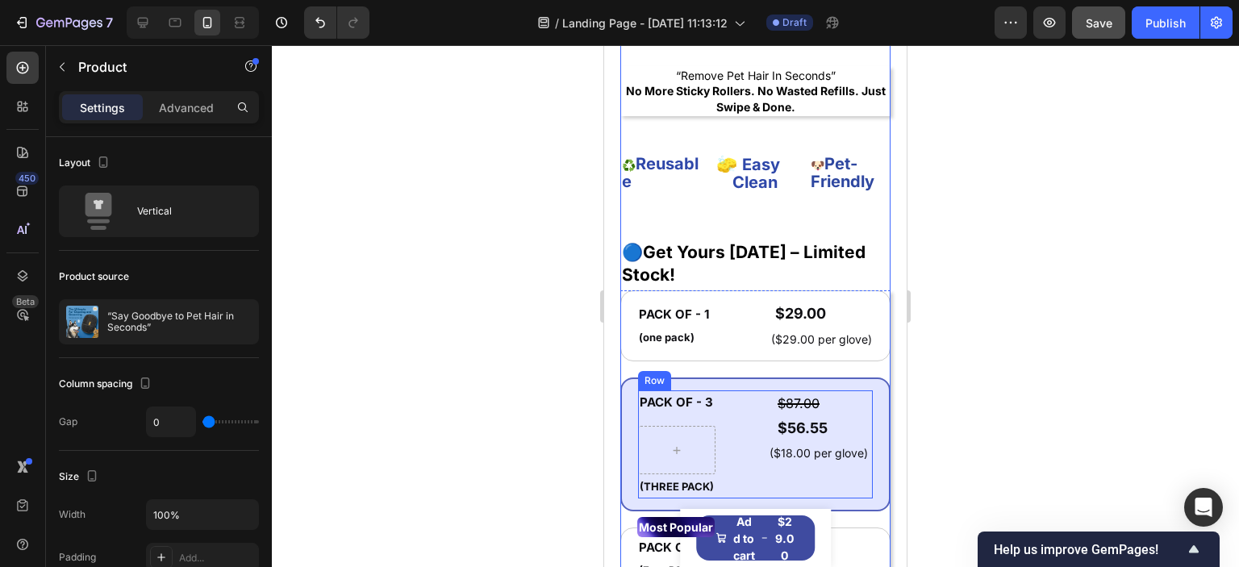
scroll to position [900, 0]
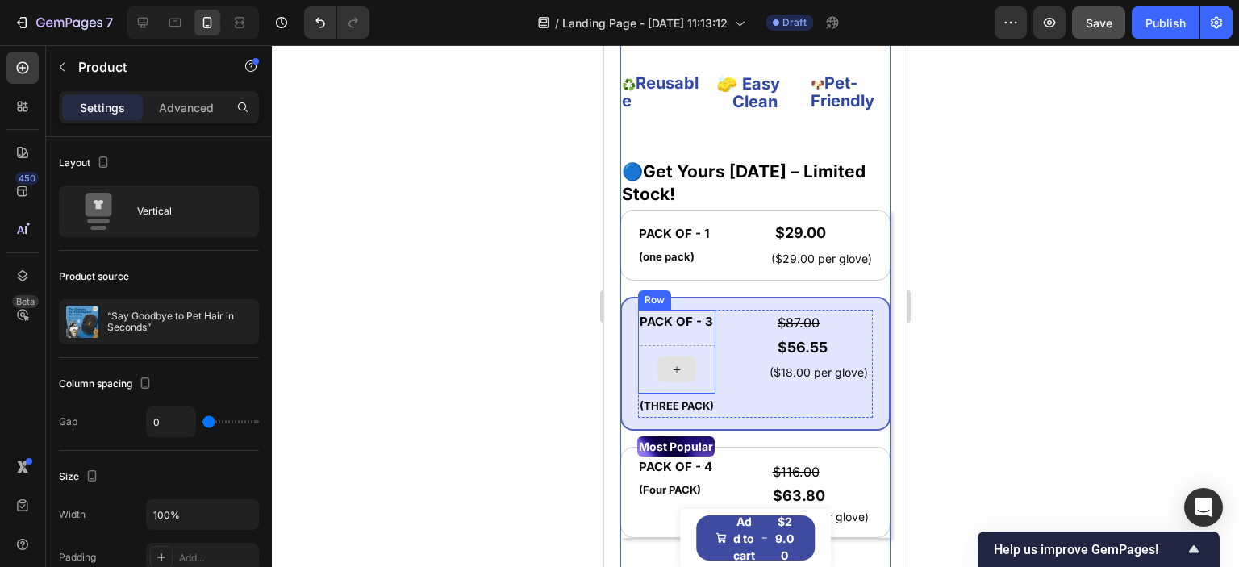
click at [699, 359] on div at bounding box center [676, 369] width 77 height 48
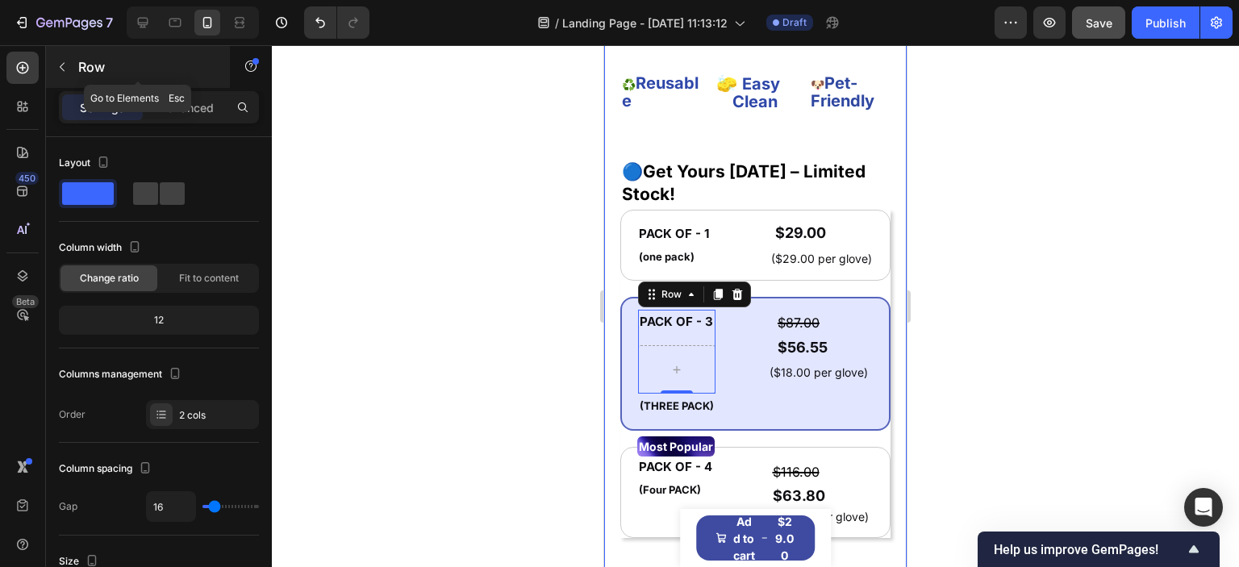
click at [75, 70] on div "Row" at bounding box center [138, 67] width 184 height 42
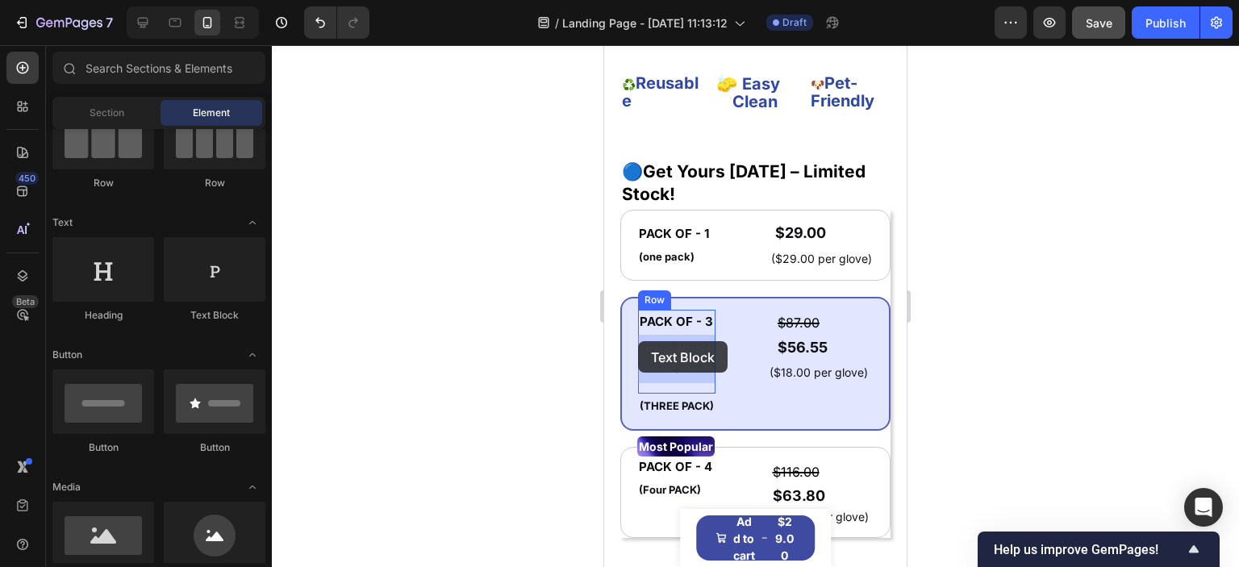
drag, startPoint x: 809, startPoint y: 335, endPoint x: 638, endPoint y: 341, distance: 171.1
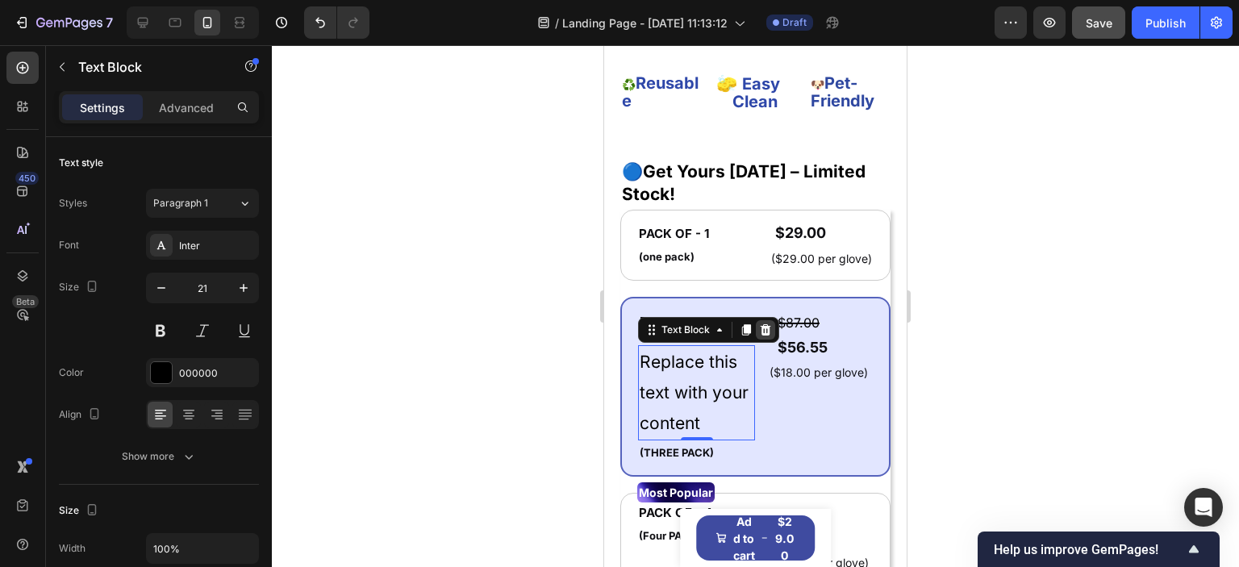
click at [766, 323] on icon at bounding box center [765, 329] width 13 height 13
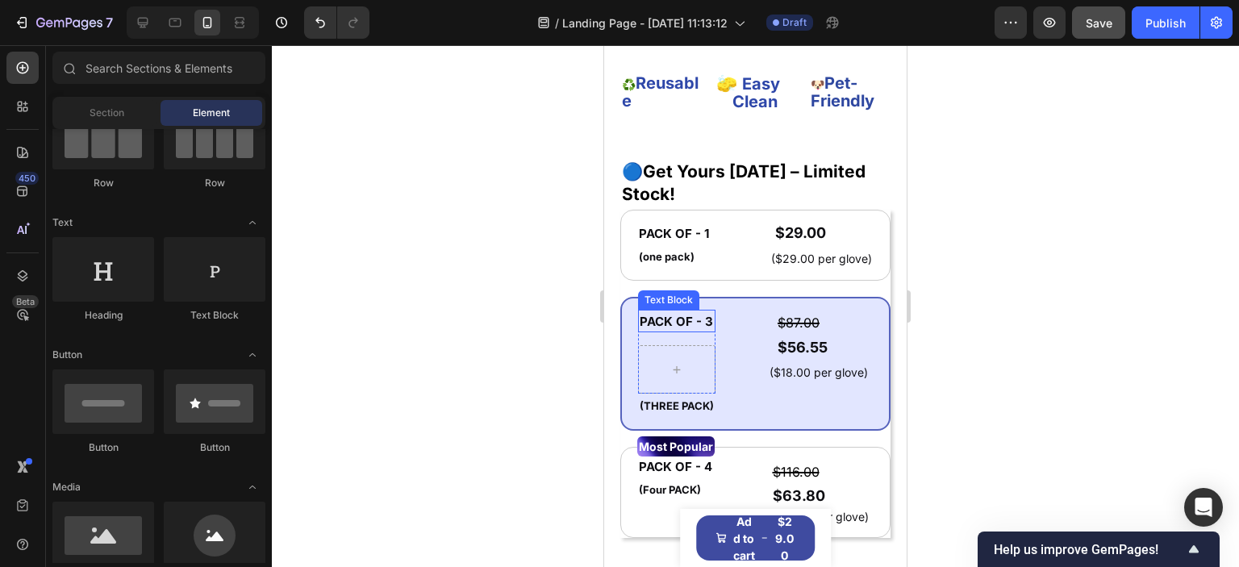
click at [669, 314] on span "PACK OF - 3" at bounding box center [676, 321] width 73 height 15
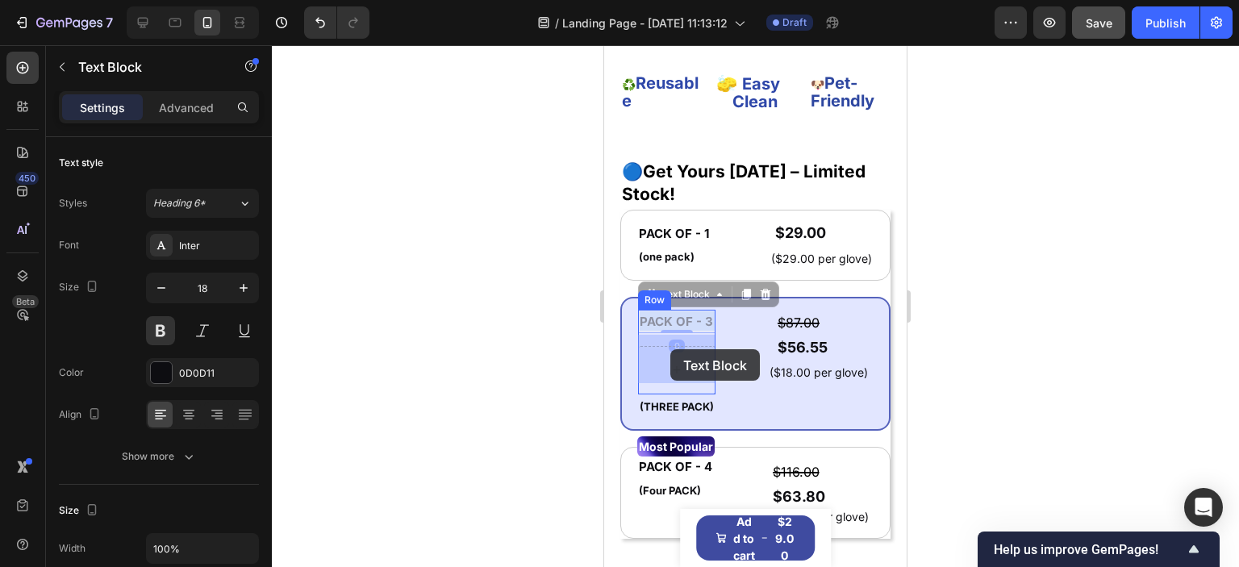
drag, startPoint x: 669, startPoint y: 311, endPoint x: 670, endPoint y: 349, distance: 37.9
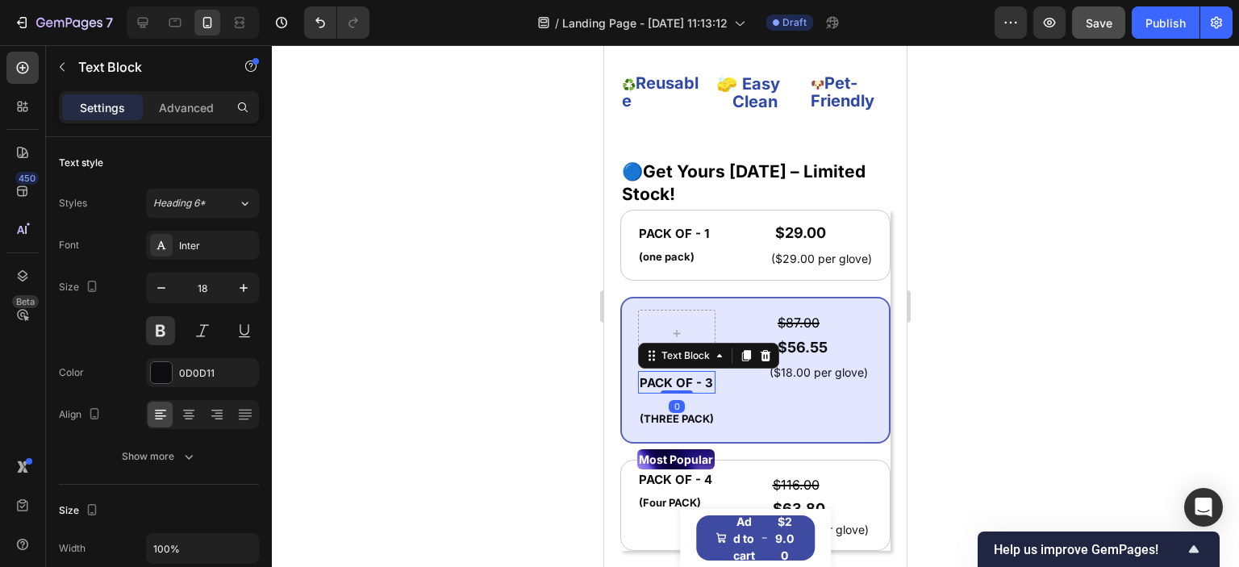
click at [561, 319] on div at bounding box center [755, 306] width 967 height 522
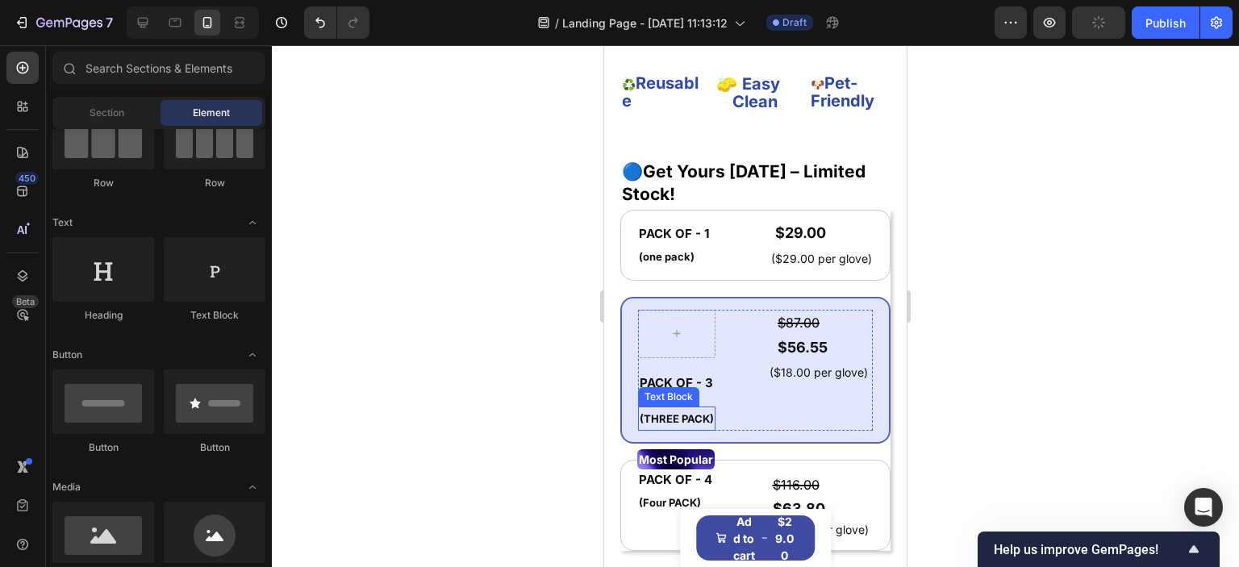
click at [678, 412] on strong "(THREE PACK)" at bounding box center [677, 418] width 74 height 13
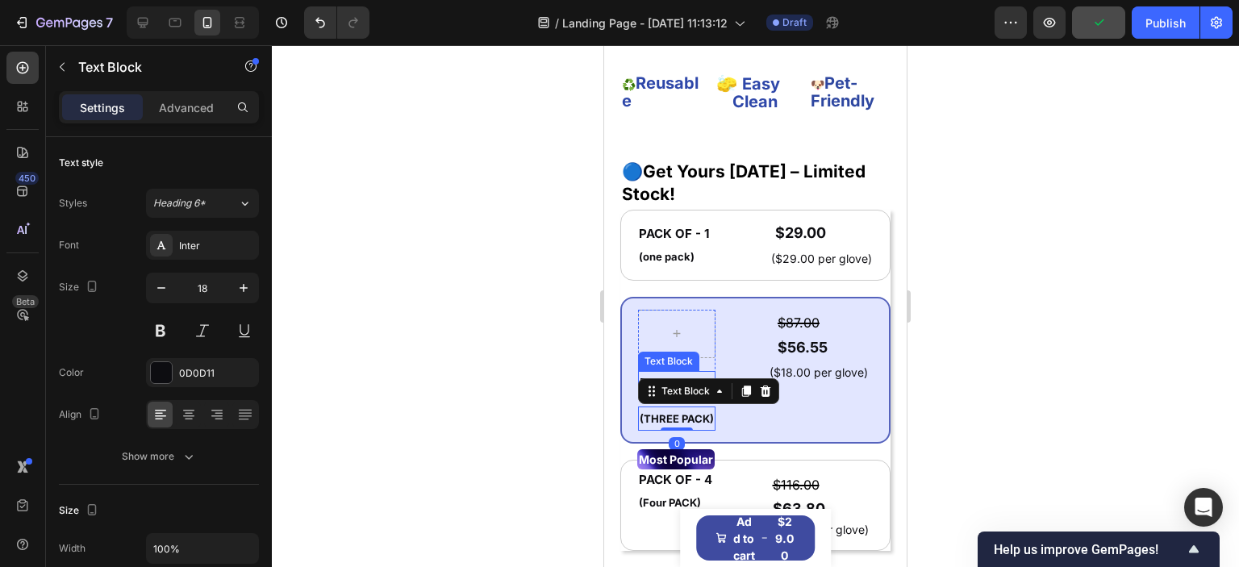
click at [686, 375] on span "PACK OF - 3" at bounding box center [676, 382] width 73 height 15
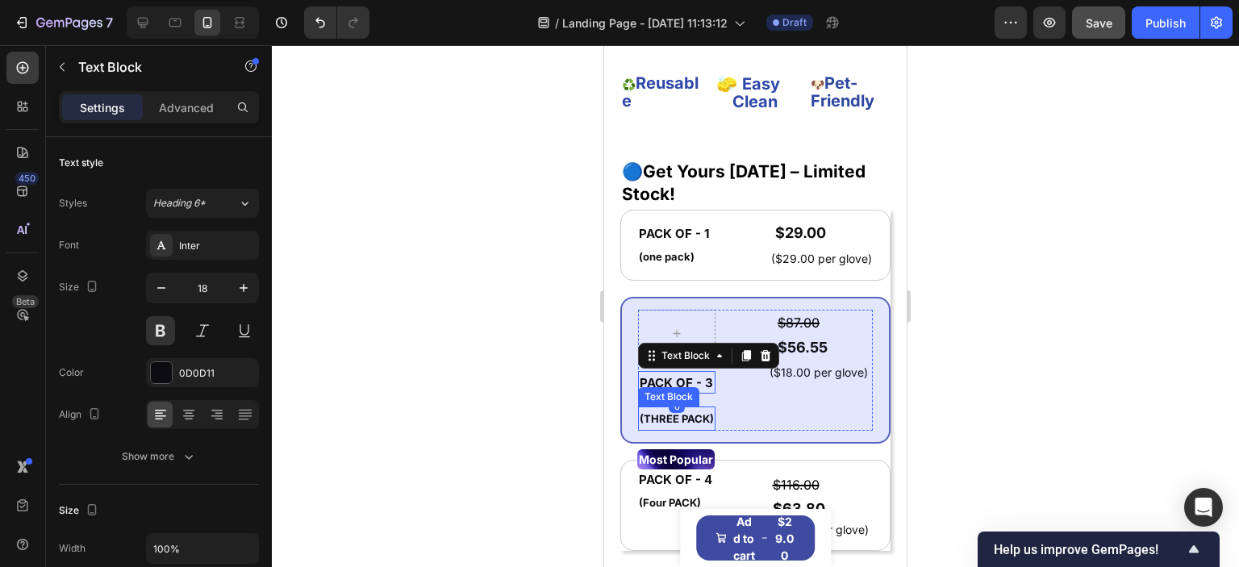
click at [679, 412] on strong "(THREE PACK)" at bounding box center [677, 418] width 74 height 13
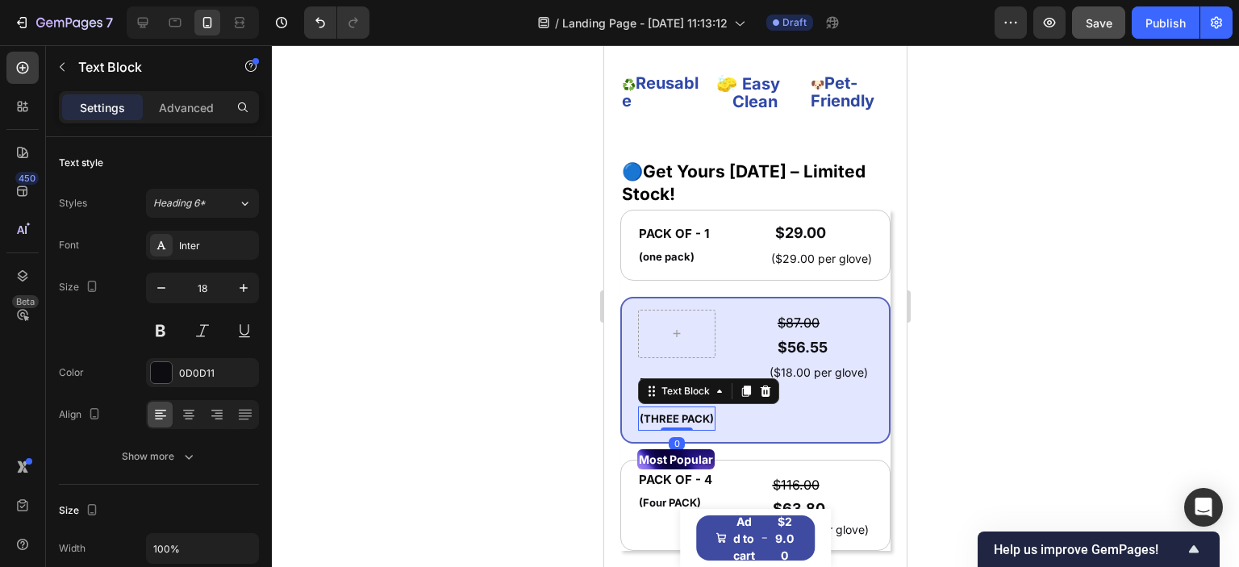
click at [587, 361] on div at bounding box center [755, 306] width 967 height 522
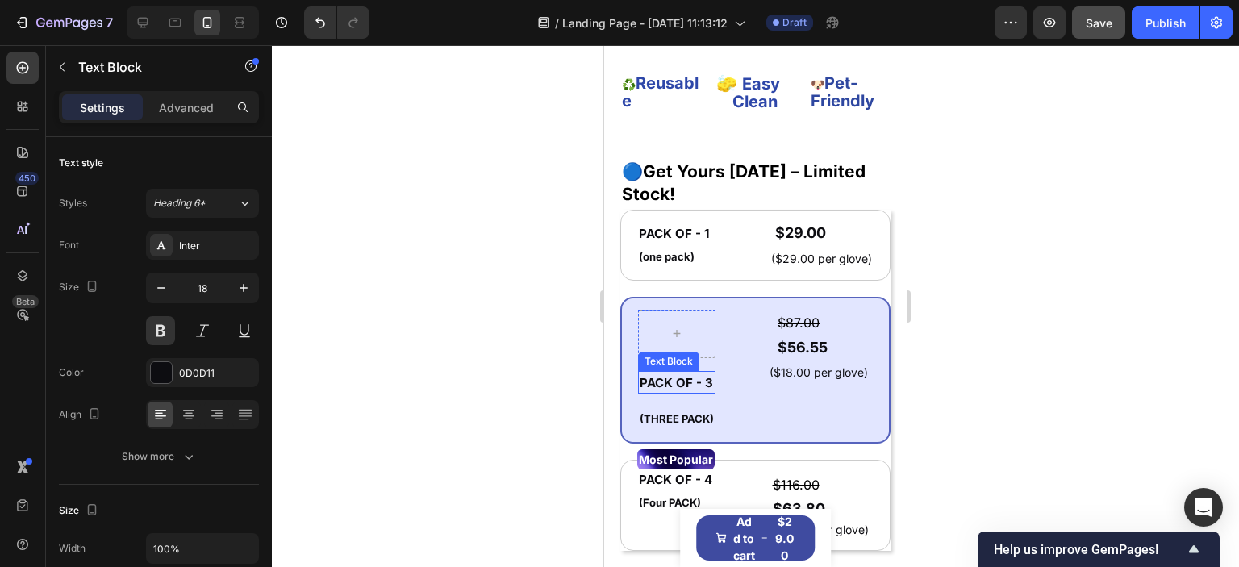
click at [667, 321] on div "PACK OF - 3 Text Block Row" at bounding box center [676, 352] width 77 height 84
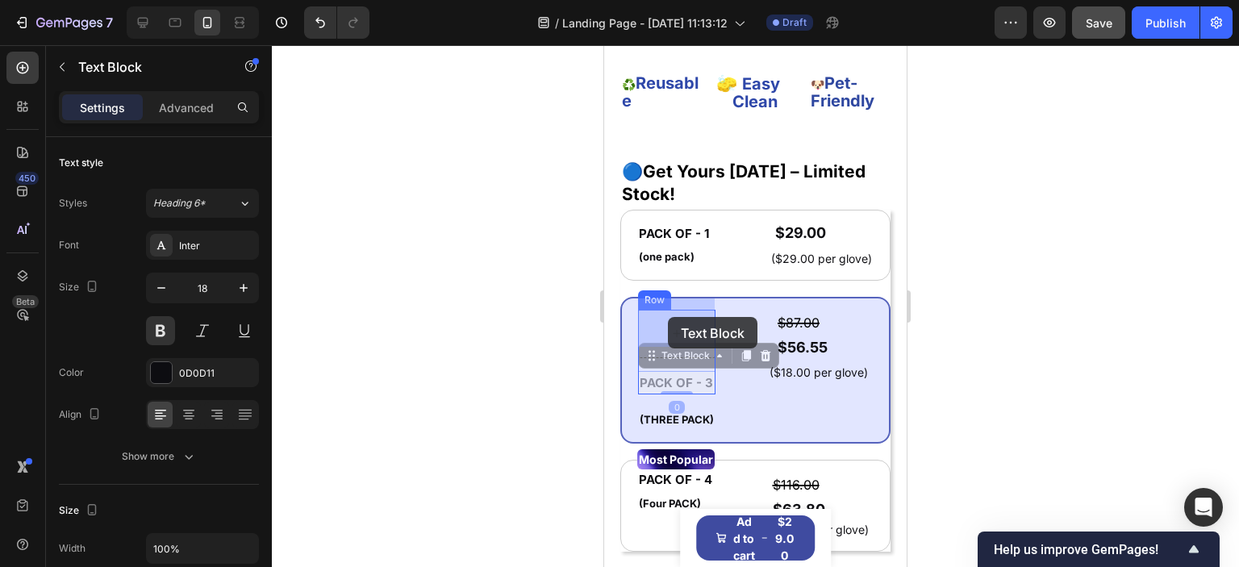
drag, startPoint x: 652, startPoint y: 348, endPoint x: 668, endPoint y: 317, distance: 34.6
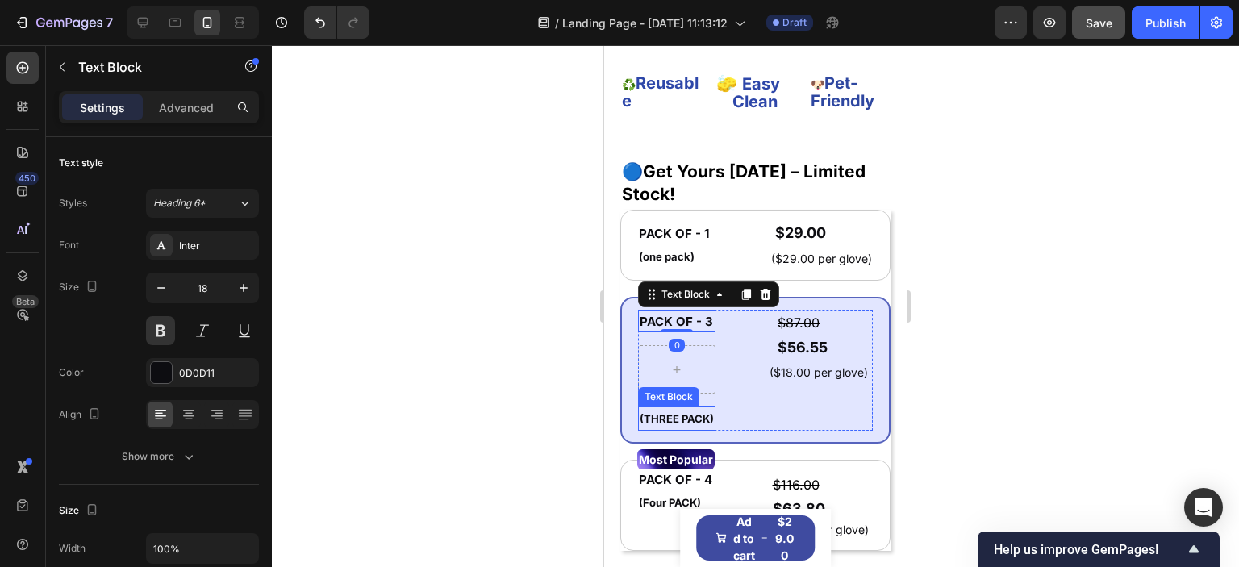
click at [665, 412] on strong "(THREE PACK)" at bounding box center [677, 418] width 74 height 13
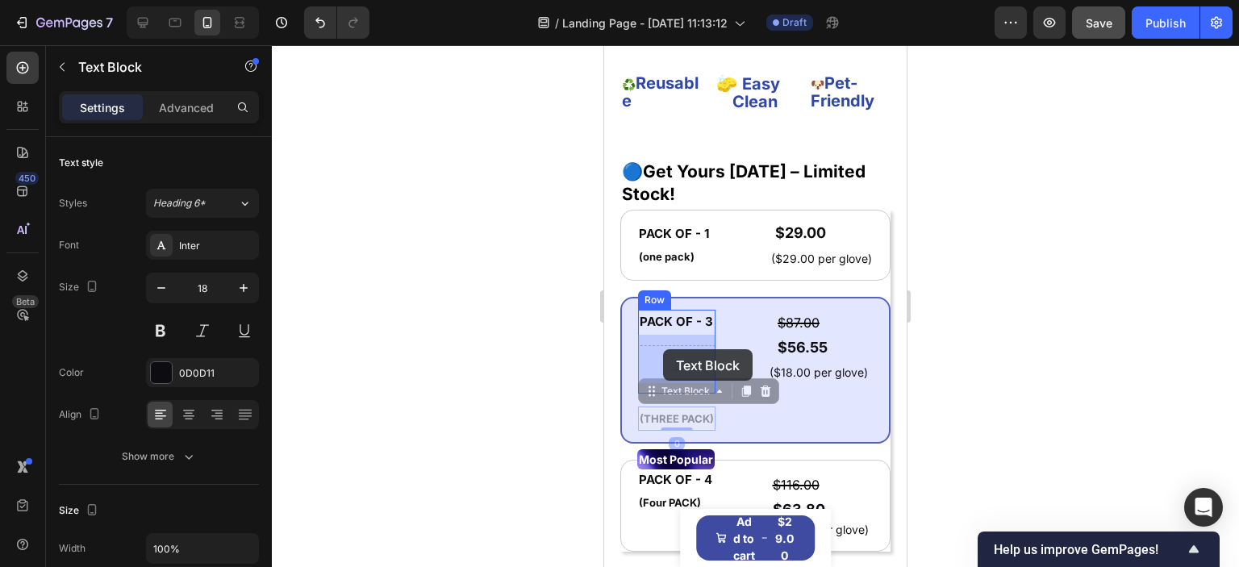
drag, startPoint x: 651, startPoint y: 380, endPoint x: 663, endPoint y: 349, distance: 33.0
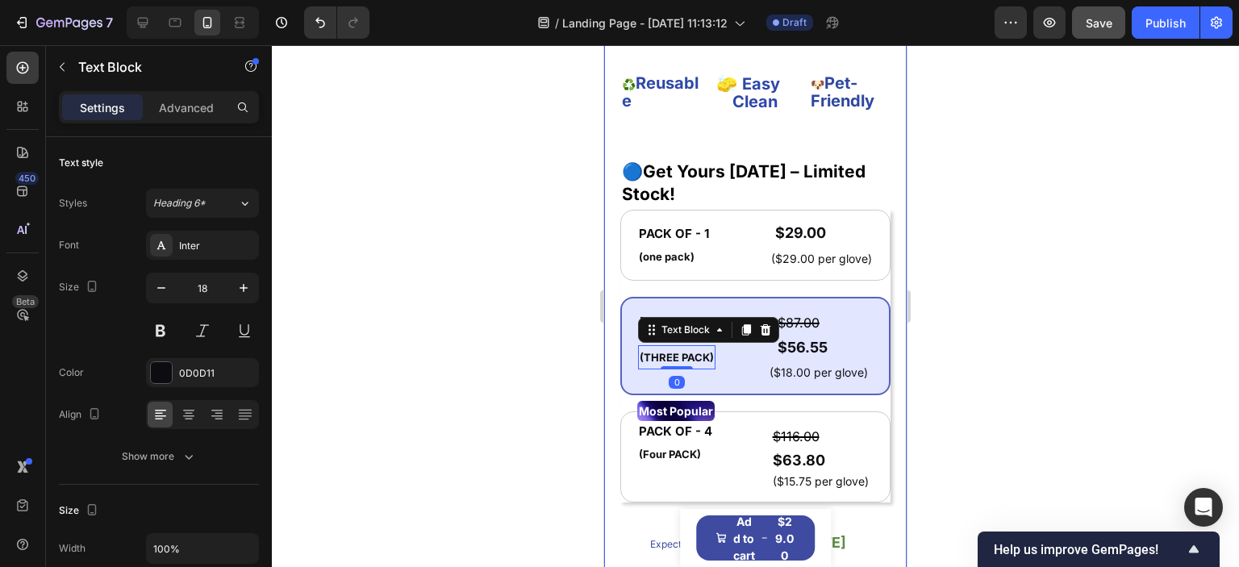
click at [574, 349] on div at bounding box center [755, 306] width 967 height 522
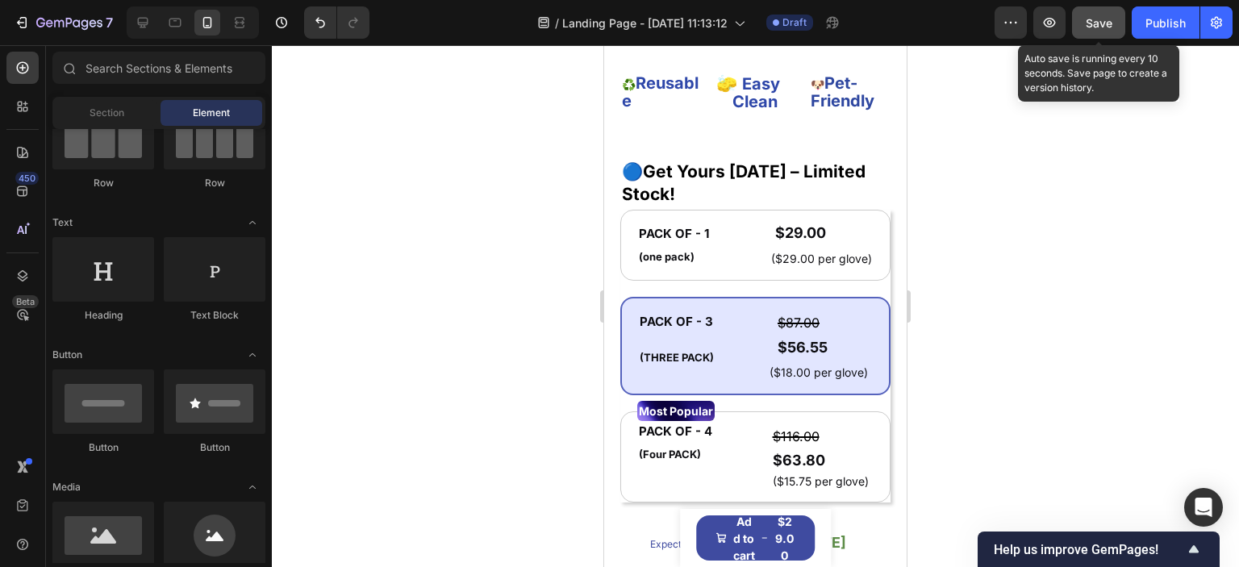
click at [1104, 28] on span "Save" at bounding box center [1099, 23] width 27 height 14
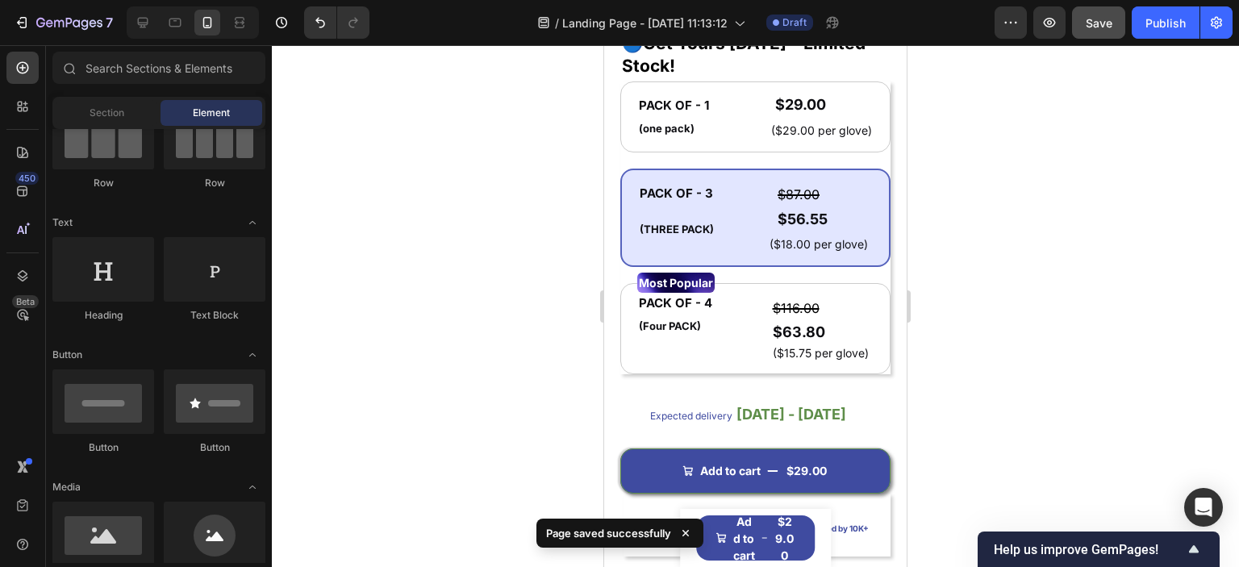
scroll to position [174, 0]
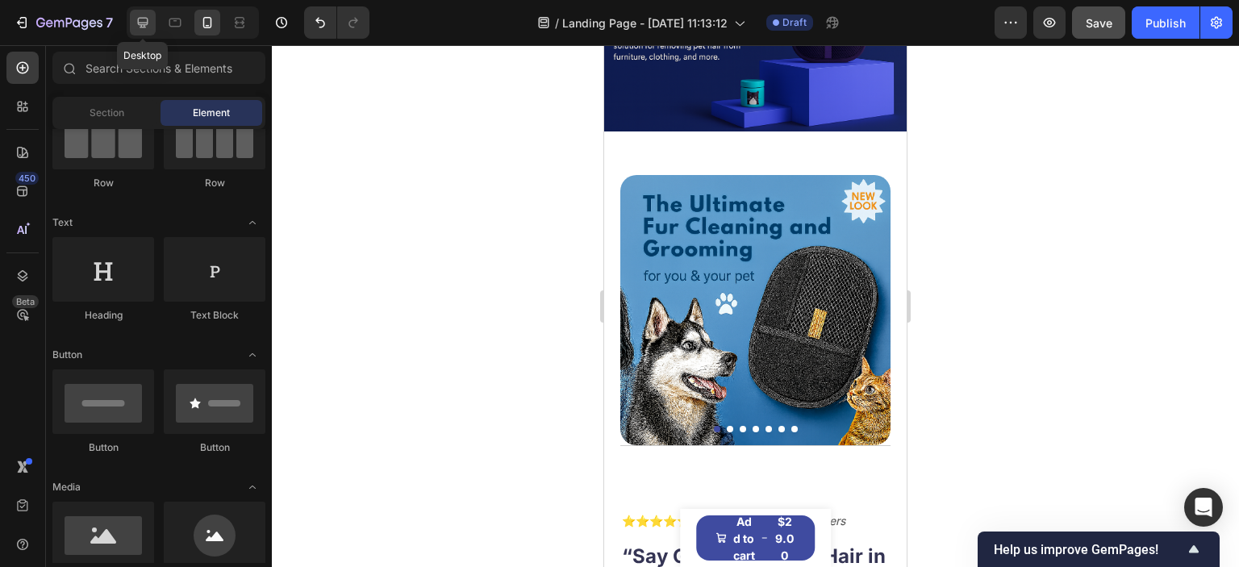
click at [138, 19] on icon at bounding box center [143, 23] width 10 height 10
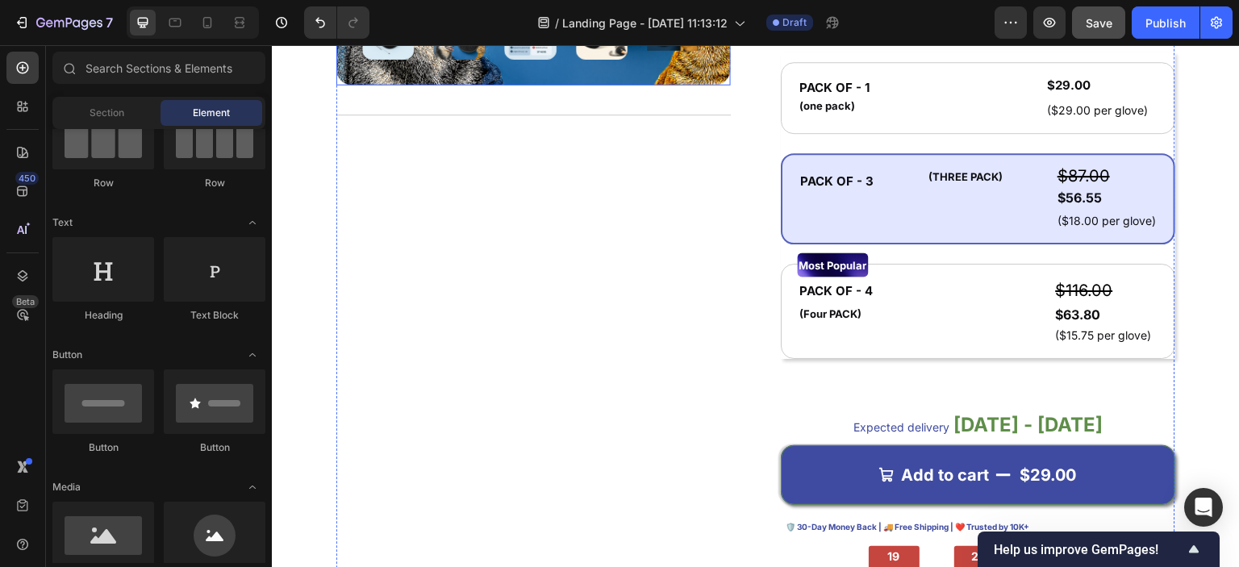
scroll to position [981, 0]
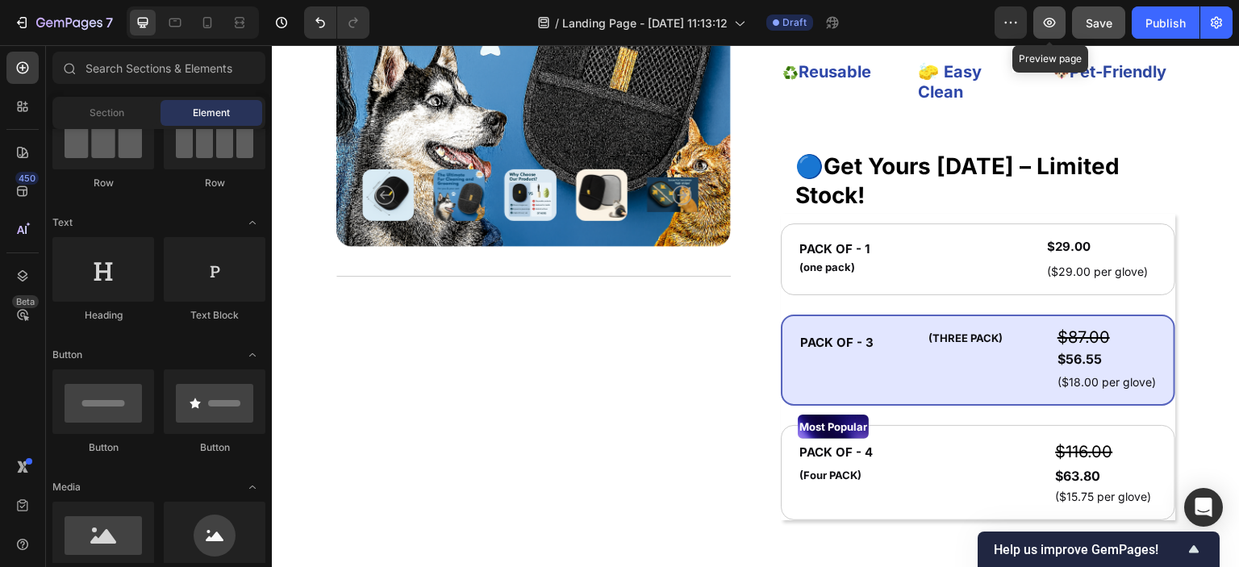
click at [1049, 27] on icon "button" at bounding box center [1049, 23] width 16 height 16
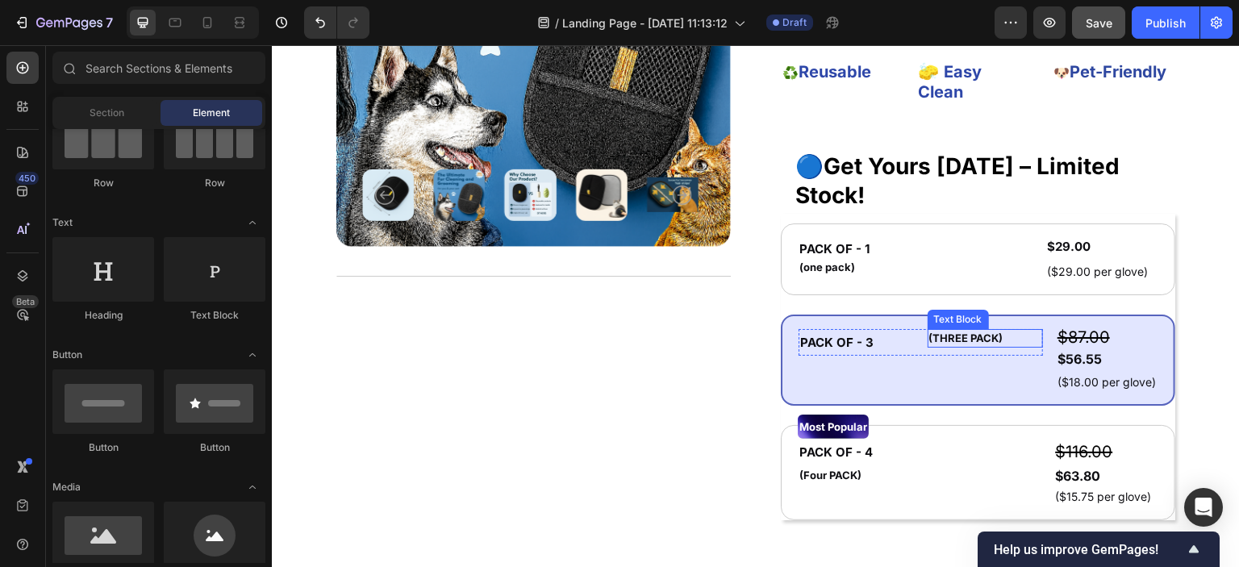
drag, startPoint x: 945, startPoint y: 348, endPoint x: 920, endPoint y: 351, distance: 25.1
click at [947, 348] on div "(THREE PACK)" at bounding box center [986, 338] width 116 height 19
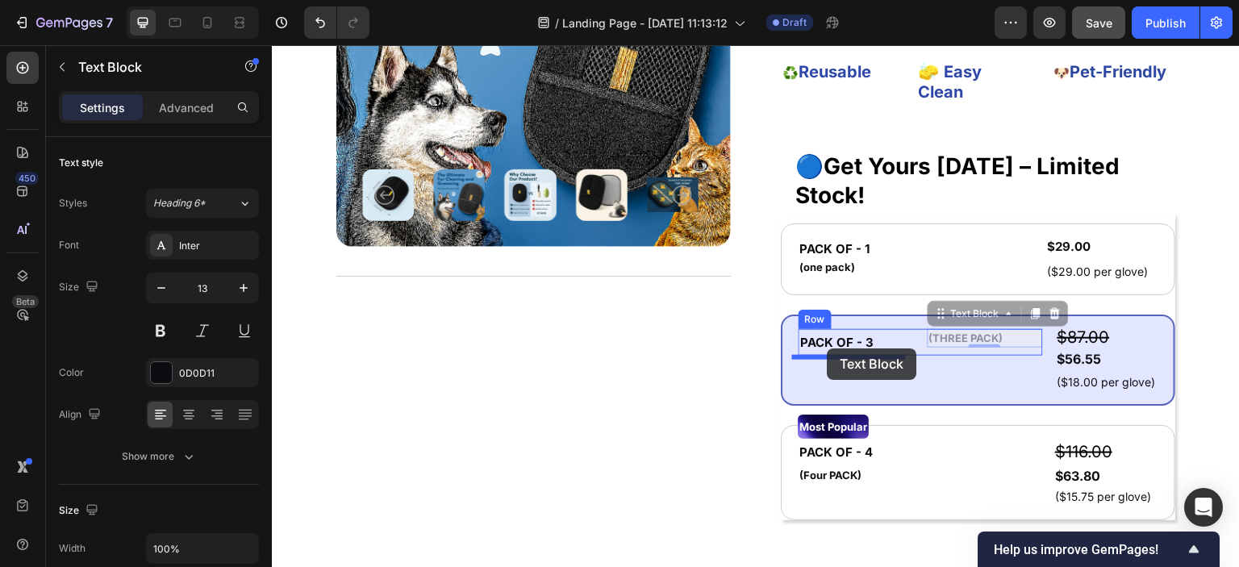
drag, startPoint x: 920, startPoint y: 351, endPoint x: 828, endPoint y: 348, distance: 92.8
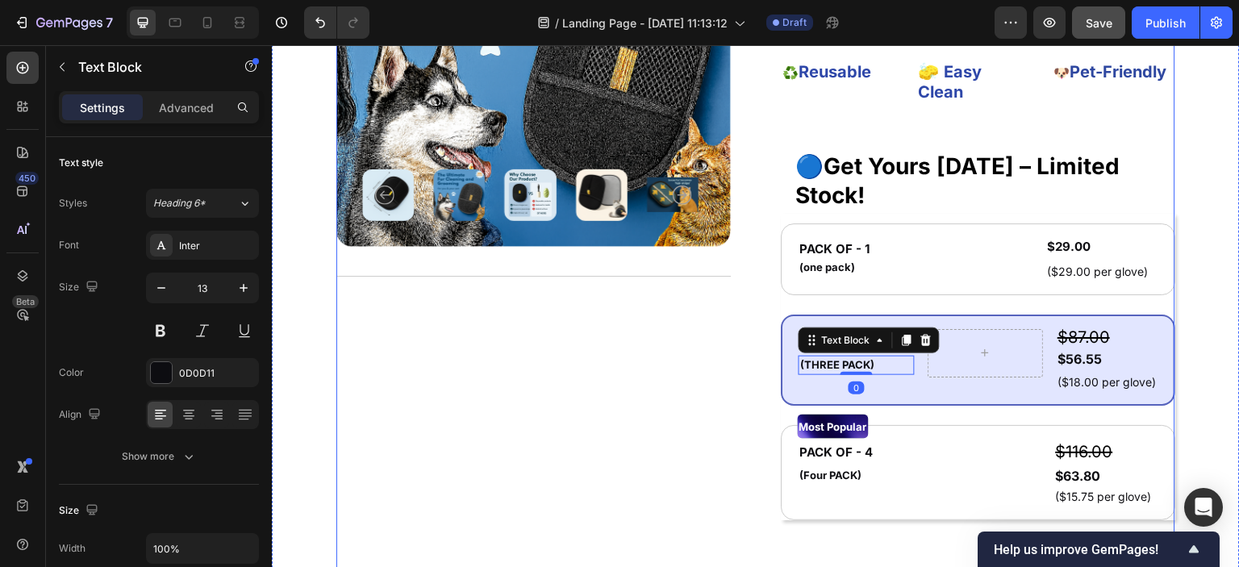
click at [712, 356] on div "Product Images Title Line" at bounding box center [533, 303] width 394 height 904
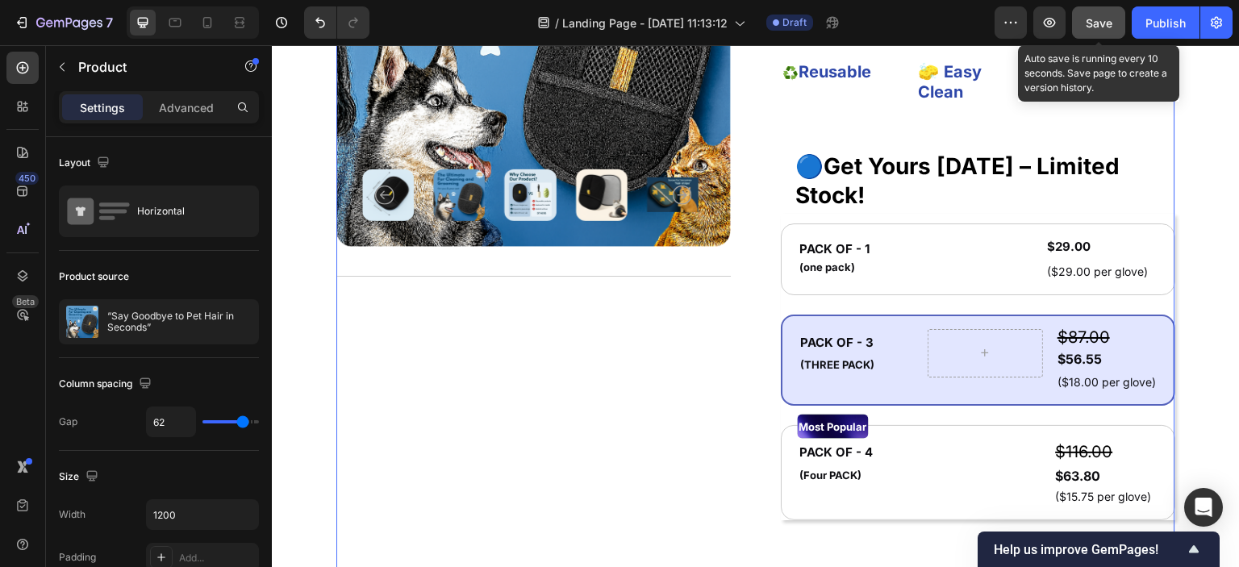
drag, startPoint x: 1096, startPoint y: 15, endPoint x: 747, endPoint y: 61, distance: 351.4
click at [1096, 16] on span "Save" at bounding box center [1099, 23] width 27 height 14
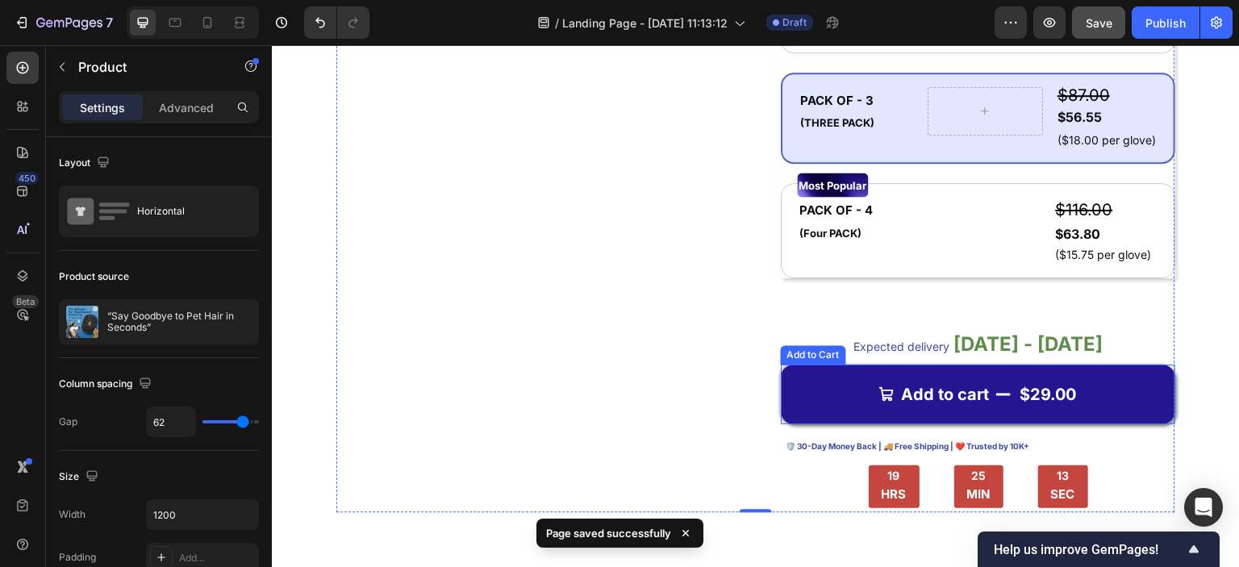
scroll to position [1304, 0]
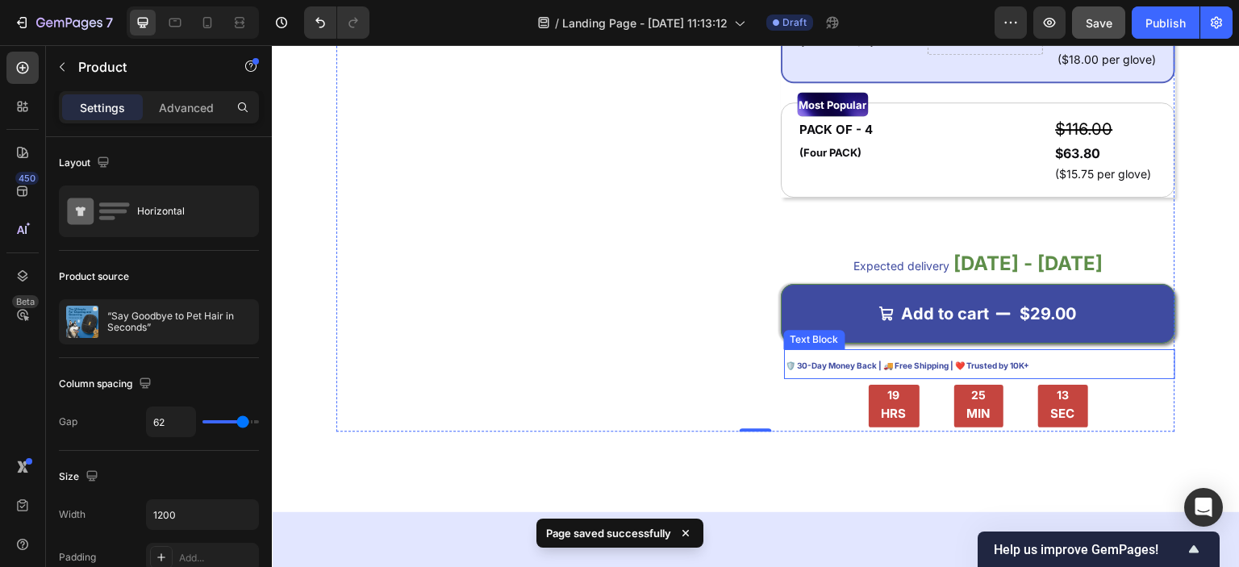
click at [840, 366] on span "🛡️ 30-Day Money Back | 🚚 Free Shipping | ❤️ Trusted by 10K+" at bounding box center [908, 366] width 244 height 10
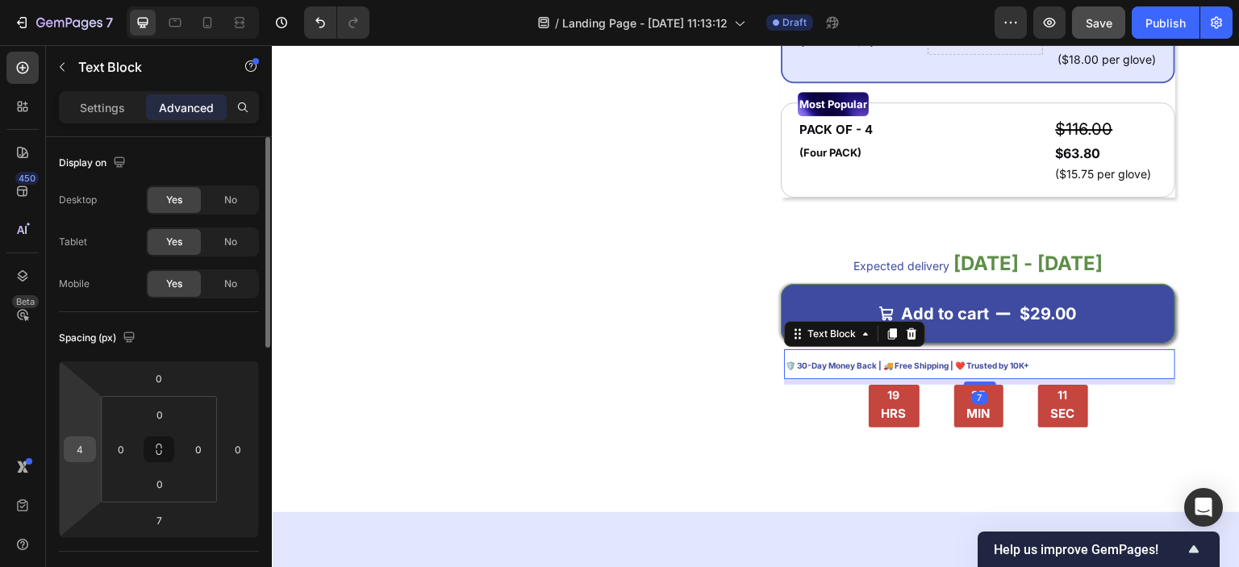
click at [83, 449] on input "4" at bounding box center [80, 449] width 24 height 24
type input "1"
type input "3"
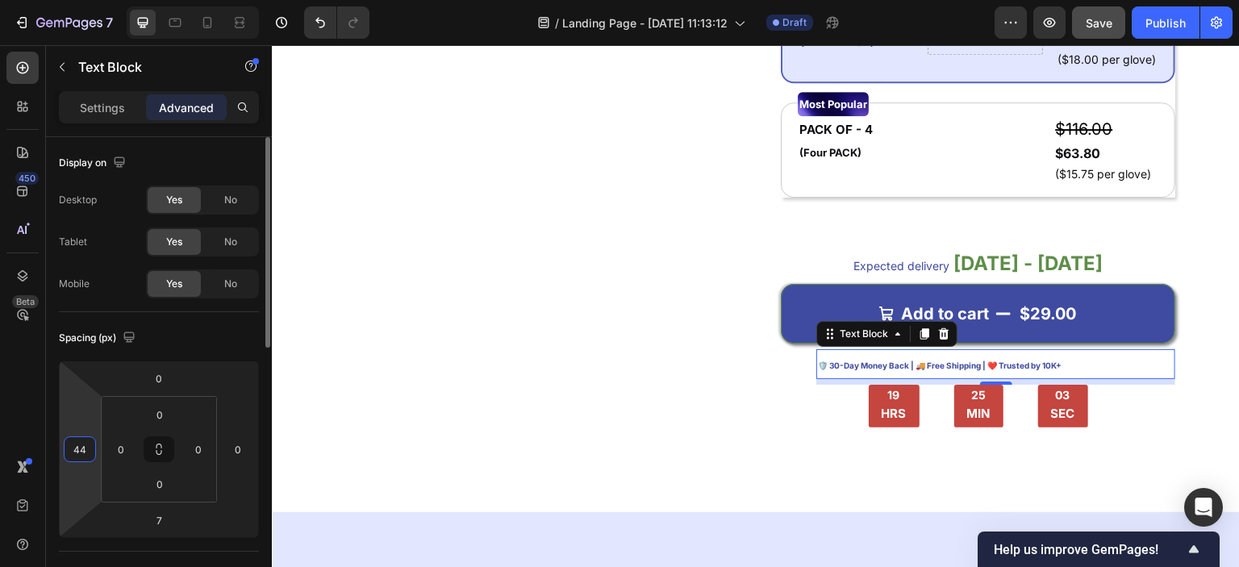
type input "4"
type input "84"
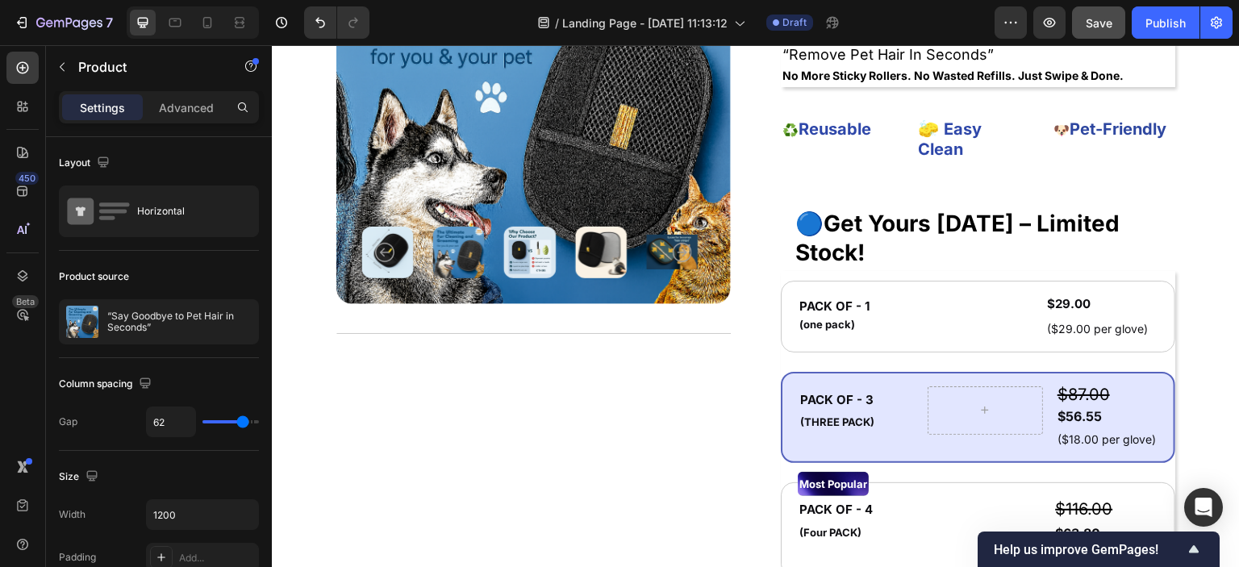
scroll to position [900, 0]
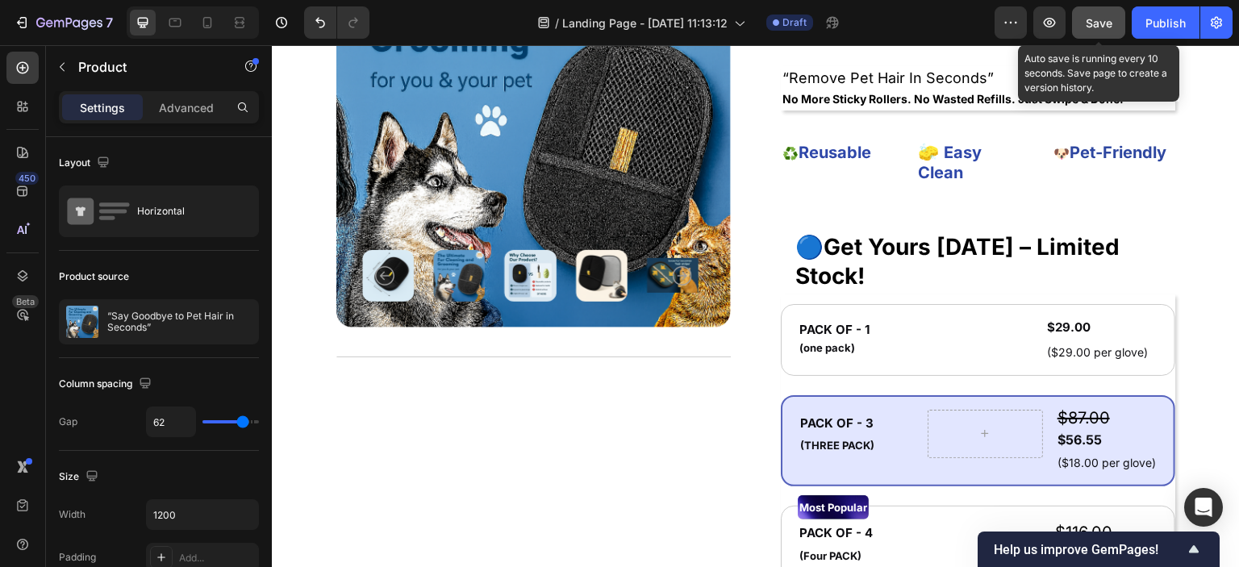
click at [1085, 17] on button "Save" at bounding box center [1098, 22] width 53 height 32
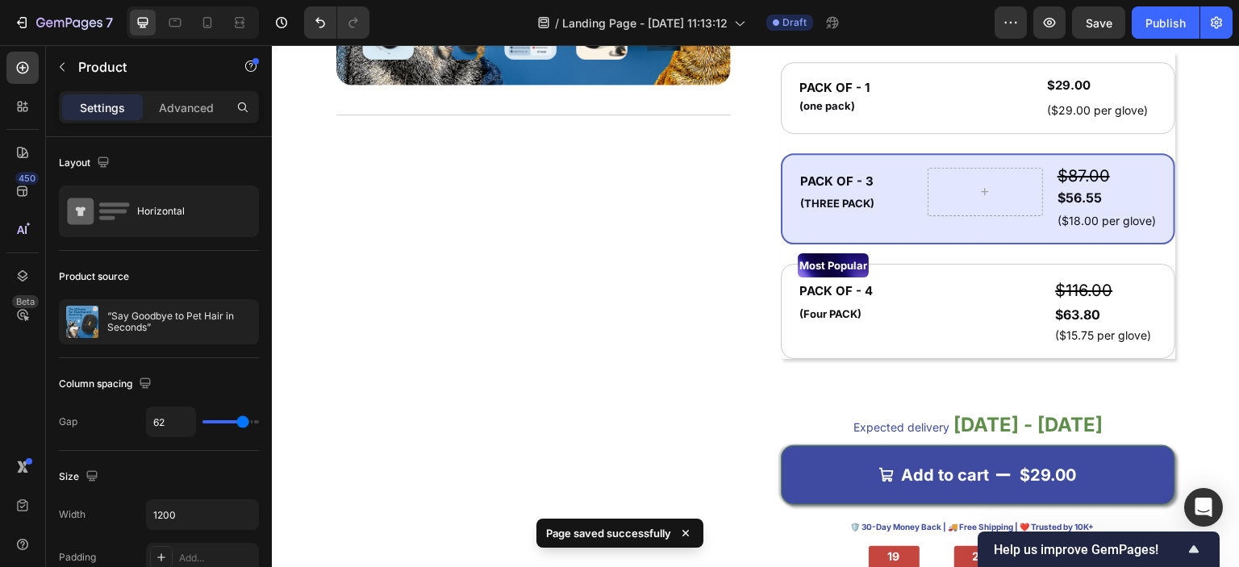
scroll to position [981, 0]
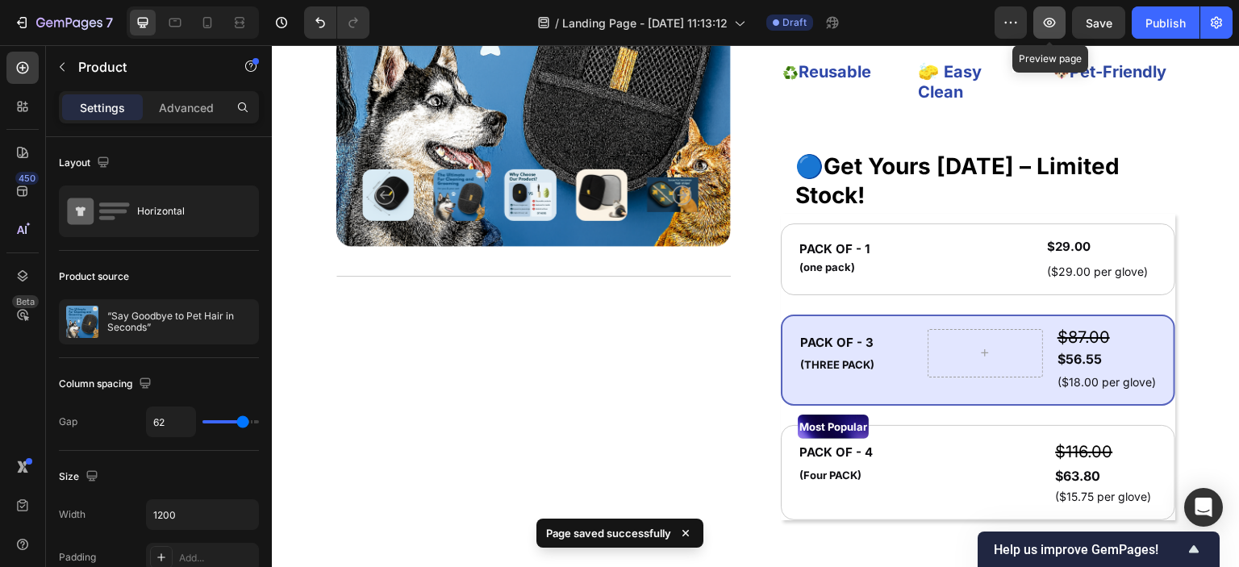
click at [1042, 25] on icon "button" at bounding box center [1049, 23] width 16 height 16
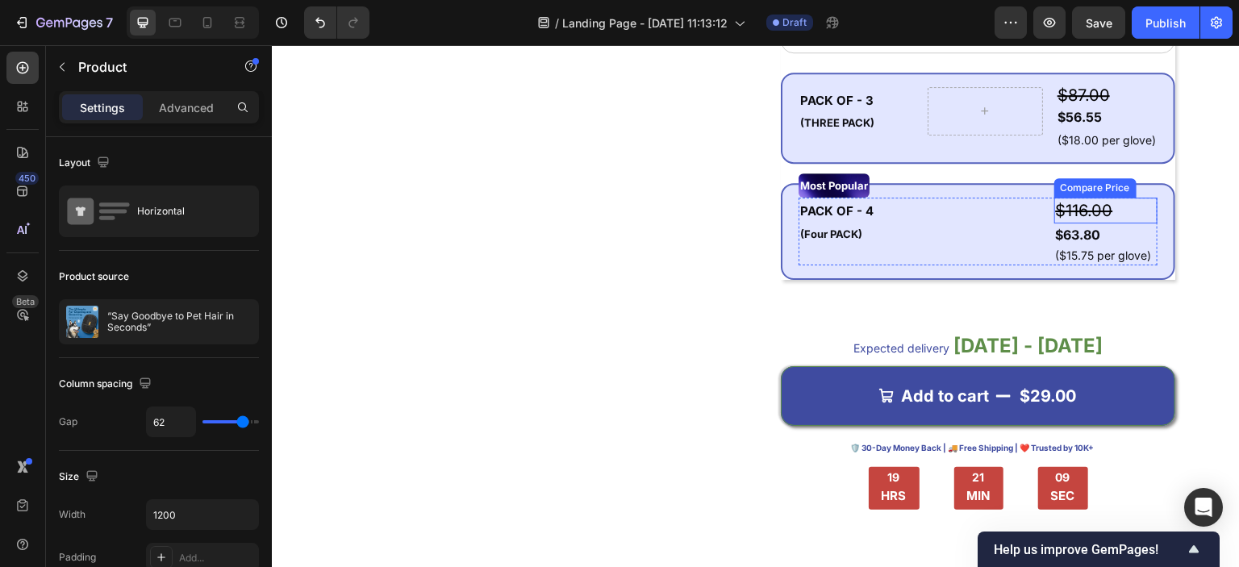
scroll to position [1142, 0]
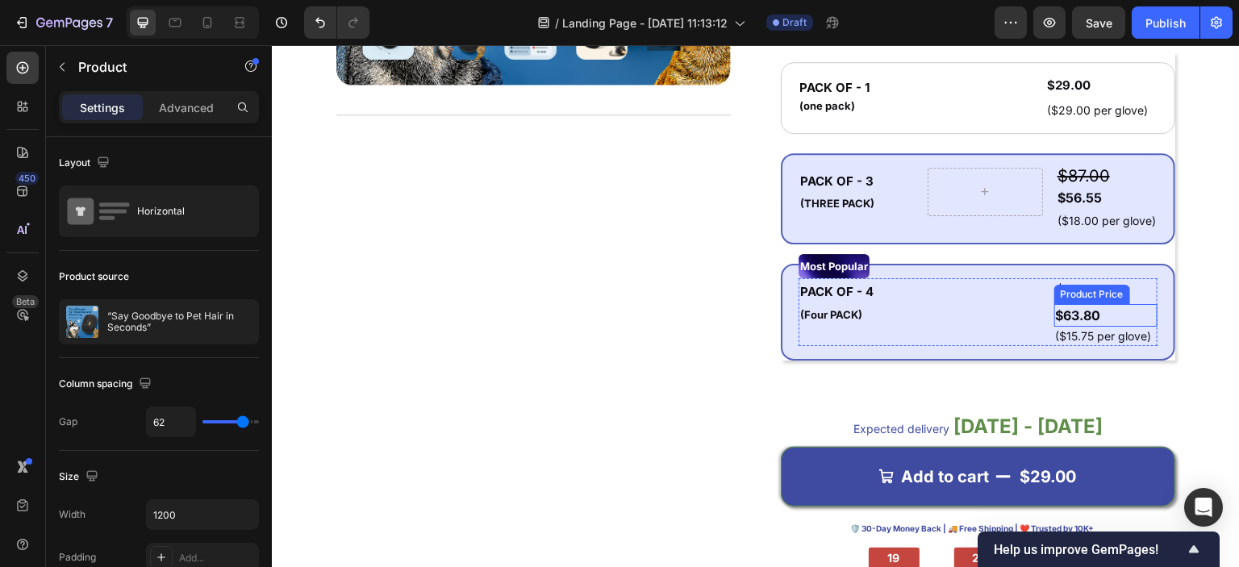
click at [1082, 311] on div "$63.80" at bounding box center [1106, 315] width 104 height 23
click at [1082, 287] on div "Product Price" at bounding box center [1092, 294] width 69 height 15
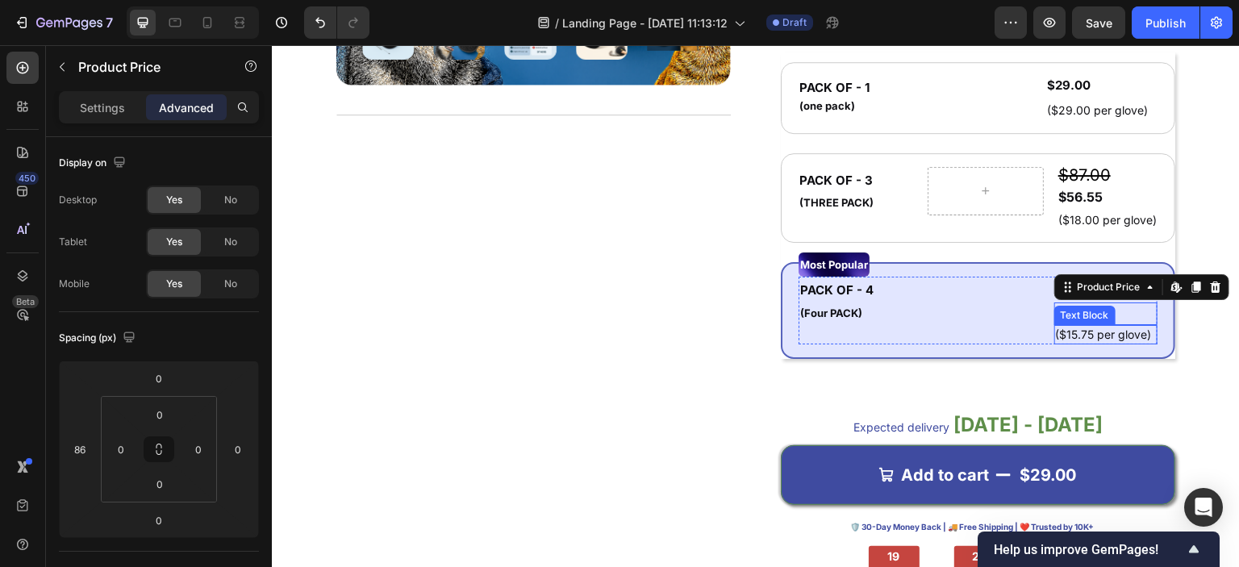
click at [1088, 334] on p "($15.75 per glove)" at bounding box center [1106, 335] width 101 height 16
click at [1075, 332] on p "($15.75 per glove)" at bounding box center [1106, 335] width 101 height 16
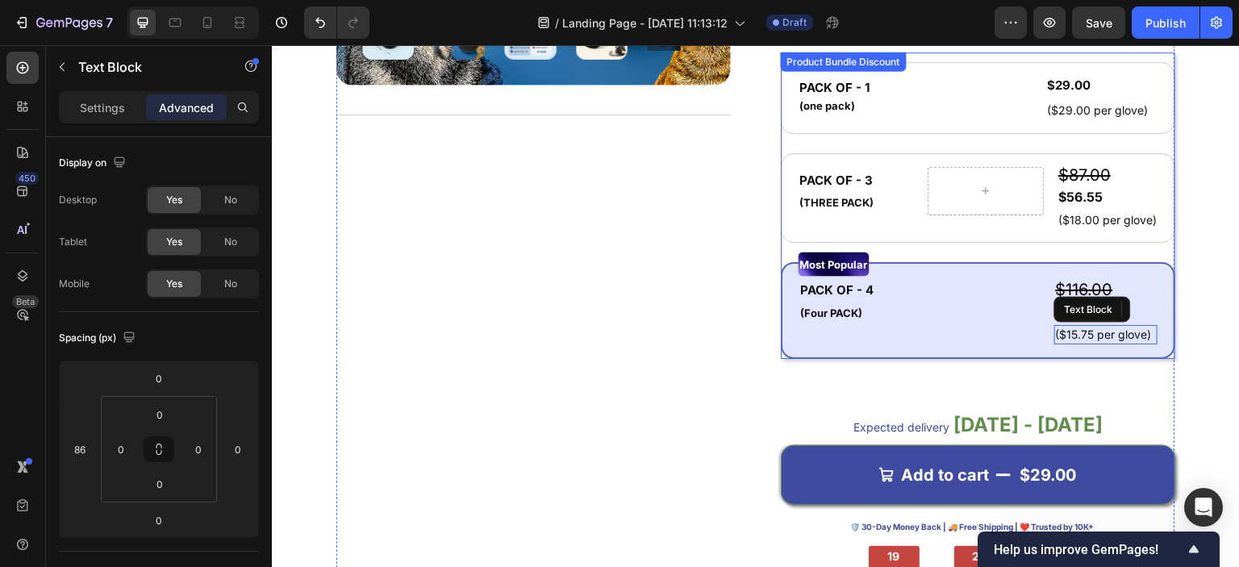
click at [1098, 23] on span "Save" at bounding box center [1099, 23] width 27 height 14
click at [1098, 23] on icon "button" at bounding box center [1099, 23] width 16 height 16
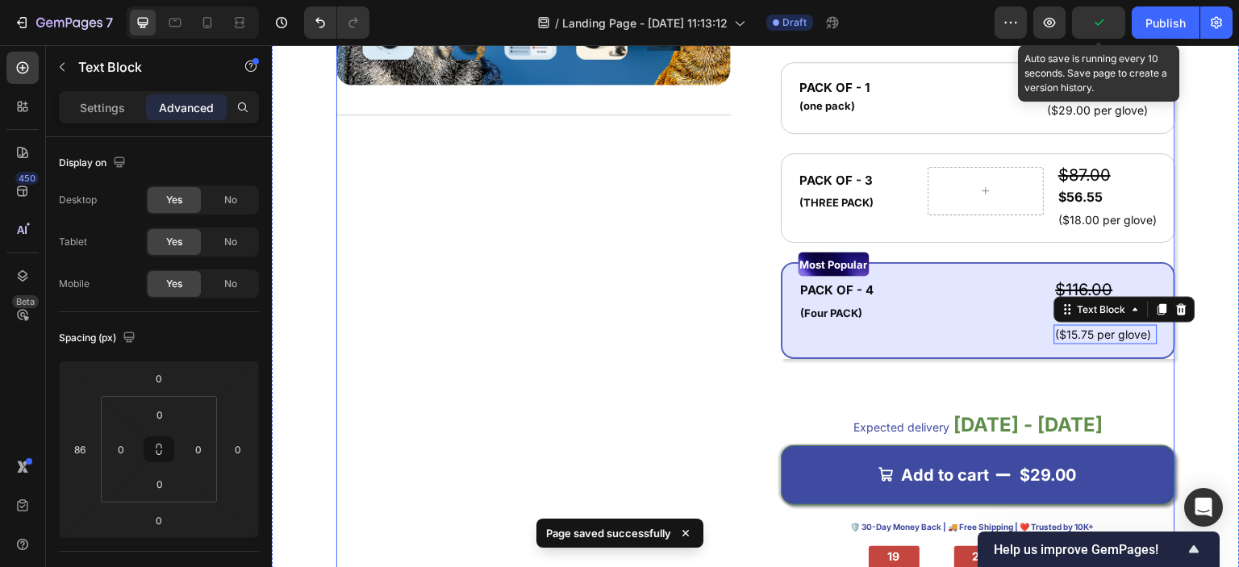
scroll to position [1141, 0]
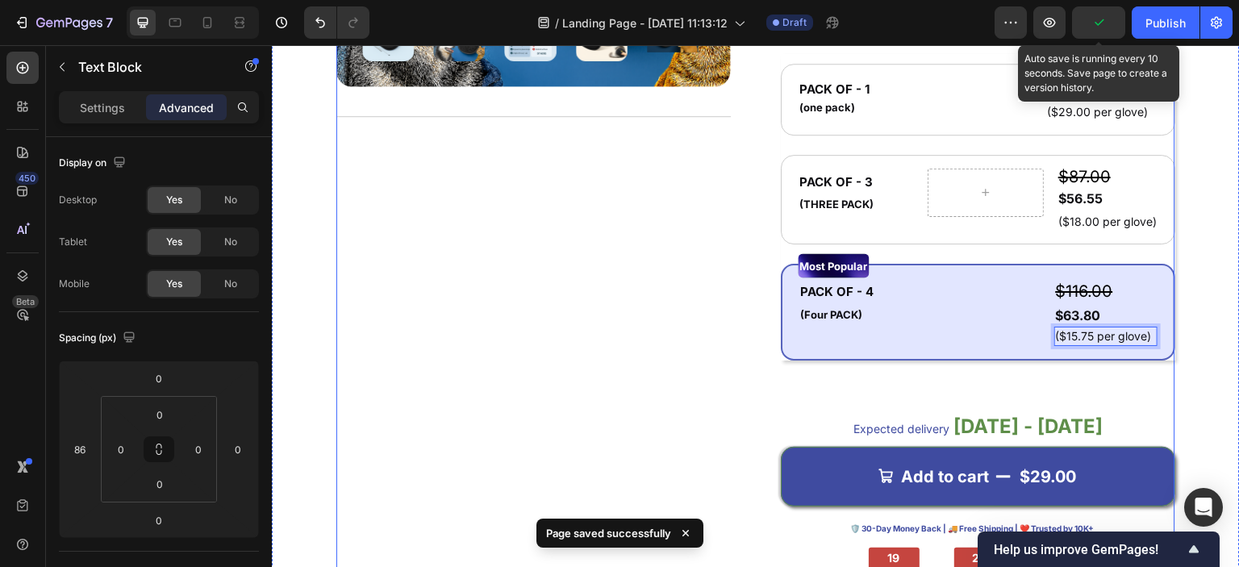
click at [695, 286] on div "Product Images Title Line" at bounding box center [533, 143] width 394 height 904
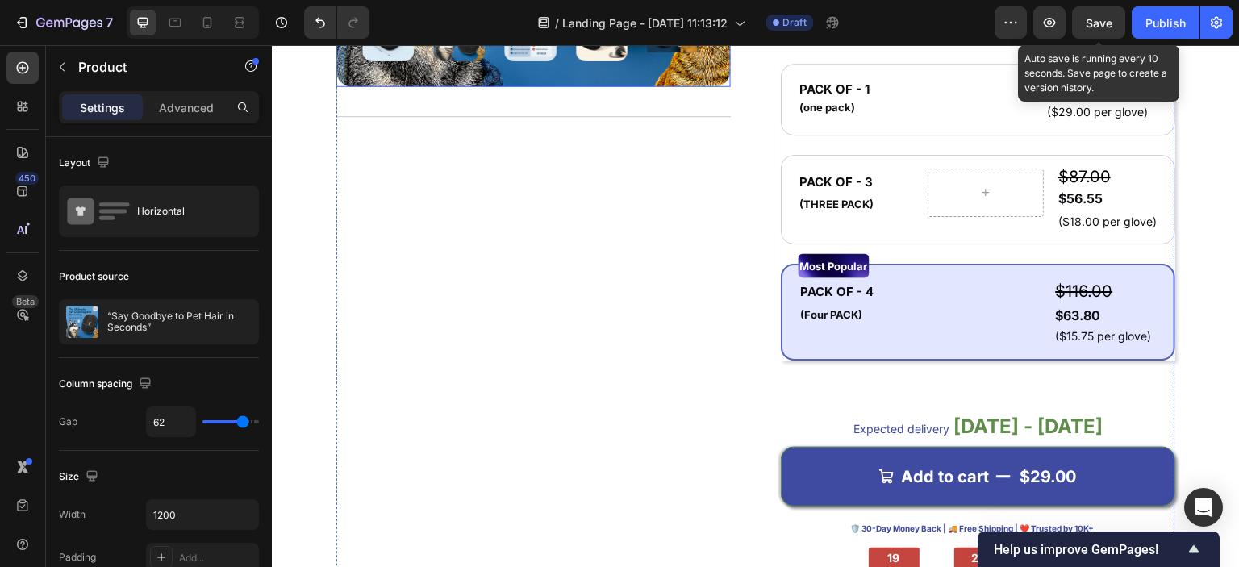
scroll to position [818, 0]
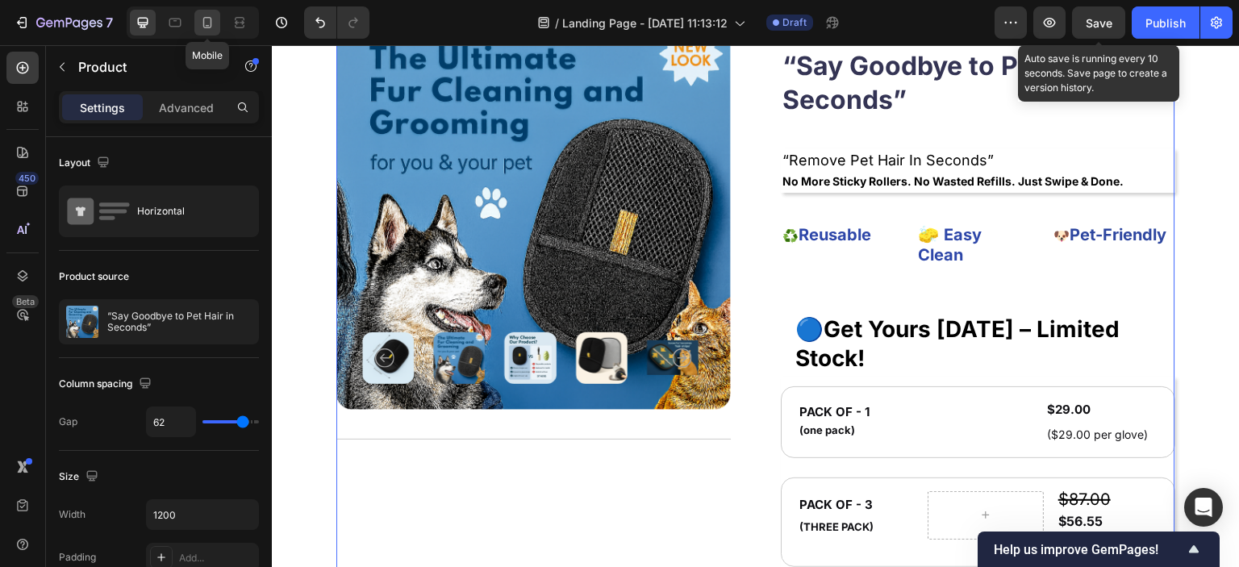
click at [215, 24] on icon at bounding box center [207, 23] width 16 height 16
type input "0"
type input "100%"
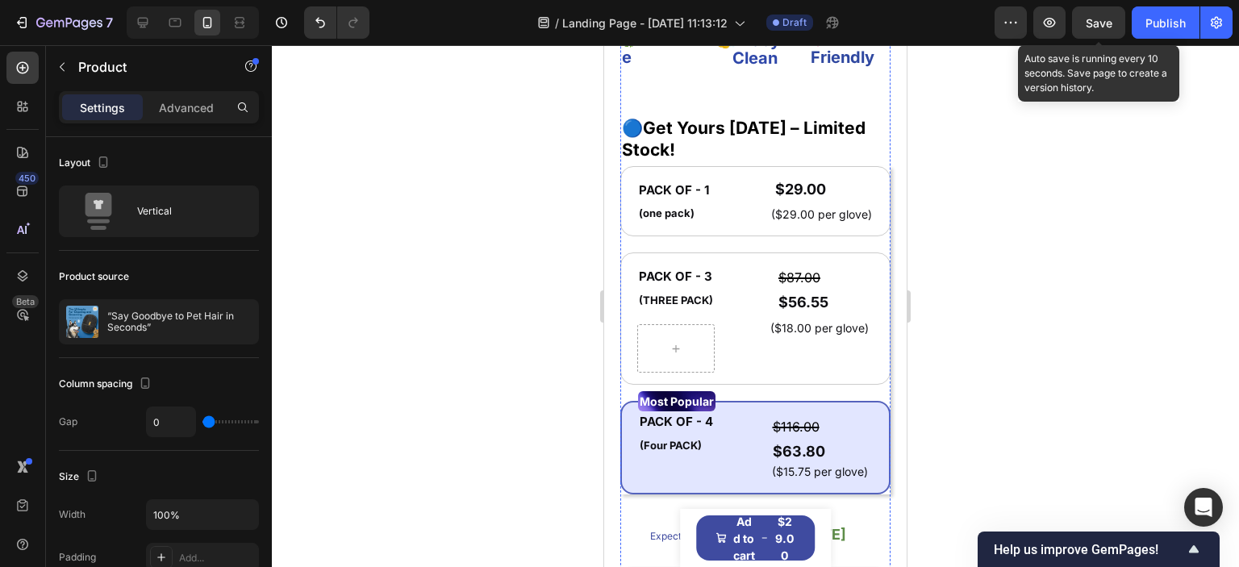
scroll to position [1294, 0]
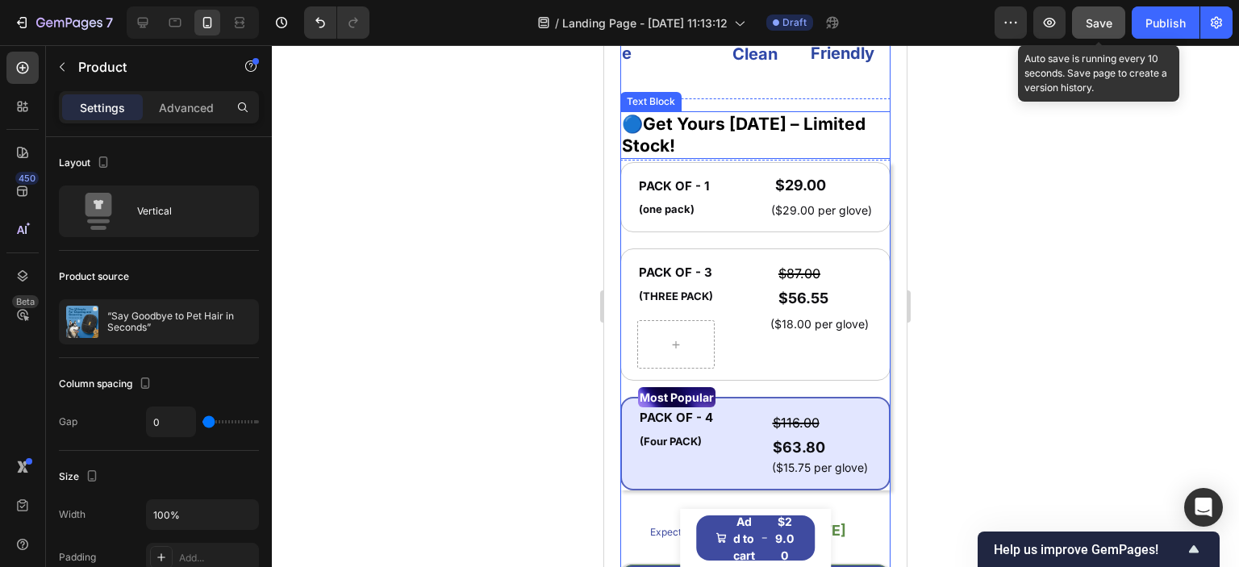
click at [1103, 32] on button "Save" at bounding box center [1098, 22] width 53 height 32
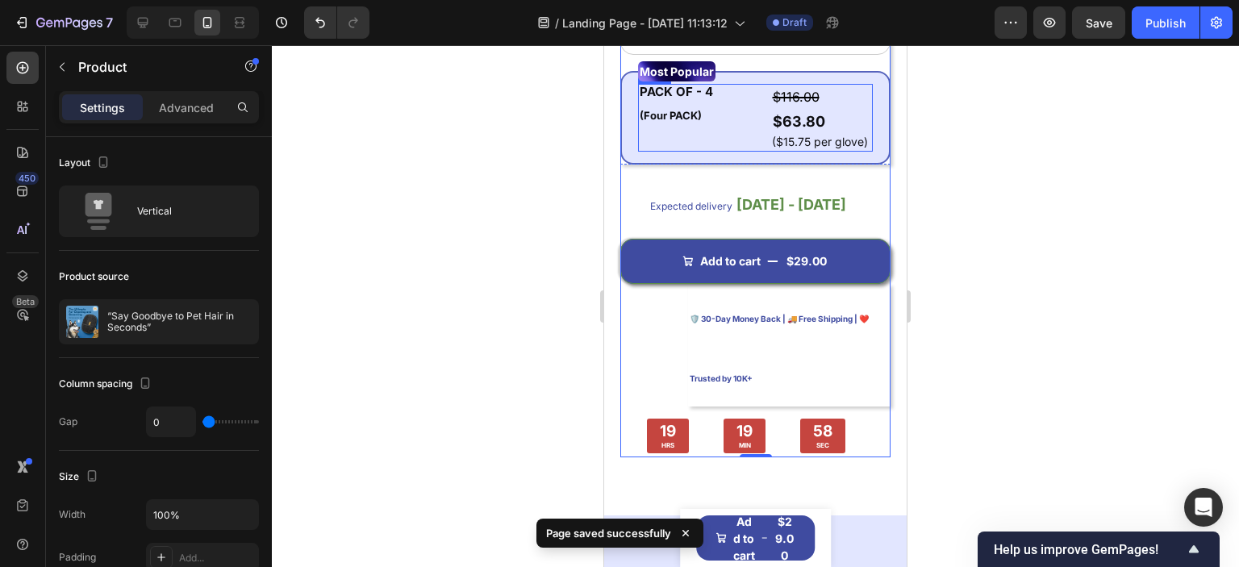
scroll to position [1617, 0]
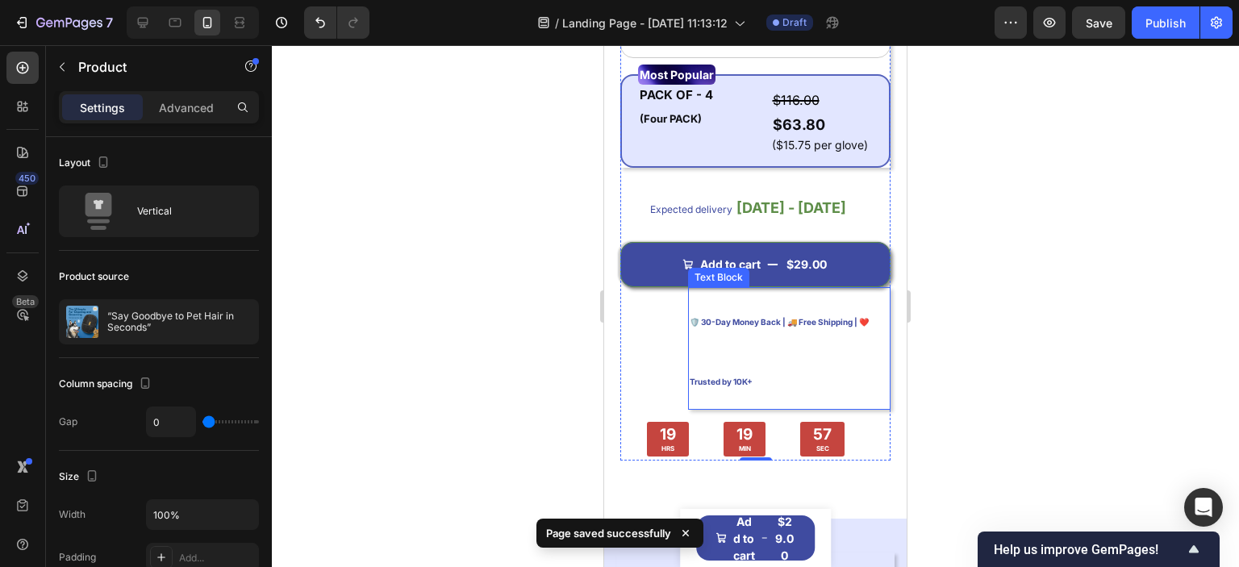
click at [760, 317] on span "🛡️ 30-Day Money Back | 🚚 Free Shipping | ❤️ Trusted by 10K+" at bounding box center [779, 351] width 179 height 69
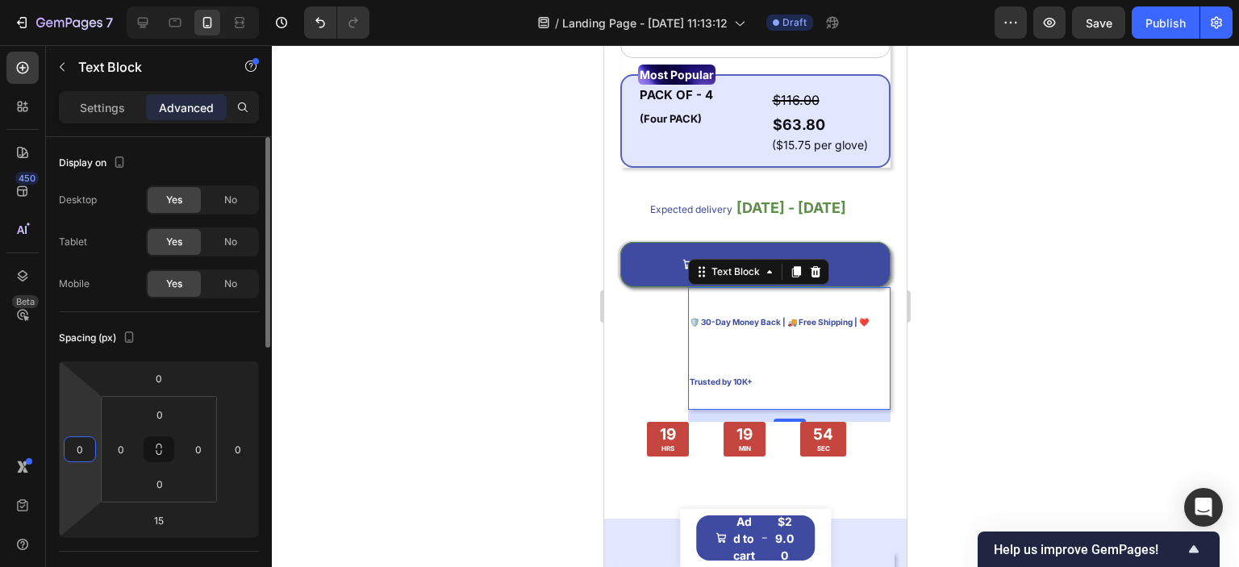
click at [86, 449] on input "0" at bounding box center [80, 449] width 24 height 24
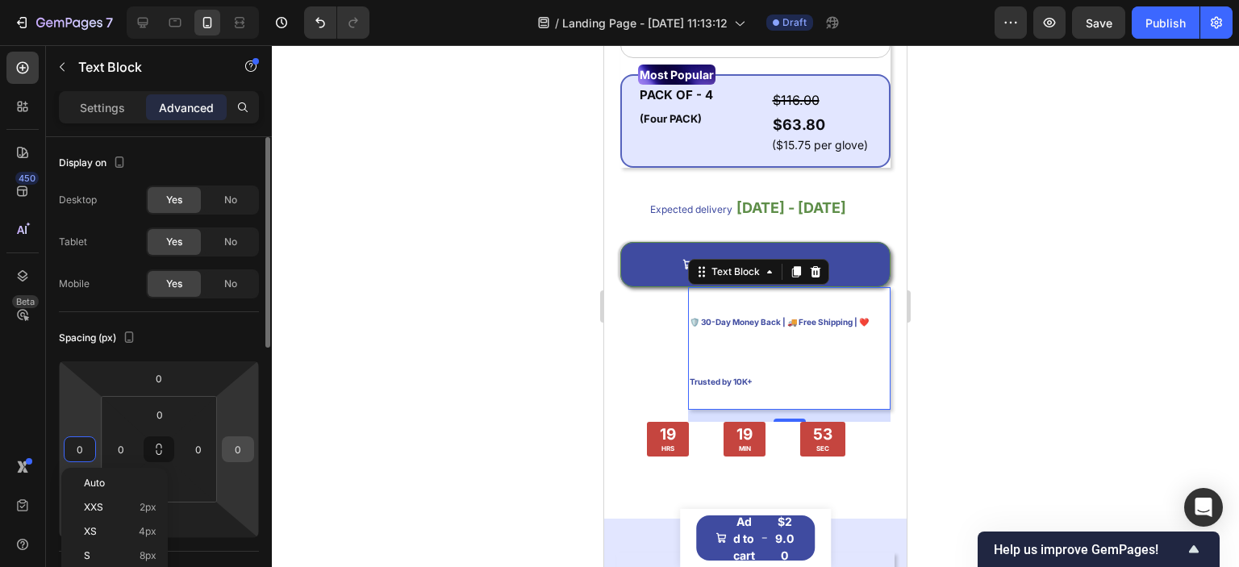
click at [252, 443] on div "0" at bounding box center [238, 449] width 32 height 26
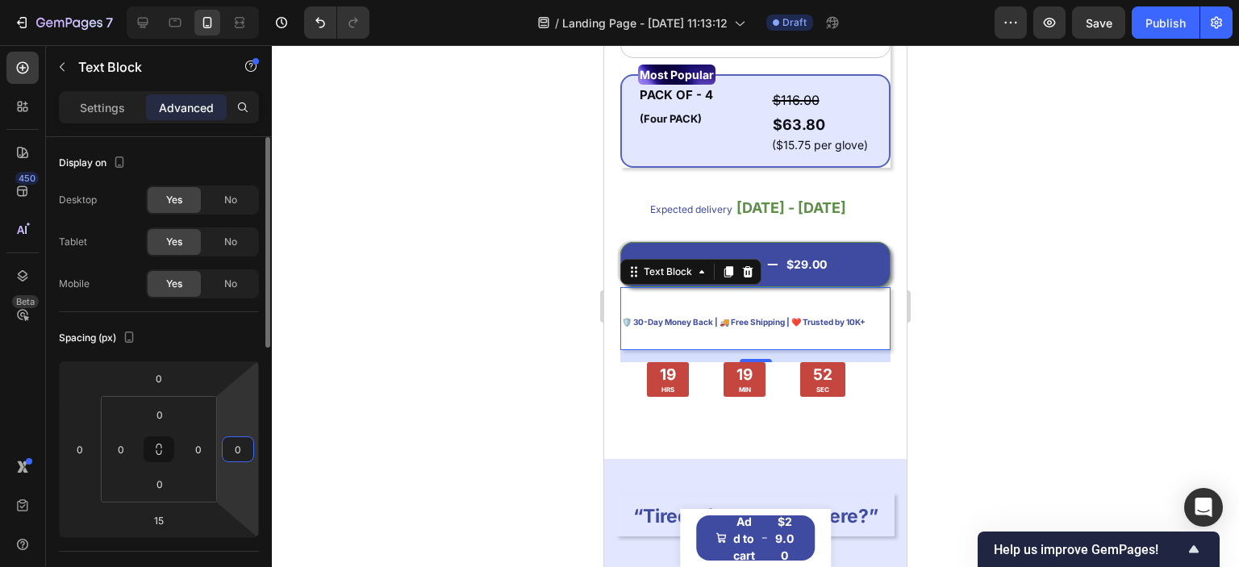
click at [240, 444] on input "0" at bounding box center [238, 449] width 24 height 24
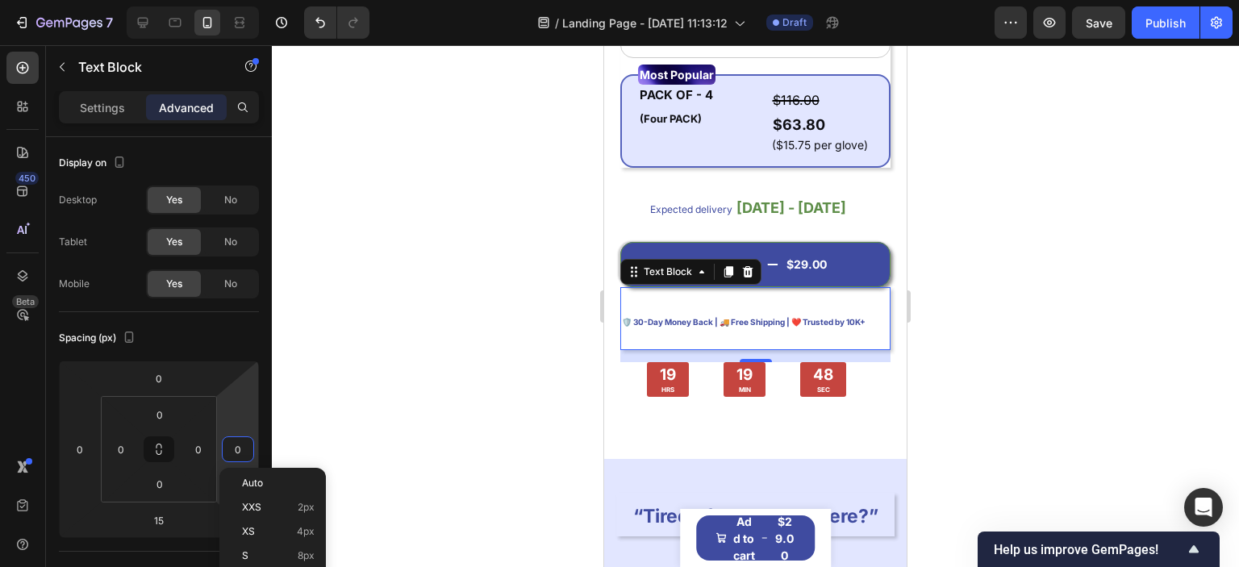
click at [307, 349] on div at bounding box center [755, 306] width 967 height 522
